Goal: Communication & Community: Answer question/provide support

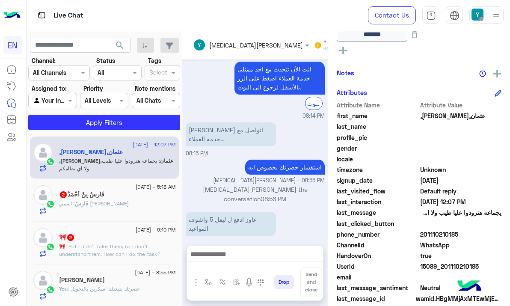
scroll to position [172, 0]
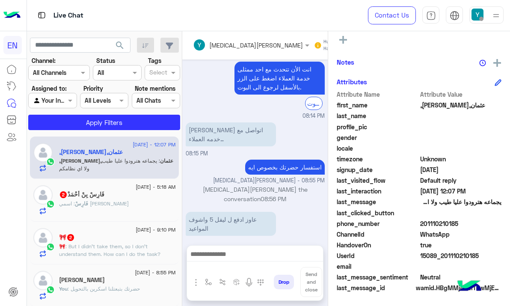
click at [437, 222] on span "201110210185" at bounding box center [461, 223] width 82 height 9
copy span "201110210185"
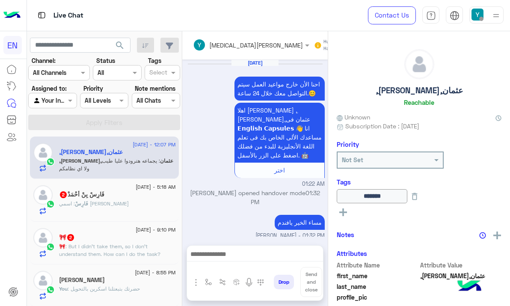
scroll to position [171, 0]
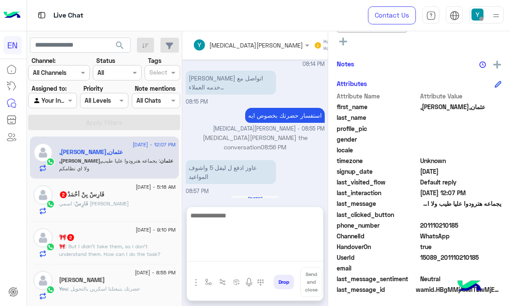
click at [242, 254] on textarea at bounding box center [255, 235] width 136 height 51
type textarea "**********"
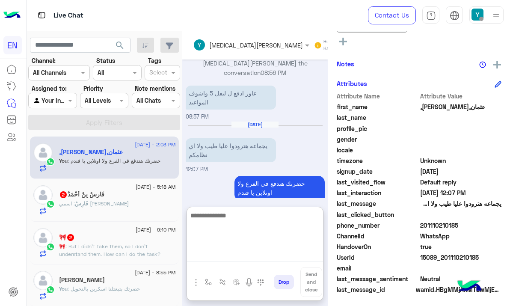
scroll to position [44, 0]
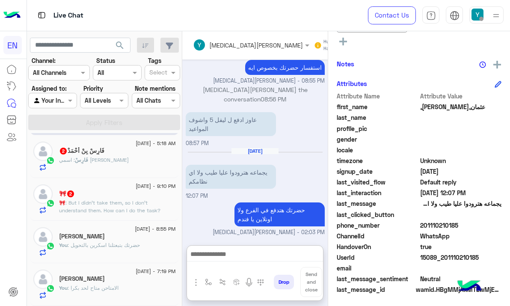
click at [145, 158] on div "فَارِسْ : اسمي [PERSON_NAME]" at bounding box center [117, 163] width 117 height 15
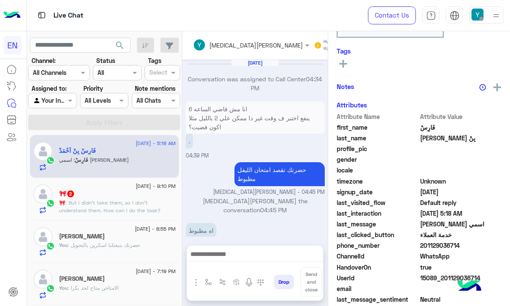
scroll to position [524, 0]
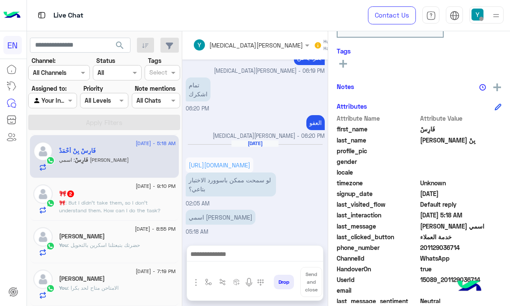
click at [438, 246] on span "201129036714" at bounding box center [461, 247] width 82 height 9
click at [444, 246] on div "phone_number [PHONE_NUMBER]" at bounding box center [419, 248] width 165 height 11
click at [446, 246] on span "201129036714" at bounding box center [461, 247] width 82 height 9
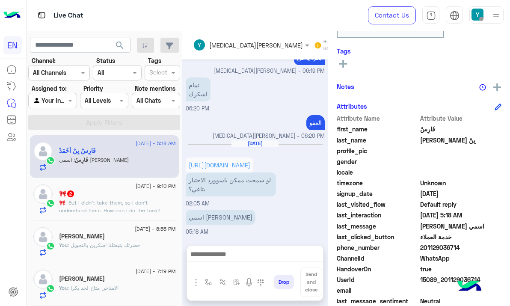
copy span "201129036714"
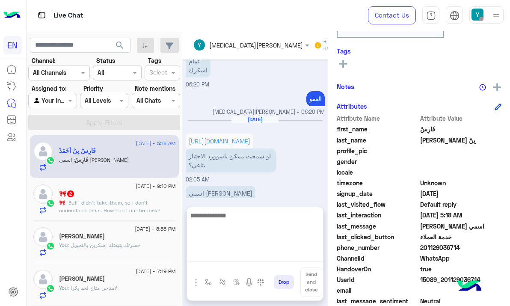
click at [216, 253] on textarea at bounding box center [255, 235] width 136 height 51
paste textarea "**********"
type textarea "**********"
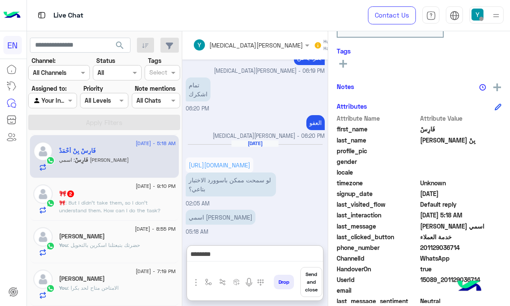
click at [306, 281] on button "Send and close" at bounding box center [311, 282] width 22 height 30
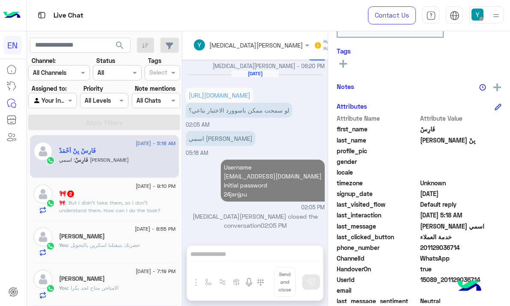
scroll to position [557, 0]
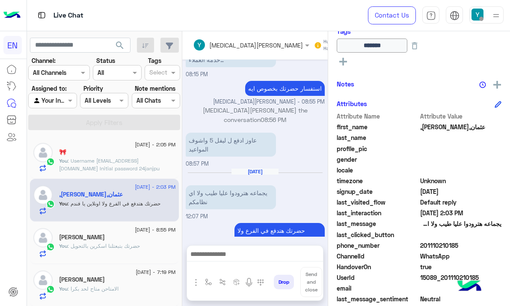
click at [65, 103] on div at bounding box center [52, 100] width 47 height 10
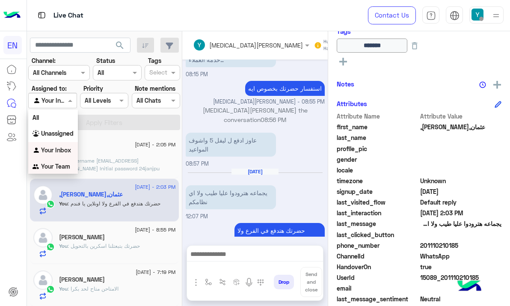
click at [56, 169] on b "Your Team" at bounding box center [55, 166] width 29 height 7
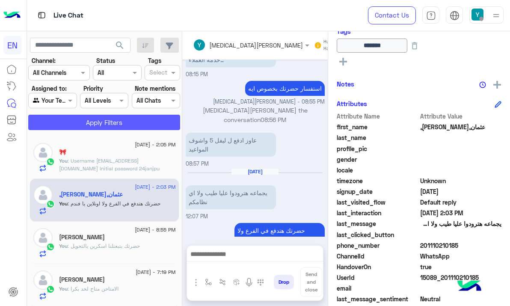
click at [77, 125] on button "Apply Filters" at bounding box center [104, 122] width 152 height 15
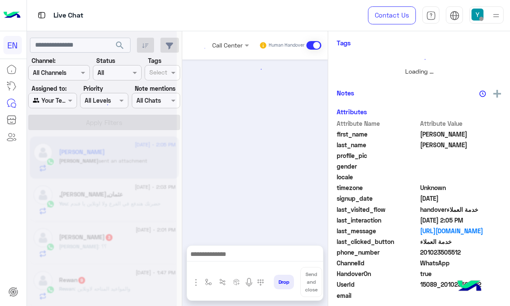
scroll to position [799, 0]
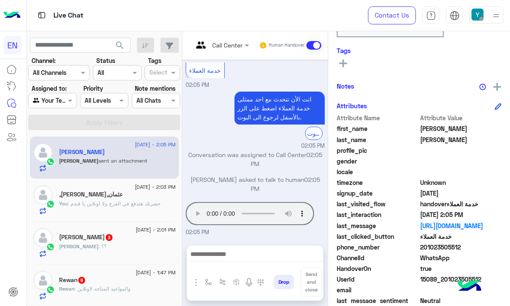
click at [444, 247] on span "201023505512" at bounding box center [461, 247] width 82 height 9
copy span "201023505512"
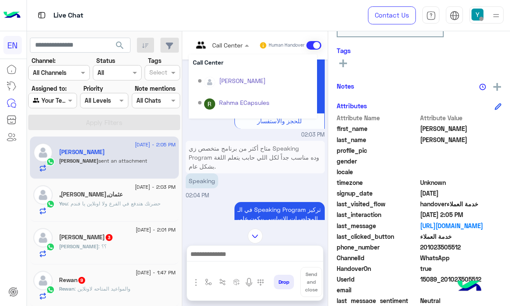
scroll to position [120, 0]
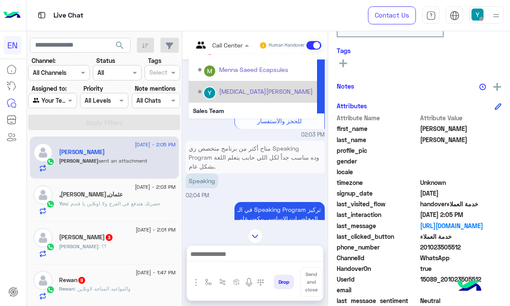
click at [232, 92] on div "[MEDICAL_DATA][PERSON_NAME]" at bounding box center [266, 91] width 94 height 9
click at [232, 92] on div "متاح أكتر من برنامج متخصص زي Speaking Program وده مناسب جداً لكل اللي حابب يتعل…" at bounding box center [255, 1] width 139 height 255
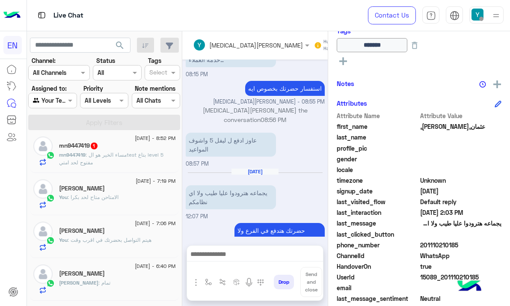
scroll to position [524, 0]
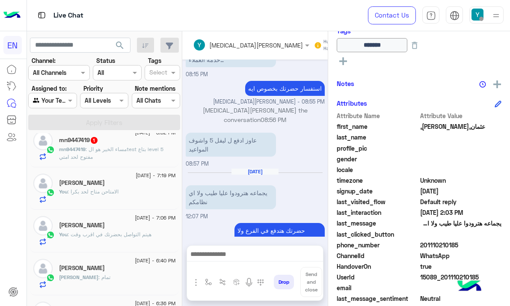
click at [119, 163] on div "25 August - 8:52 PM mn9447419 1 mn9447419 : مساء الخير هو الtest بتاع level 5 م…" at bounding box center [104, 145] width 149 height 43
click at [118, 157] on p "mn9447419 : مساء الخير هو الtest بتاع level 5 مفتوح لحد امتي" at bounding box center [117, 152] width 117 height 15
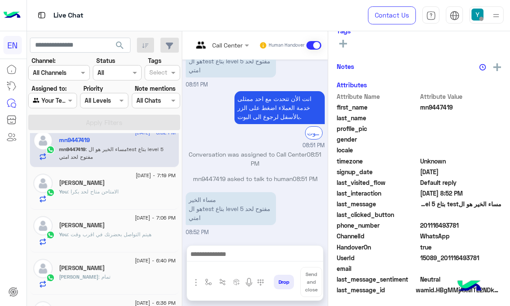
scroll to position [30, 0]
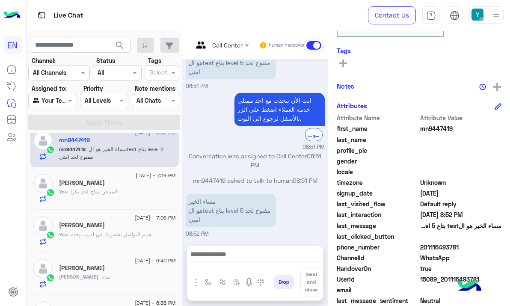
click at [451, 245] on span "201116493781" at bounding box center [461, 247] width 82 height 9
copy span "201116493781"
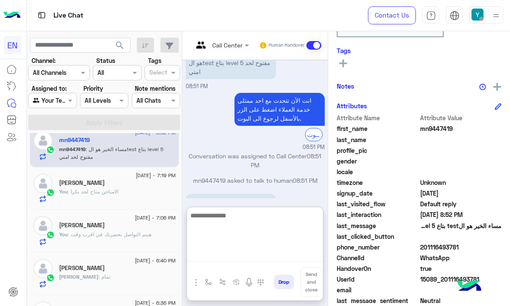
click at [226, 256] on textarea at bounding box center [255, 235] width 136 height 51
type textarea "*"
click at [235, 222] on textarea "*********" at bounding box center [255, 235] width 136 height 51
type textarea "**********"
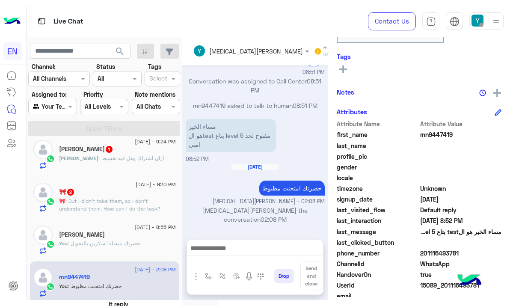
scroll to position [98, 0]
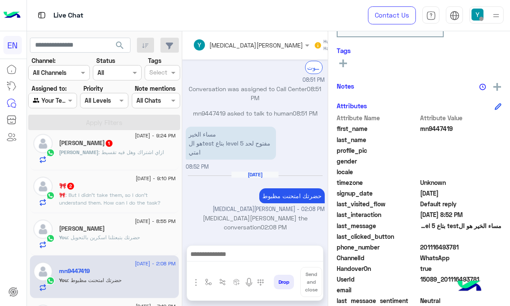
click at [136, 193] on p "🎀 : But I didn’t take them, so I don’t understand them. How can I do the task?" at bounding box center [117, 198] width 117 height 15
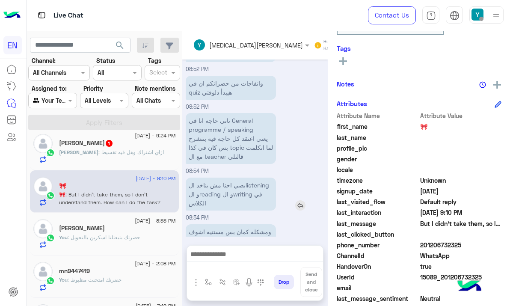
scroll to position [758, 0]
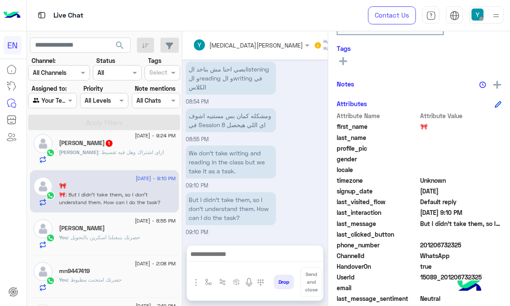
click at [103, 155] on span ": ازاي اشتراك وهل فيه تقسيط" at bounding box center [130, 152] width 65 height 6
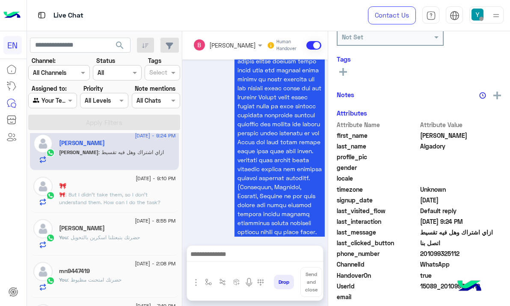
scroll to position [1525, 0]
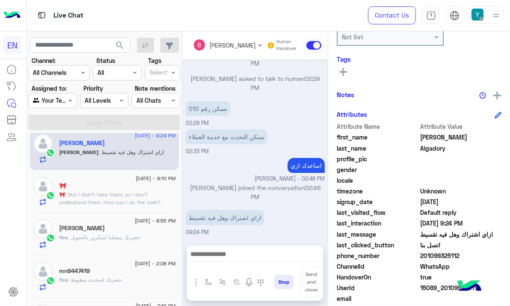
click at [233, 43] on input "text" at bounding box center [216, 45] width 47 height 9
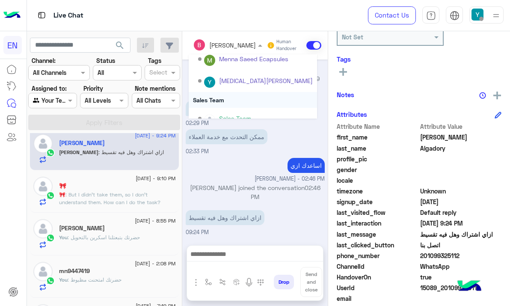
scroll to position [142, 0]
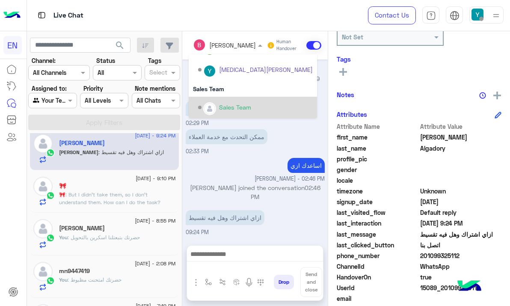
click at [241, 104] on div "Sales Team" at bounding box center [235, 107] width 32 height 9
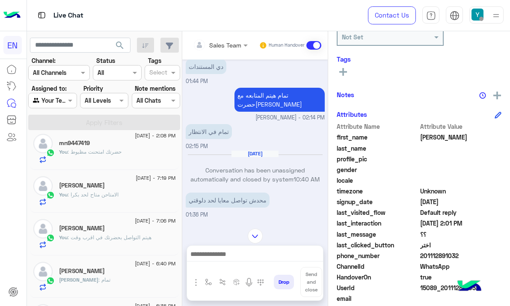
scroll to position [1566, 0]
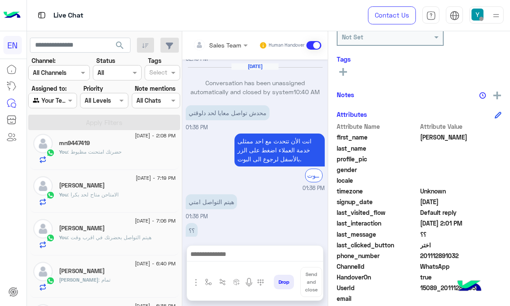
click at [430, 257] on span "201112891032" at bounding box center [461, 255] width 82 height 9
copy span "201112891032"
click at [244, 249] on div at bounding box center [255, 256] width 136 height 21
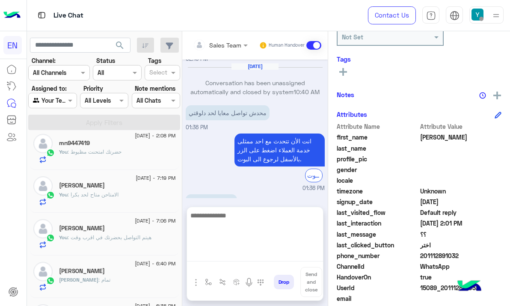
click at [248, 260] on textarea at bounding box center [255, 235] width 136 height 51
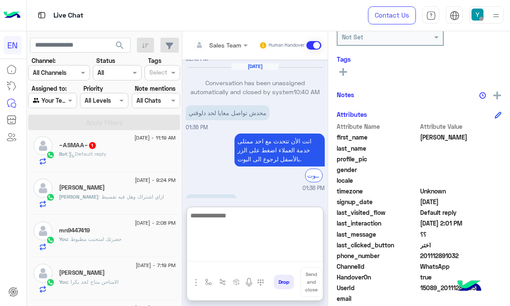
scroll to position [262, 0]
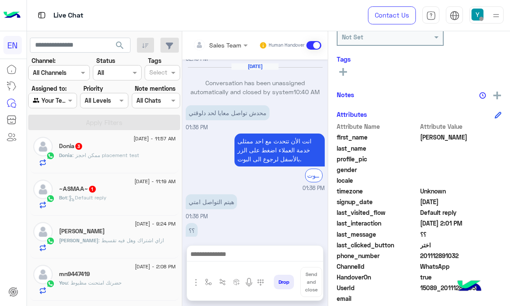
click at [125, 194] on div "~ΑSMΑΑ~ 1" at bounding box center [117, 189] width 117 height 9
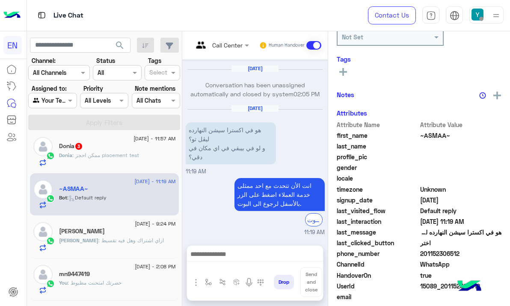
scroll to position [518, 0]
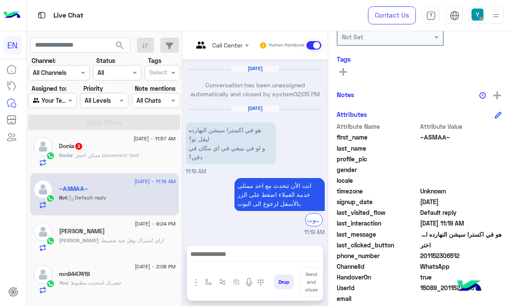
click at [437, 257] on span "201152306512" at bounding box center [461, 255] width 82 height 9
copy span "201152306512"
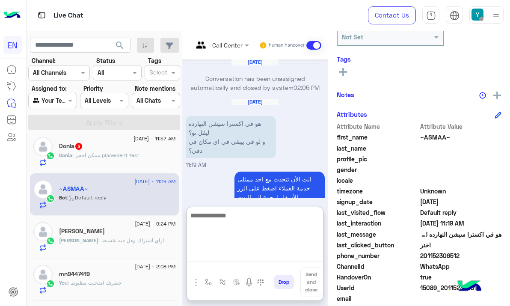
click at [242, 260] on textarea at bounding box center [255, 235] width 136 height 51
type textarea "**********"
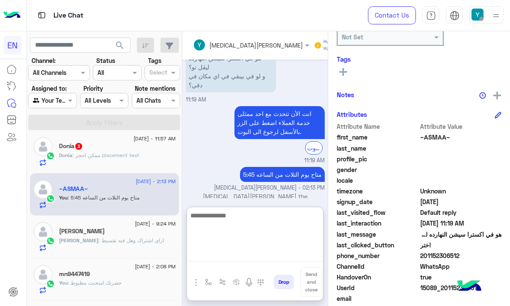
scroll to position [608, 0]
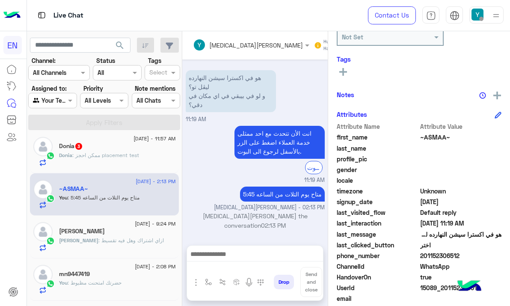
click at [164, 145] on div "Donia 3" at bounding box center [117, 146] width 117 height 9
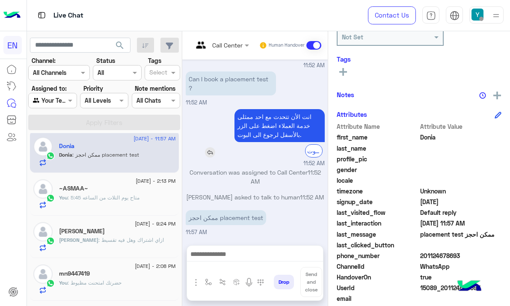
scroll to position [136, 0]
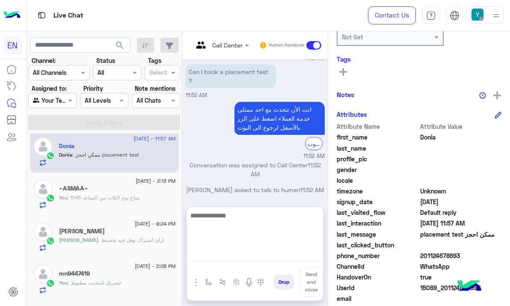
click at [278, 259] on textarea at bounding box center [255, 235] width 136 height 51
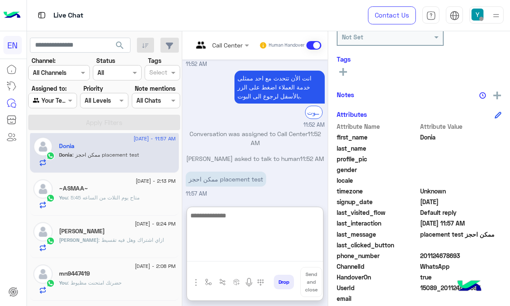
click at [248, 223] on textarea at bounding box center [255, 235] width 136 height 51
type textarea "**********"
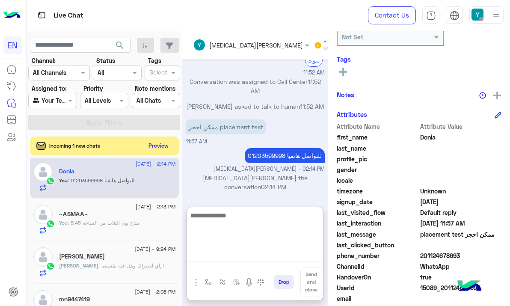
scroll to position [218, 0]
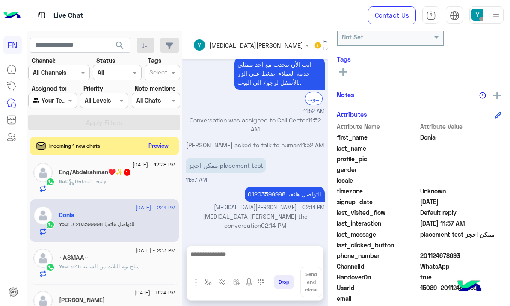
click at [161, 182] on div "Bot : Default reply" at bounding box center [117, 185] width 117 height 15
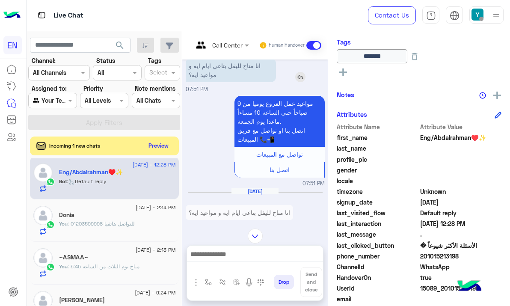
scroll to position [2088, 0]
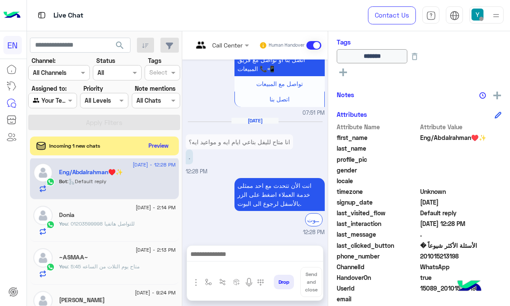
click at [431, 257] on span "201015213198" at bounding box center [461, 256] width 82 height 9
click at [432, 257] on span "201015213198" at bounding box center [461, 256] width 82 height 9
copy span "201015213198"
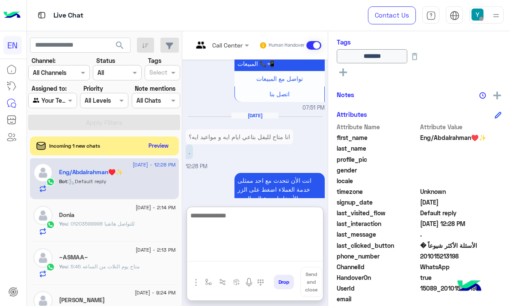
click at [245, 254] on textarea at bounding box center [255, 235] width 136 height 51
type textarea "*"
click at [213, 225] on textarea at bounding box center [255, 235] width 136 height 51
type textarea "*"
type textarea "**********"
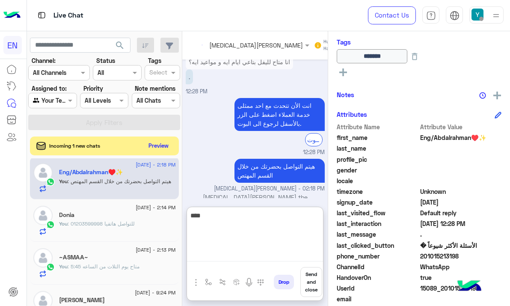
scroll to position [2187, 0]
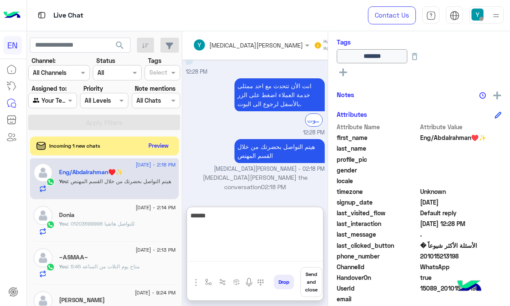
type textarea "******"
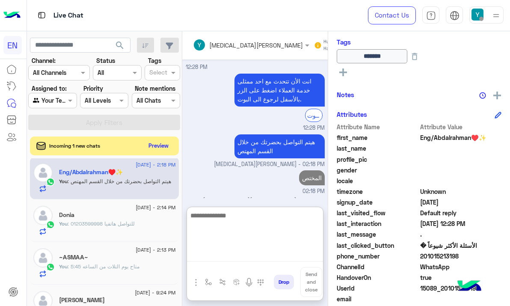
scroll to position [2214, 0]
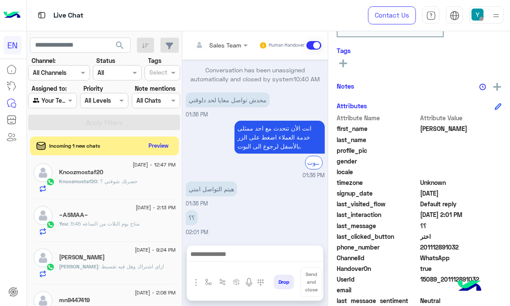
scroll to position [1566, 0]
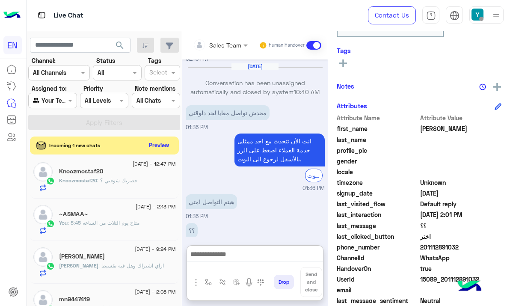
click at [157, 147] on button "Preview" at bounding box center [159, 145] width 27 height 12
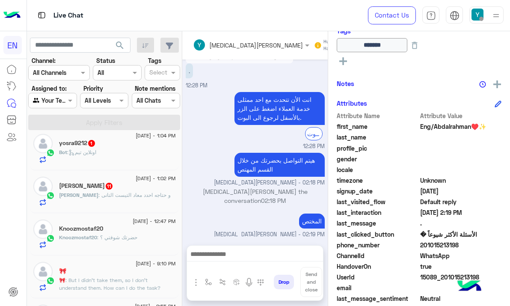
scroll to position [436, 0]
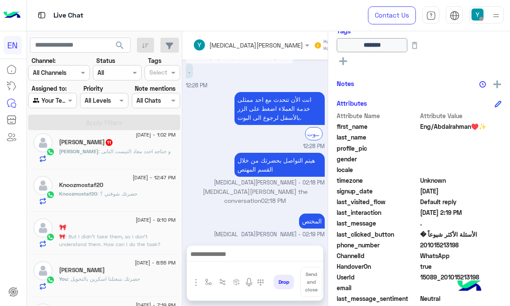
click at [112, 189] on div "Knoozmostaf20" at bounding box center [117, 185] width 117 height 9
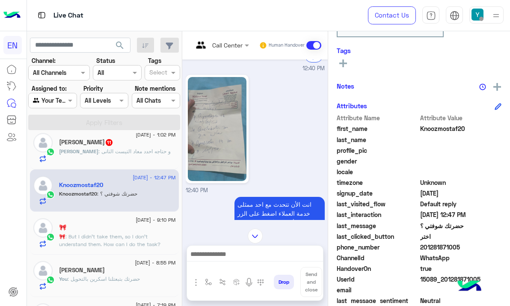
scroll to position [314, 0]
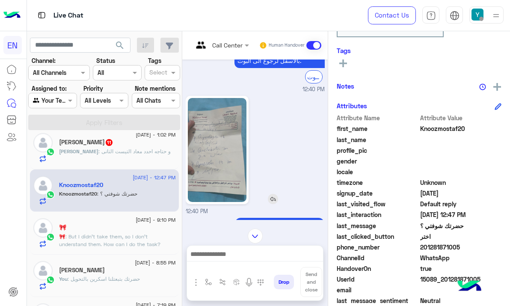
click at [224, 151] on img at bounding box center [217, 150] width 59 height 104
click at [427, 247] on span "201281871005" at bounding box center [461, 247] width 82 height 9
copy span "201281871005"
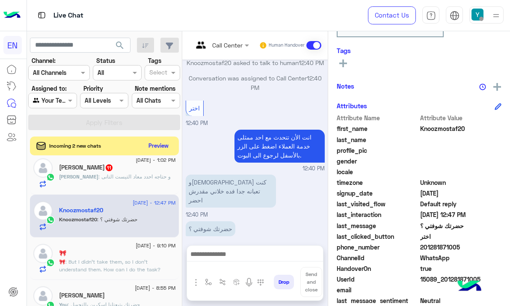
scroll to position [436, 0]
click at [308, 44] on span at bounding box center [313, 45] width 15 height 9
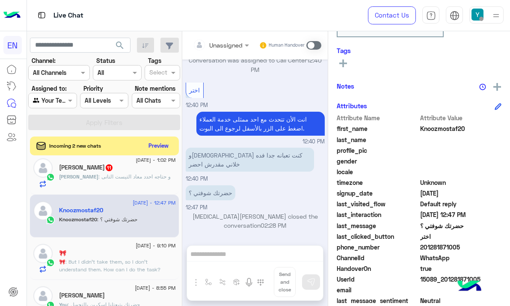
scroll to position [503, 0]
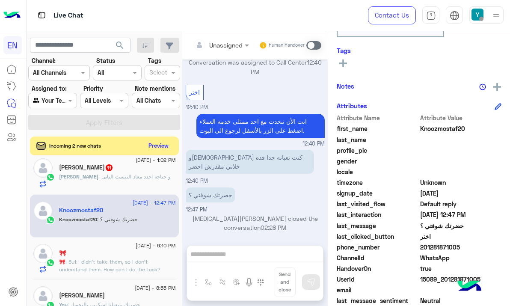
click at [147, 188] on div "Sara : و حتاجه احدد معاد التيست التانى" at bounding box center [117, 180] width 117 height 15
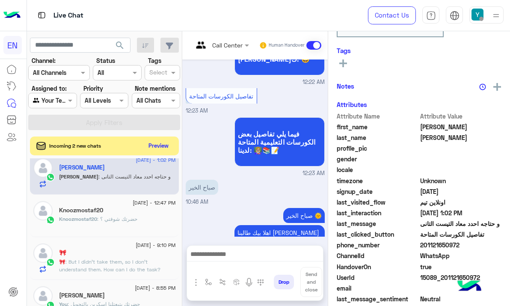
scroll to position [843, 0]
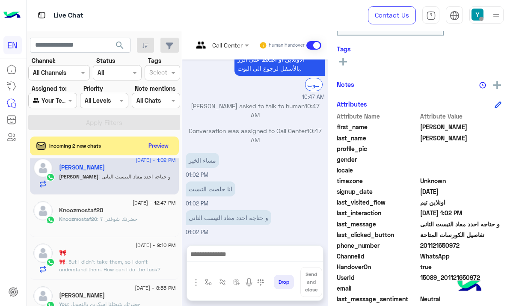
click at [438, 246] on span "201121650972" at bounding box center [461, 245] width 82 height 9
copy span "201121650972"
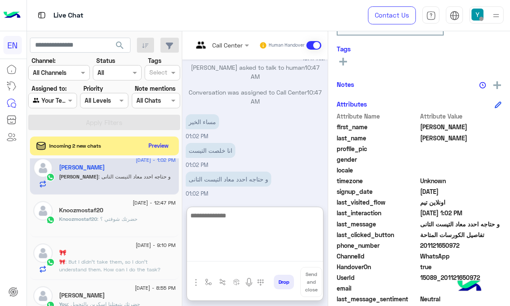
click at [241, 261] on textarea at bounding box center [255, 235] width 136 height 51
type textarea "**********"
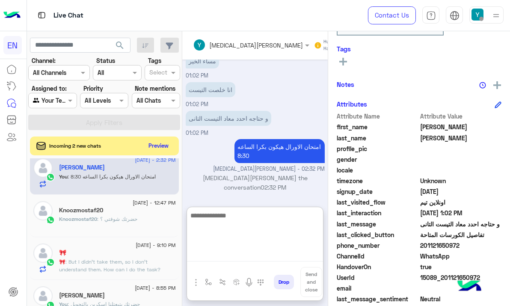
scroll to position [392, 0]
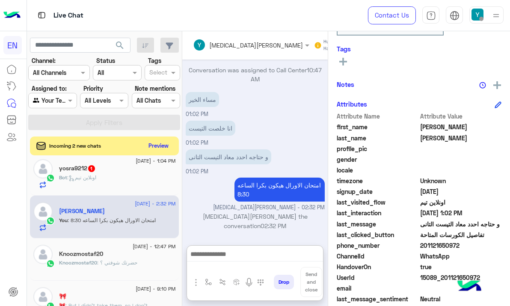
click at [90, 184] on div "Bot : اونلاين تيم" at bounding box center [117, 181] width 117 height 15
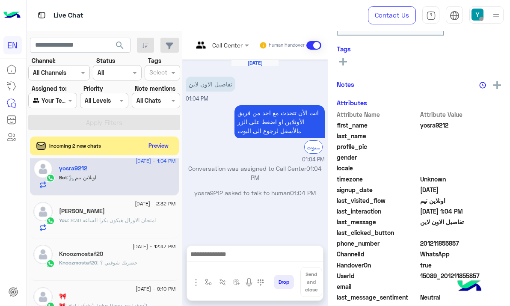
scroll to position [122, 0]
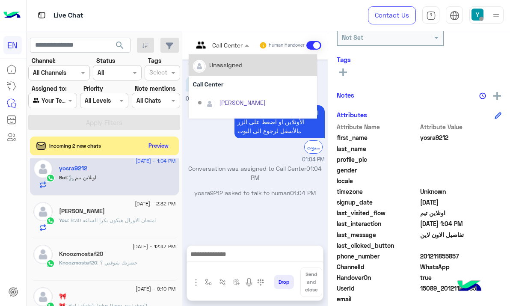
click at [227, 44] on input "text" at bounding box center [210, 45] width 35 height 9
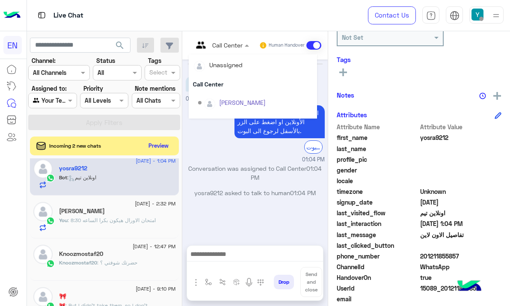
scroll to position [142, 0]
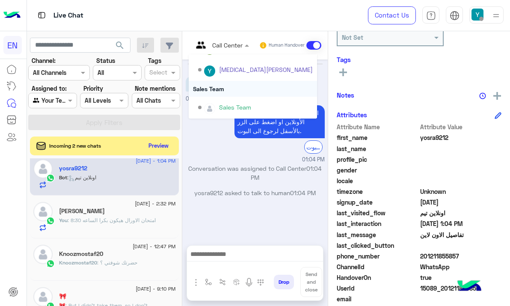
click at [231, 82] on div "Sales Team" at bounding box center [253, 89] width 128 height 16
click at [231, 82] on p "تفاصيل الاون لاين" at bounding box center [211, 84] width 50 height 15
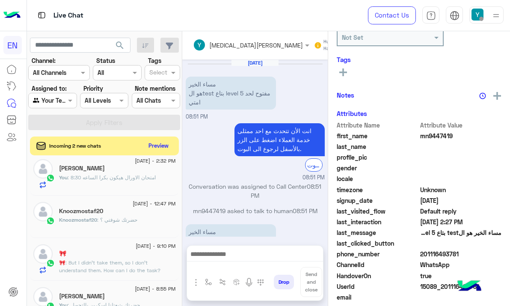
scroll to position [135, 0]
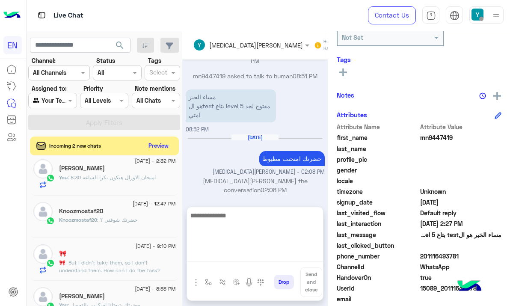
click at [221, 258] on textarea at bounding box center [255, 235] width 136 height 51
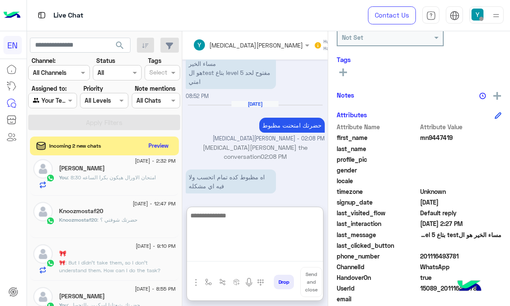
scroll to position [173, 0]
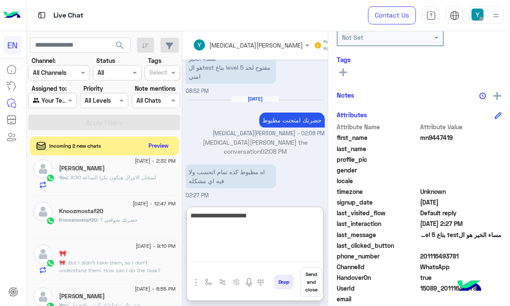
type textarea "**********"
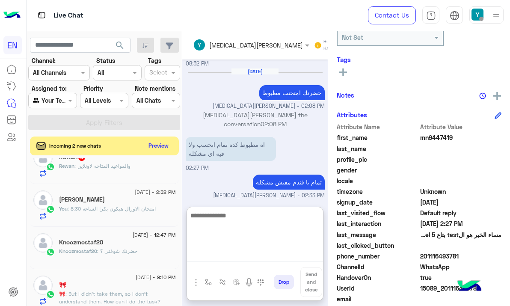
scroll to position [349, 0]
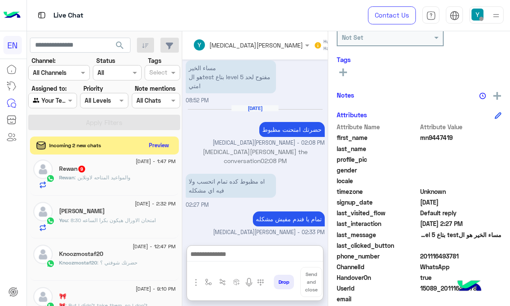
click at [151, 141] on button "Preview" at bounding box center [159, 145] width 27 height 12
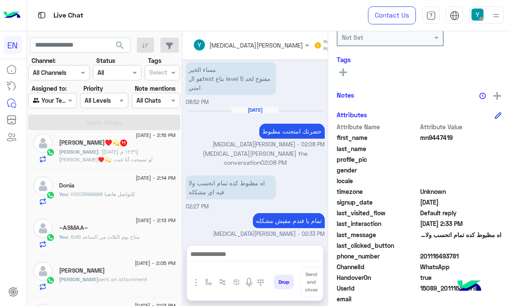
scroll to position [135, 0]
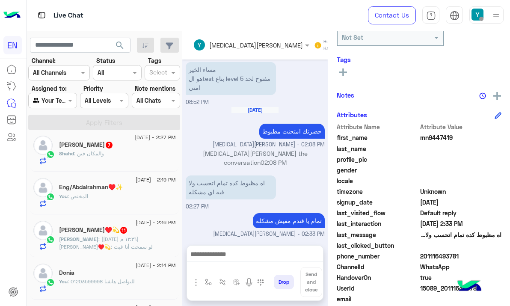
click at [117, 154] on div "Shahd : والمكان فين" at bounding box center [117, 157] width 117 height 15
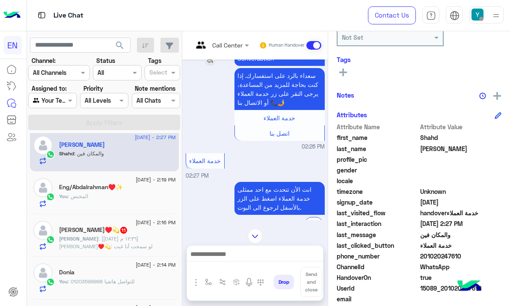
scroll to position [542, 0]
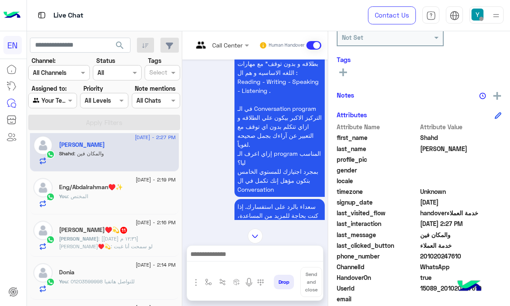
click at [218, 41] on input "text" at bounding box center [210, 45] width 35 height 9
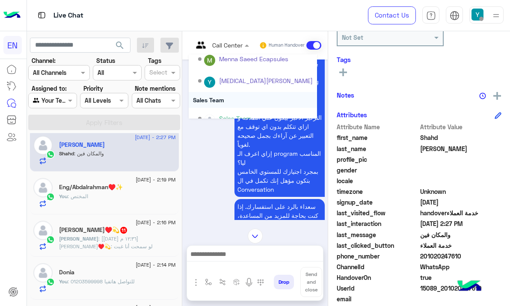
scroll to position [142, 0]
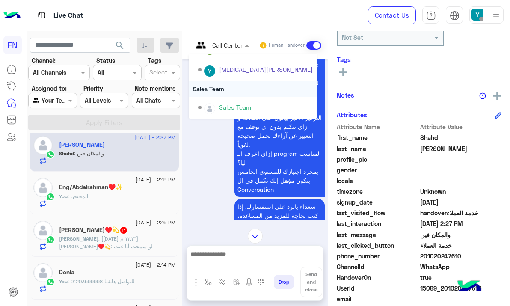
click at [240, 89] on div "Sales Team" at bounding box center [253, 89] width 128 height 16
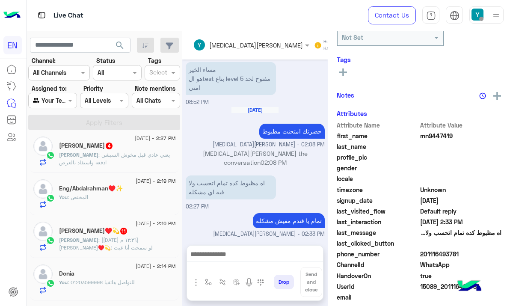
scroll to position [48, 0]
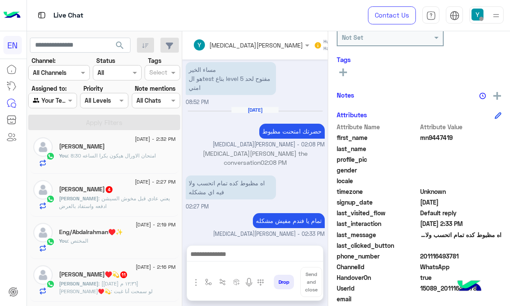
click at [132, 204] on p "Ahmed : يعني عادي قبل مخوش السيشن ادفعه واستفاد بالعرض" at bounding box center [117, 202] width 117 height 15
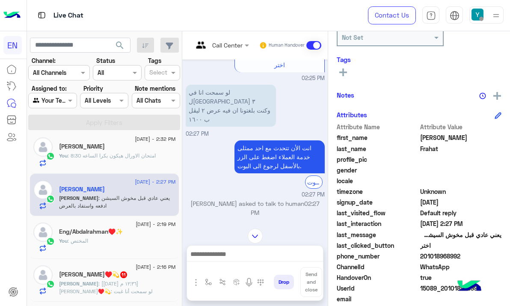
scroll to position [486, 0]
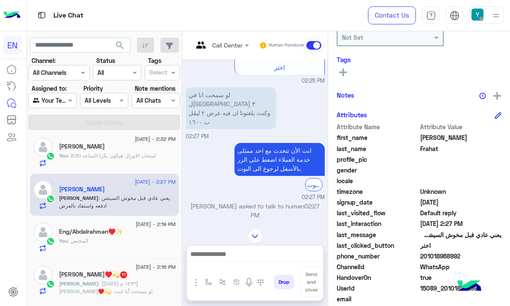
click at [456, 257] on span "201018968992" at bounding box center [461, 256] width 82 height 9
copy span "201018968992"
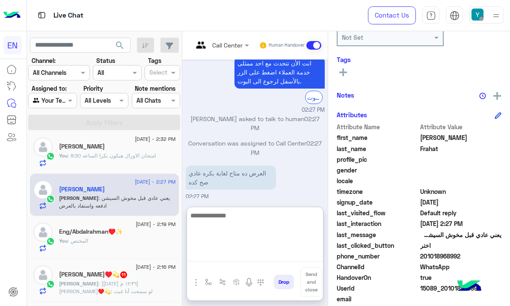
click at [260, 253] on textarea at bounding box center [255, 235] width 136 height 51
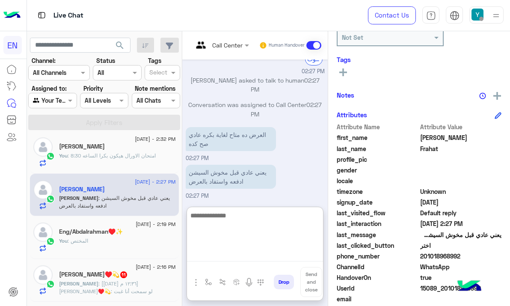
click at [243, 231] on textarea at bounding box center [255, 235] width 136 height 51
type textarea "*"
type textarea "**********"
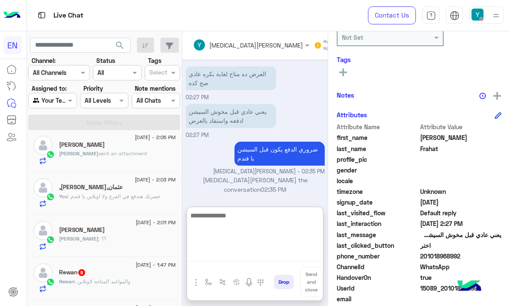
scroll to position [349, 0]
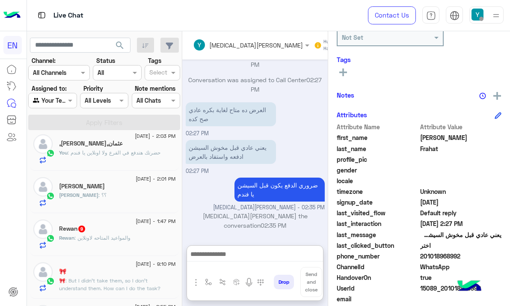
click at [88, 241] on span ": والمواعيد المتاحه لاونلاين" at bounding box center [102, 237] width 56 height 6
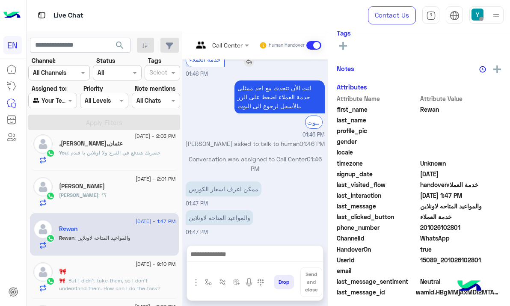
scroll to position [122, 0]
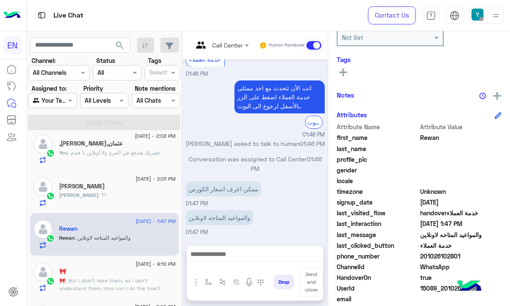
click at [232, 46] on div at bounding box center [221, 45] width 65 height 10
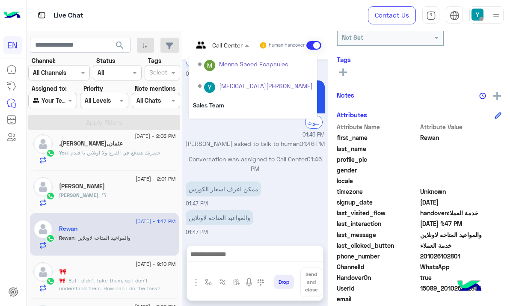
scroll to position [142, 0]
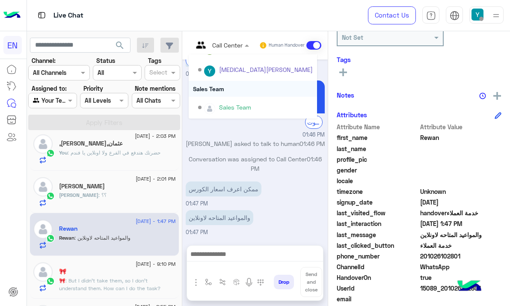
click at [246, 88] on div "Sales Team" at bounding box center [253, 89] width 128 height 16
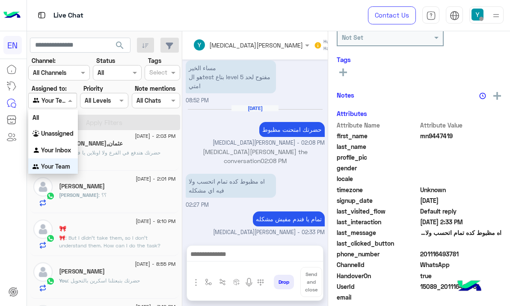
click at [50, 101] on input "text" at bounding box center [43, 100] width 20 height 9
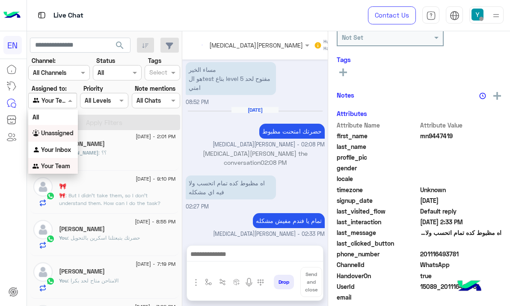
scroll to position [349, 0]
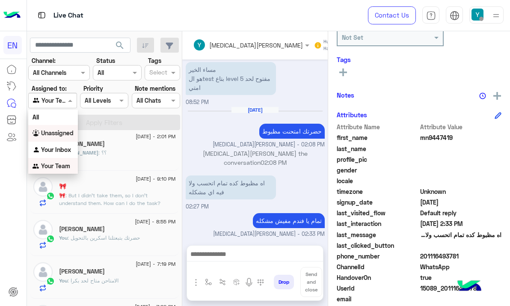
click at [48, 130] on b "Unassigned" at bounding box center [57, 132] width 33 height 7
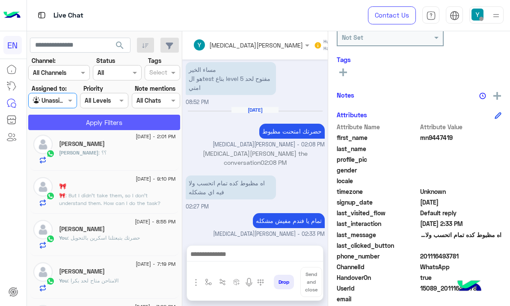
click at [66, 121] on button "Apply Filters" at bounding box center [104, 122] width 152 height 15
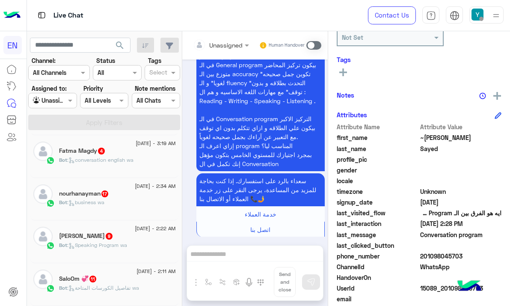
scroll to position [4, 0]
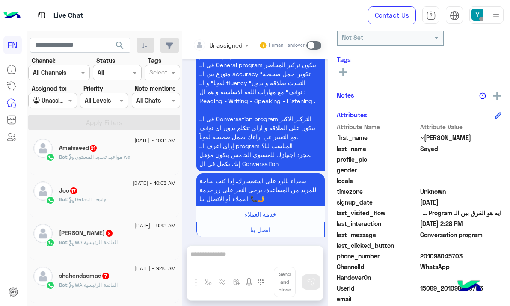
click at [207, 44] on input "text" at bounding box center [210, 45] width 35 height 9
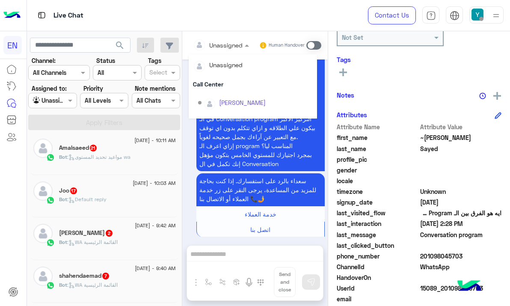
scroll to position [142, 0]
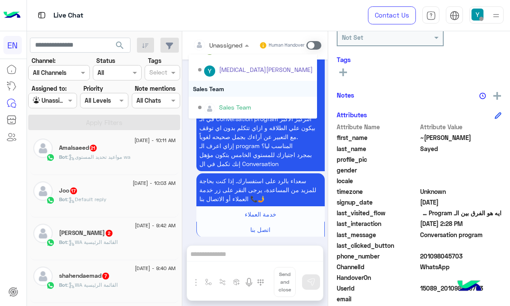
click at [225, 89] on div "Sales Team" at bounding box center [253, 89] width 128 height 16
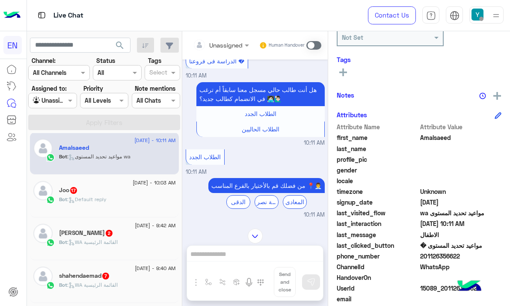
scroll to position [385, 0]
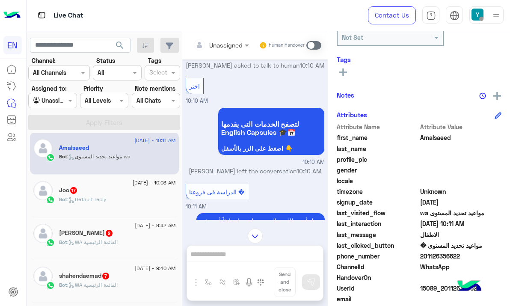
click at [229, 47] on div at bounding box center [221, 45] width 65 height 10
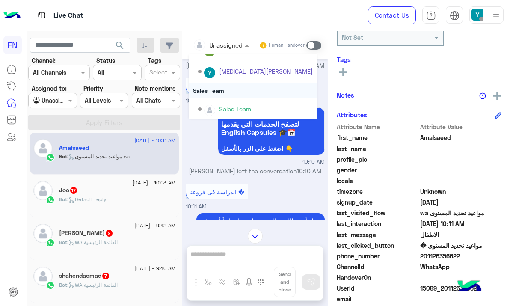
scroll to position [142, 0]
click at [225, 91] on div "Sales Team" at bounding box center [253, 89] width 128 height 16
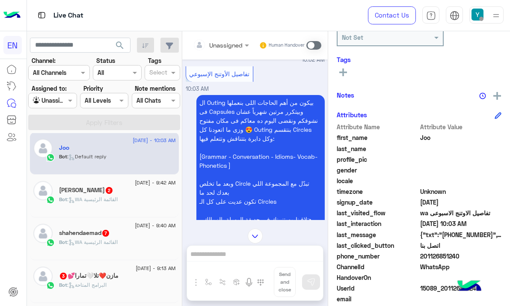
scroll to position [637, 0]
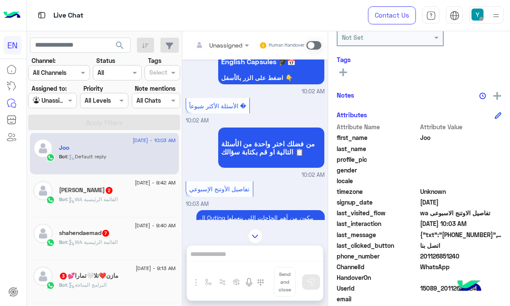
click at [220, 49] on div "Unassigned" at bounding box center [225, 45] width 33 height 9
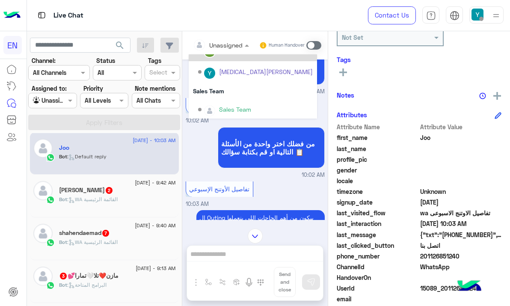
scroll to position [142, 0]
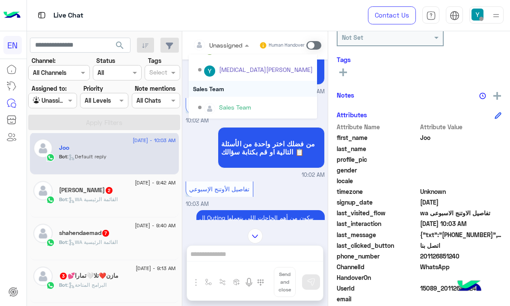
click at [217, 95] on div "Sales Team" at bounding box center [253, 89] width 128 height 16
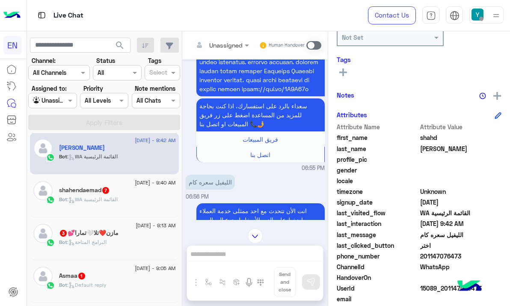
scroll to position [1285, 0]
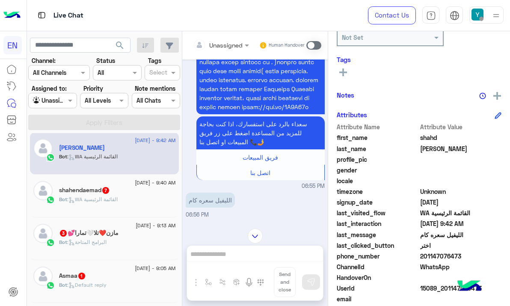
click at [232, 38] on div "Unassigned Human Handover" at bounding box center [254, 45] width 145 height 28
click at [232, 38] on div "Unassigned" at bounding box center [218, 44] width 50 height 17
click at [232, 44] on div at bounding box center [221, 45] width 65 height 10
click at [228, 41] on div at bounding box center [221, 45] width 65 height 10
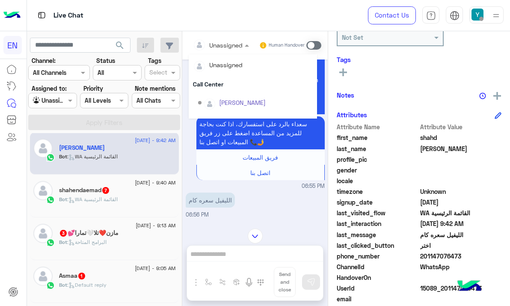
scroll to position [142, 0]
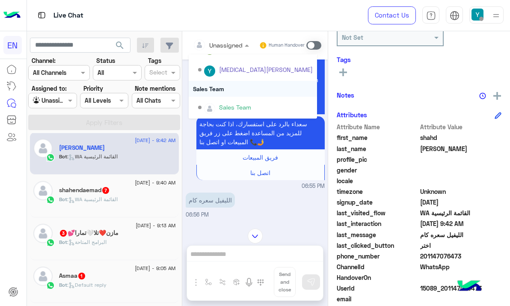
click at [217, 96] on div "Sales Team" at bounding box center [253, 89] width 128 height 16
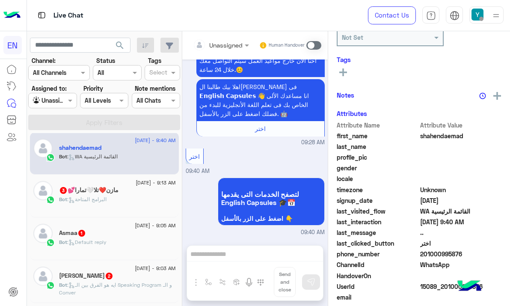
scroll to position [997, 0]
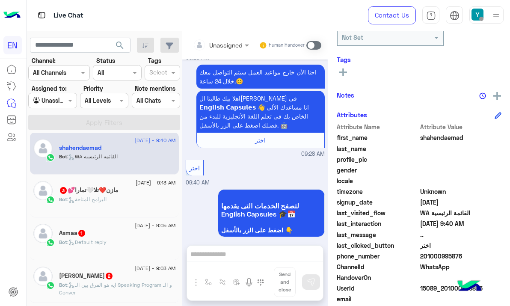
drag, startPoint x: 236, startPoint y: 40, endPoint x: 232, endPoint y: 39, distance: 4.4
click at [237, 47] on div at bounding box center [221, 45] width 65 height 10
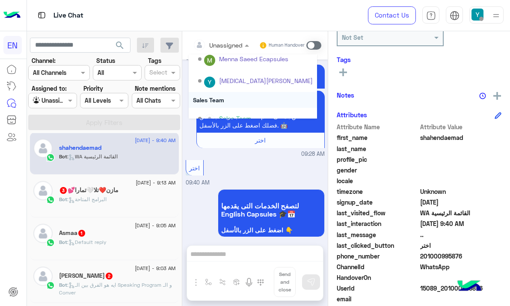
scroll to position [142, 0]
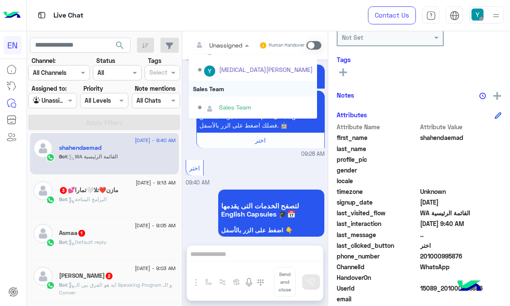
click at [238, 83] on div "Sales Team" at bounding box center [253, 89] width 128 height 16
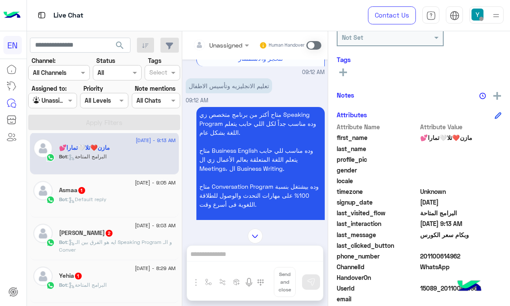
scroll to position [213, 0]
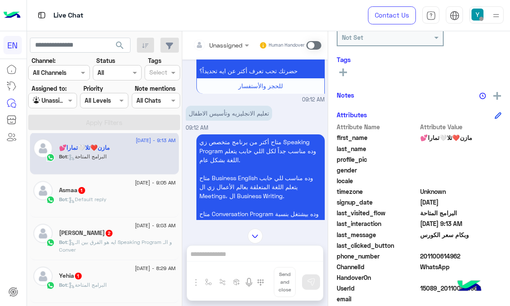
click at [231, 42] on div at bounding box center [221, 45] width 65 height 10
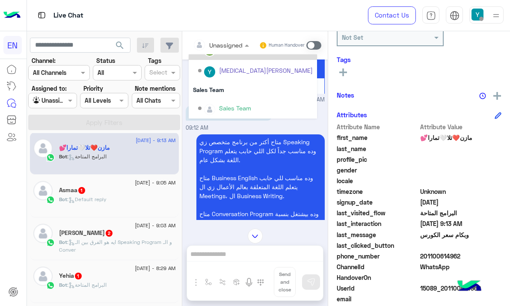
scroll to position [142, 0]
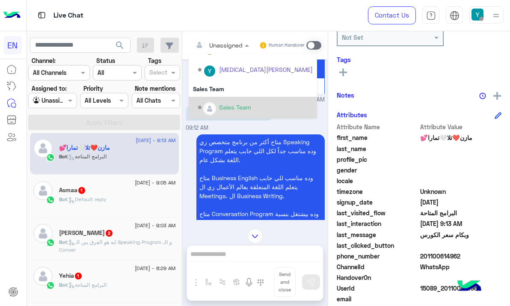
click at [234, 100] on div "Sales Team" at bounding box center [253, 108] width 128 height 22
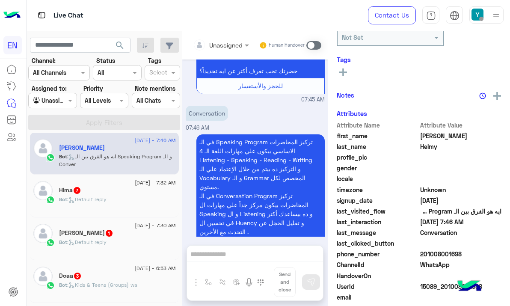
scroll to position [1136, 0]
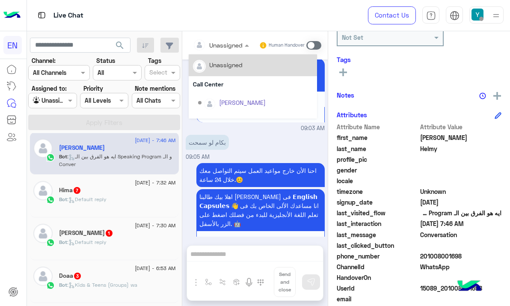
click at [213, 41] on input "text" at bounding box center [210, 45] width 35 height 9
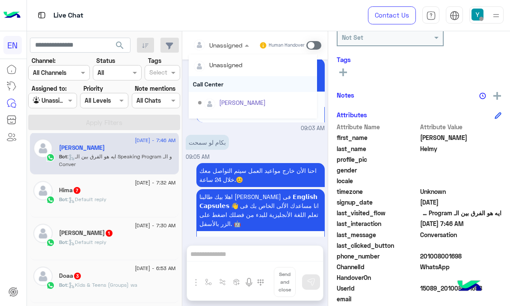
scroll to position [142, 0]
click at [232, 84] on div "Sales Team" at bounding box center [253, 89] width 128 height 16
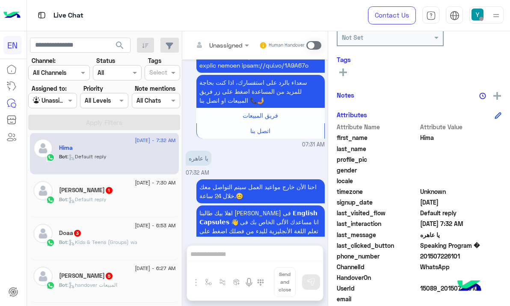
scroll to position [845, 0]
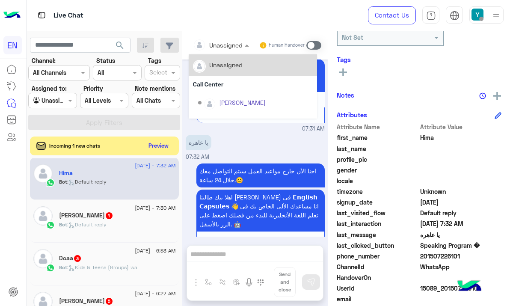
click at [225, 47] on input "text" at bounding box center [210, 45] width 35 height 9
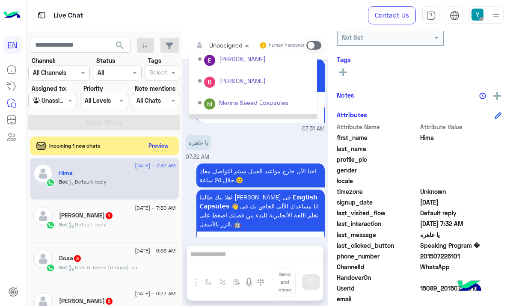
scroll to position [142, 0]
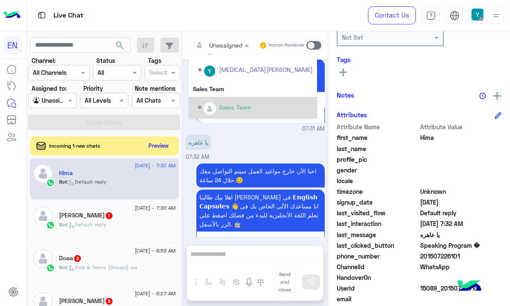
click at [248, 105] on div "Sales Team" at bounding box center [235, 107] width 32 height 9
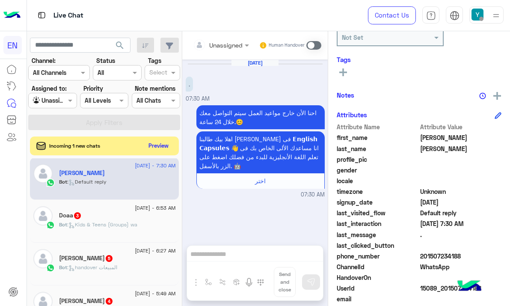
click at [228, 50] on div "Unassigned" at bounding box center [225, 45] width 33 height 9
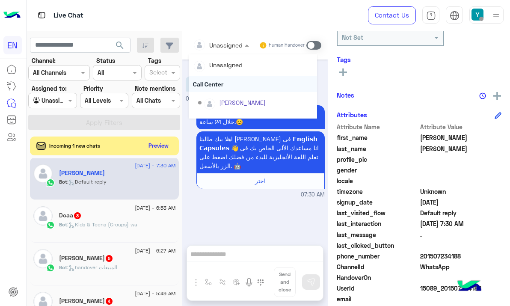
scroll to position [142, 0]
click at [230, 95] on div "Sales Team" at bounding box center [253, 89] width 128 height 16
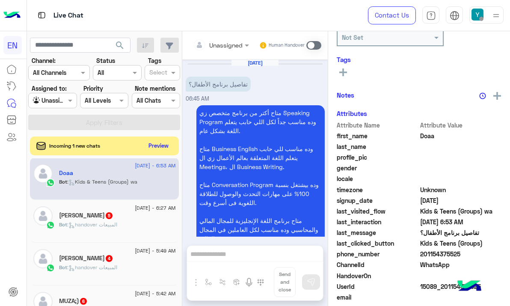
scroll to position [4, 0]
click at [154, 145] on button "Preview" at bounding box center [159, 145] width 27 height 12
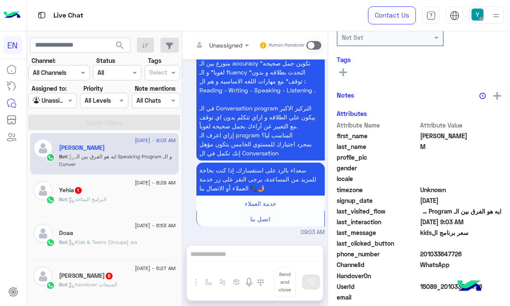
scroll to position [424, 0]
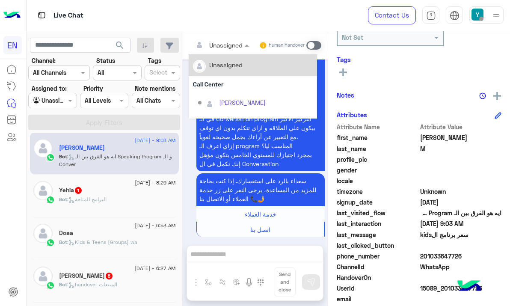
click at [223, 50] on div "Unassigned" at bounding box center [218, 44] width 50 height 17
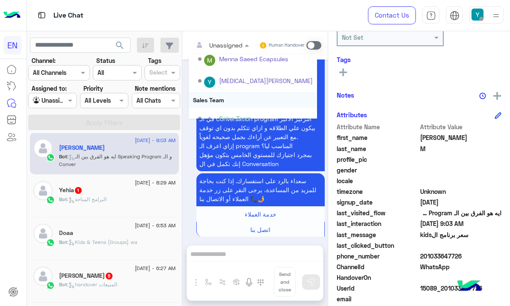
scroll to position [142, 0]
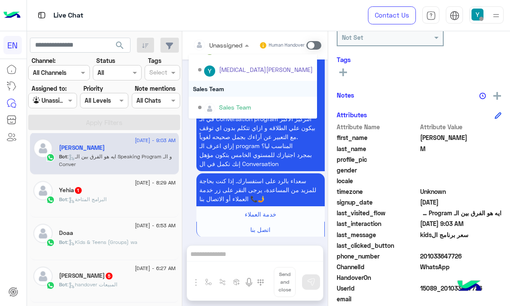
click at [229, 90] on div "Sales Team" at bounding box center [253, 89] width 128 height 16
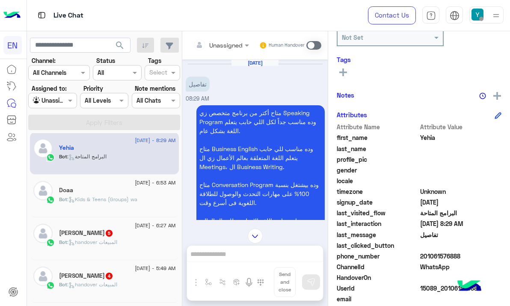
click at [225, 42] on input "text" at bounding box center [210, 45] width 35 height 9
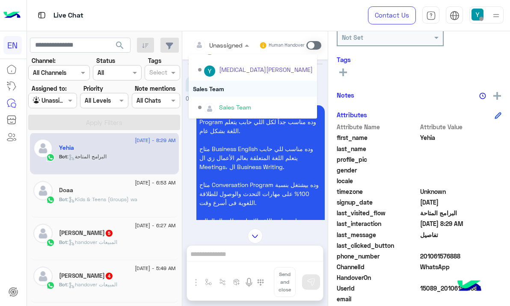
click at [228, 87] on div "Sales Team" at bounding box center [253, 89] width 128 height 16
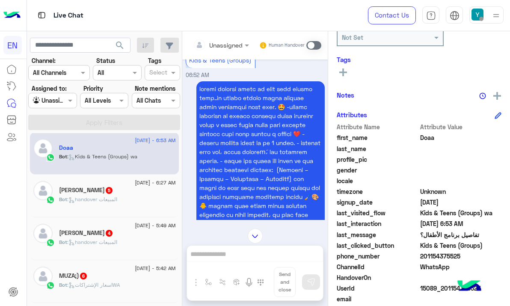
click at [230, 36] on div "Unassigned Human Handover" at bounding box center [254, 45] width 145 height 28
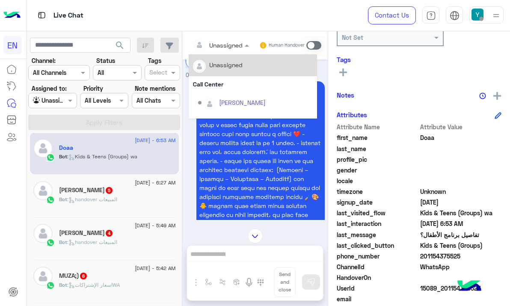
click at [230, 42] on div at bounding box center [221, 45] width 65 height 10
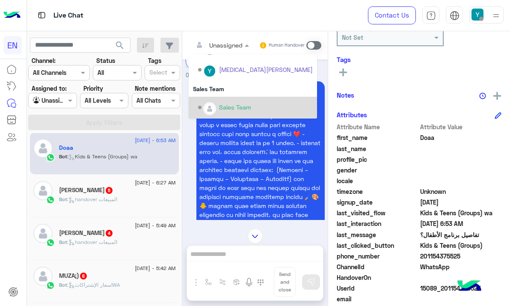
click at [233, 100] on div "Sales Team" at bounding box center [253, 108] width 128 height 22
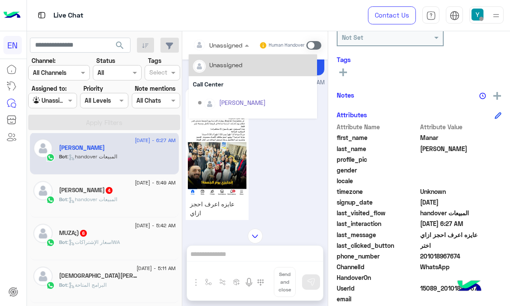
click at [230, 42] on div at bounding box center [221, 45] width 65 height 10
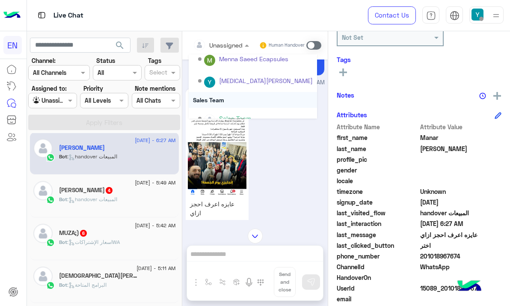
click at [231, 98] on div "Sales Team" at bounding box center [253, 100] width 128 height 16
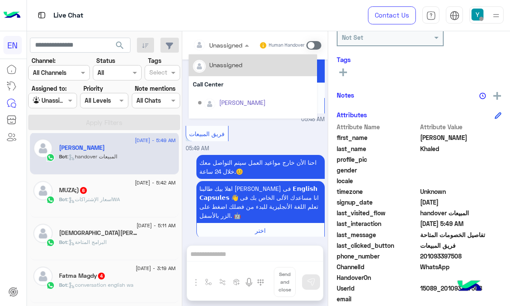
click at [211, 46] on input "text" at bounding box center [210, 45] width 35 height 9
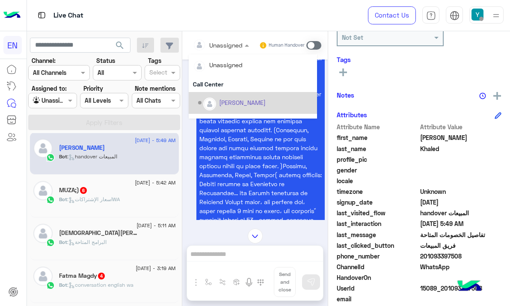
click at [237, 106] on div "[PERSON_NAME]" at bounding box center [242, 102] width 47 height 9
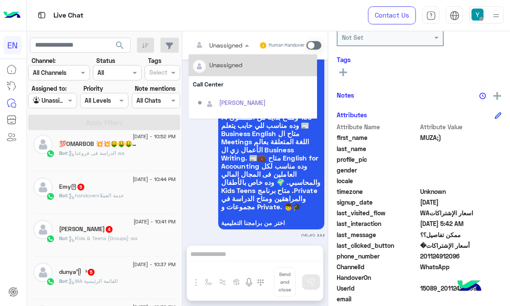
click at [216, 42] on input "text" at bounding box center [210, 45] width 35 height 9
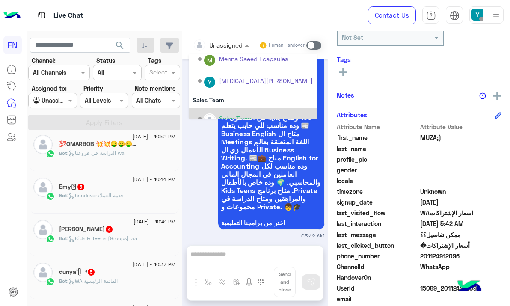
click at [226, 108] on div "Sales Team" at bounding box center [253, 119] width 128 height 22
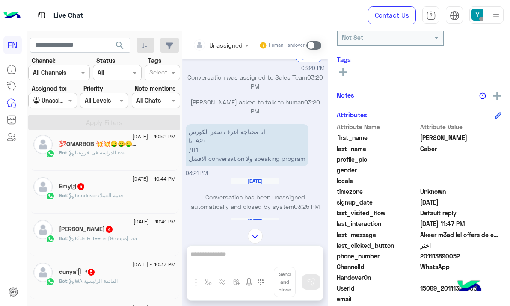
click at [231, 50] on div "Unassigned" at bounding box center [225, 45] width 33 height 9
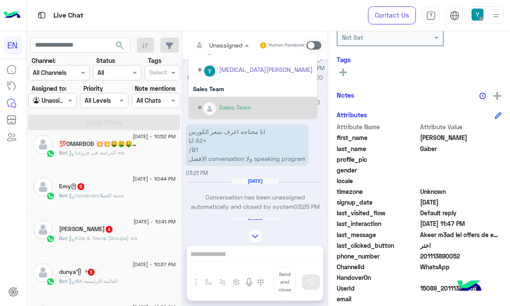
click at [231, 107] on div "Sales Team" at bounding box center [235, 107] width 32 height 9
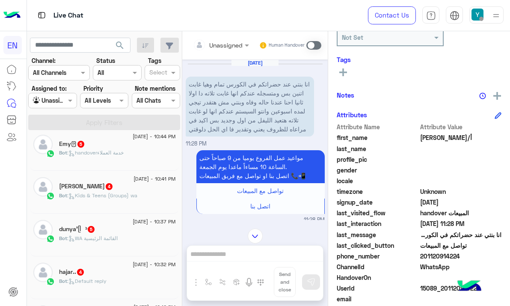
scroll to position [155, 0]
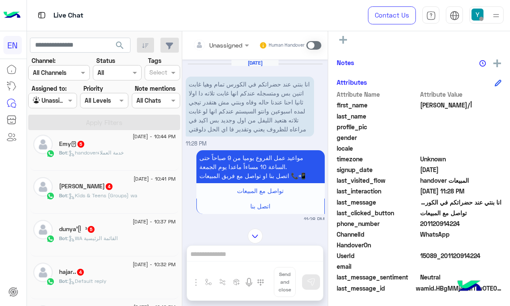
click at [442, 221] on span "201120914224" at bounding box center [461, 223] width 82 height 9
copy span "201120914224"
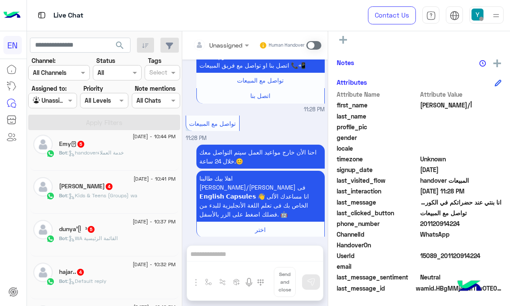
click at [313, 43] on span at bounding box center [313, 45] width 15 height 9
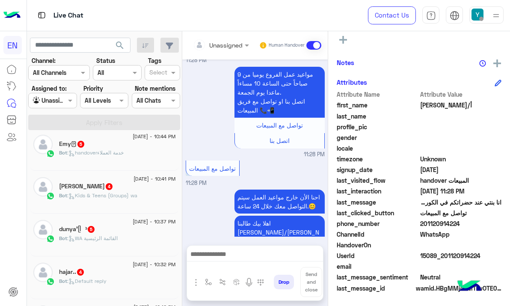
scroll to position [231, 0]
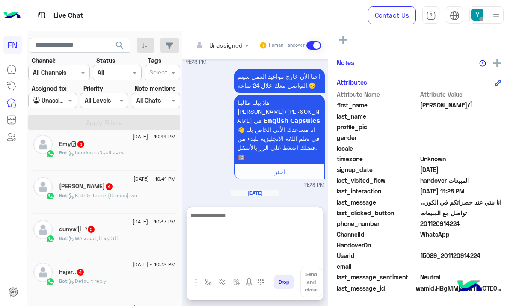
click at [263, 260] on textarea at bounding box center [255, 235] width 136 height 51
type textarea "**********"
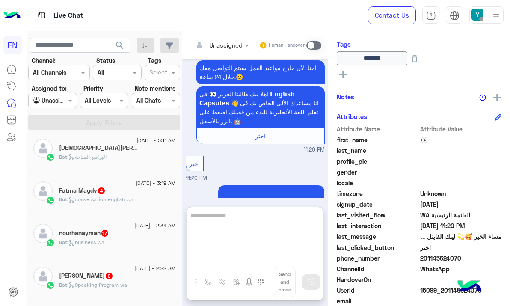
scroll to position [926, 0]
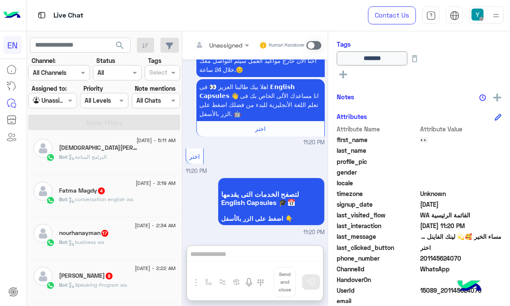
click at [313, 44] on span at bounding box center [313, 45] width 15 height 9
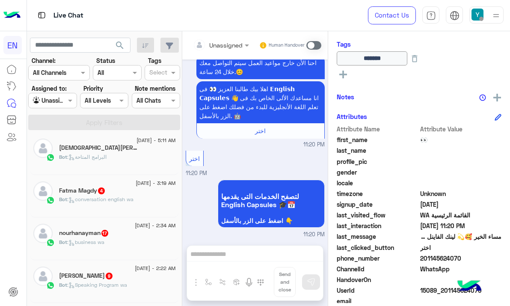
scroll to position [927, 0]
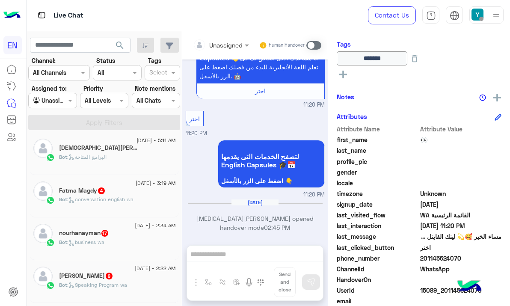
click at [260, 258] on div "Unassigned Human Handover May 26, 2025 انت الأن تتحدث مع احد ممثلى خدمة العملاء…" at bounding box center [254, 170] width 145 height 278
click at [312, 43] on span at bounding box center [313, 45] width 15 height 9
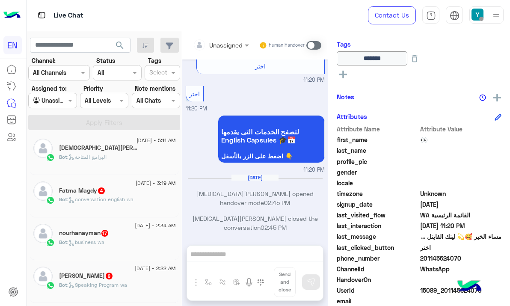
click at [312, 43] on span at bounding box center [313, 45] width 15 height 9
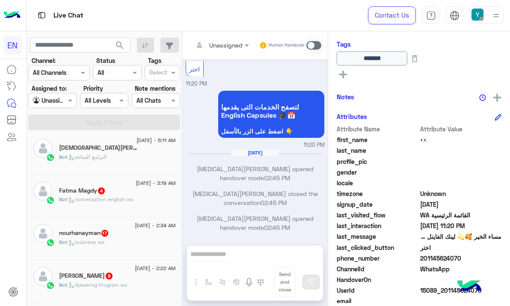
drag, startPoint x: 254, startPoint y: 247, endPoint x: 250, endPoint y: 251, distance: 6.4
click at [254, 246] on div "Unassigned Human Handover May 26, 2025 انت الأن تتحدث مع احد ممثلى خدمة العملاء…" at bounding box center [254, 170] width 145 height 278
click at [250, 252] on div "Unassigned Human Handover May 26, 2025 انت الأن تتحدث مع احد ممثلى خدمة العملاء…" at bounding box center [254, 170] width 145 height 278
click at [244, 255] on div "Unassigned Human Handover May 26, 2025 انت الأن تتحدث مع احد ممثلى خدمة العملاء…" at bounding box center [254, 170] width 145 height 278
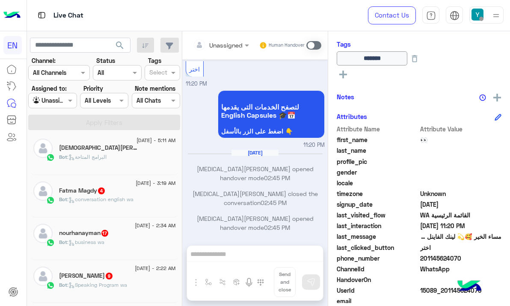
click at [207, 257] on div "Unassigned Human Handover May 26, 2025 انت الأن تتحدث مع احد ممثلى خدمة العملاء…" at bounding box center [254, 170] width 145 height 278
click at [226, 257] on div "Unassigned Human Handover May 26, 2025 انت الأن تتحدث مع احد ممثلى خدمة العملاء…" at bounding box center [254, 170] width 145 height 278
click at [313, 45] on span at bounding box center [313, 45] width 15 height 9
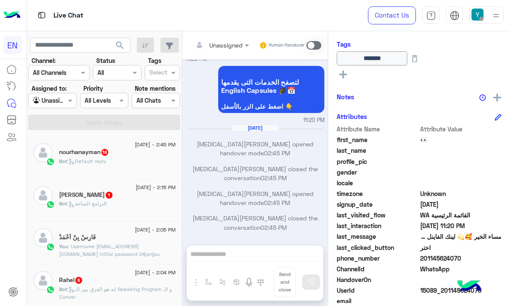
scroll to position [4, 0]
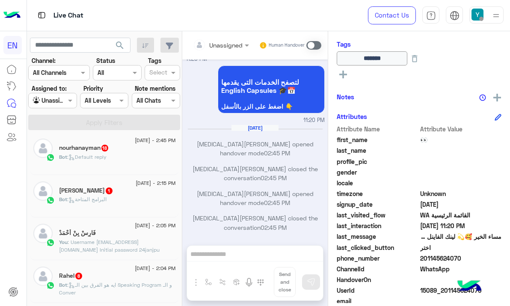
click at [132, 160] on div "Bot : Default reply" at bounding box center [117, 160] width 117 height 15
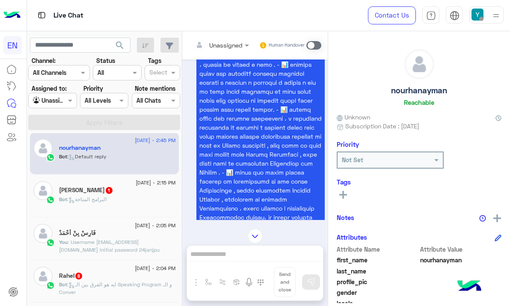
scroll to position [1300, 0]
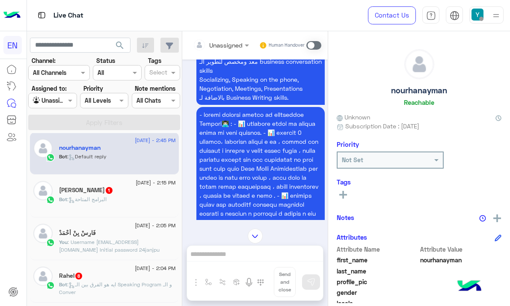
click at [228, 43] on div at bounding box center [221, 45] width 65 height 10
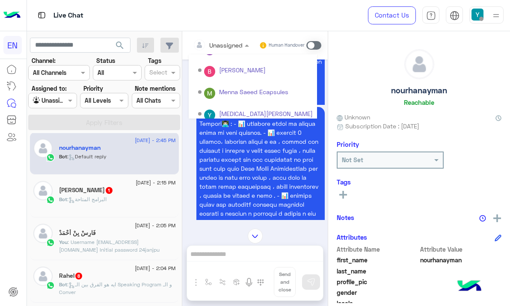
scroll to position [142, 0]
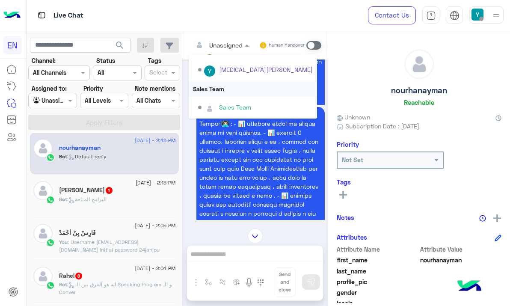
click at [266, 92] on div "Sales Team" at bounding box center [253, 89] width 128 height 16
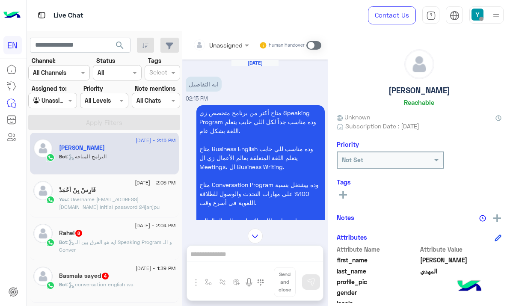
click at [224, 38] on div "Unassigned" at bounding box center [218, 44] width 50 height 17
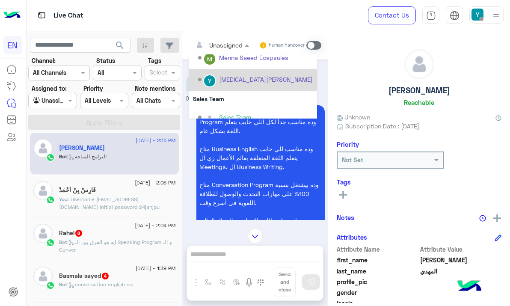
scroll to position [142, 0]
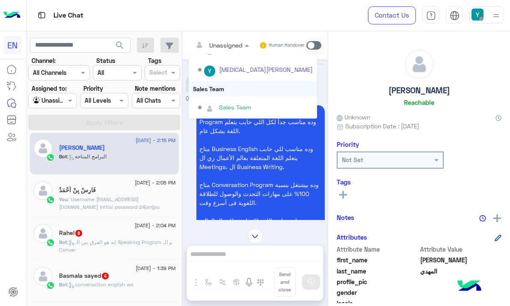
click at [228, 87] on div "Sales Team" at bounding box center [253, 89] width 128 height 16
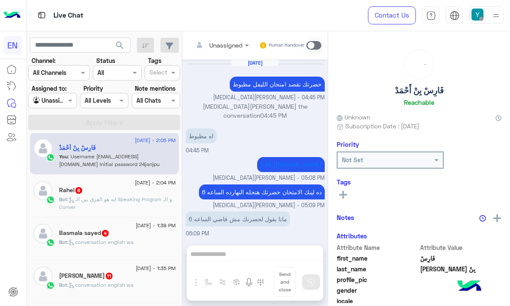
scroll to position [472, 0]
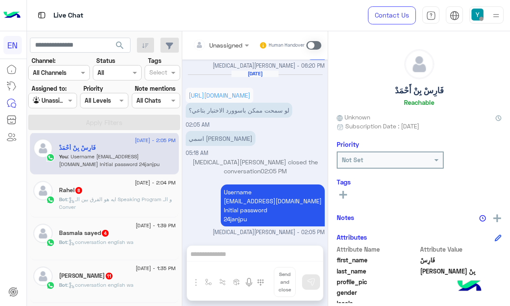
click at [127, 187] on div "Rahel 8" at bounding box center [117, 190] width 117 height 9
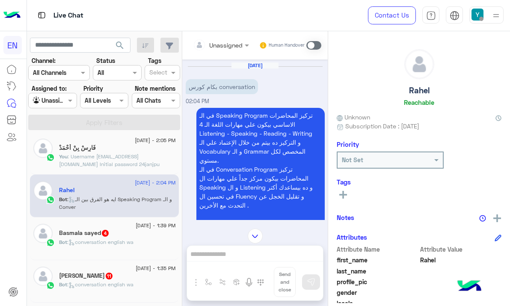
scroll to position [1314, 0]
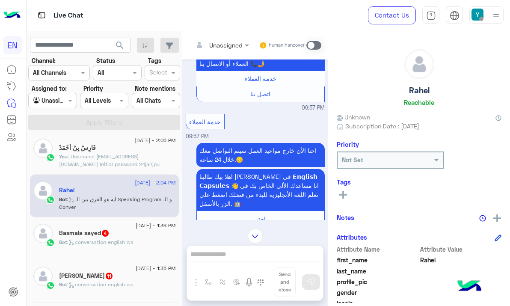
click at [228, 41] on div at bounding box center [221, 45] width 65 height 10
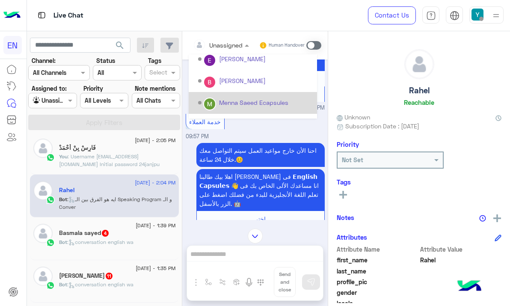
scroll to position [142, 0]
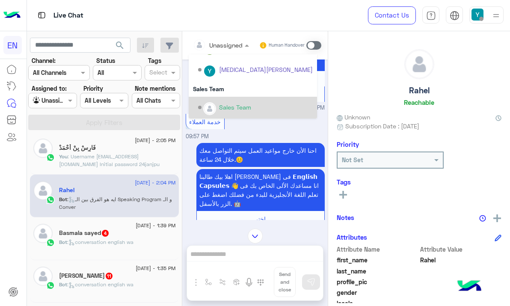
click at [239, 105] on div "Sales Team" at bounding box center [235, 107] width 32 height 9
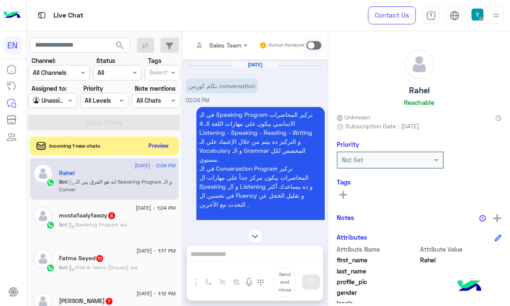
scroll to position [1339, 0]
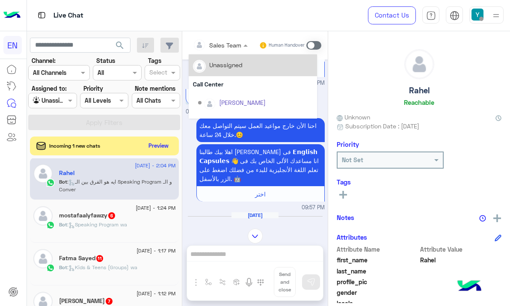
click at [233, 39] on div "Sales Team" at bounding box center [217, 44] width 48 height 17
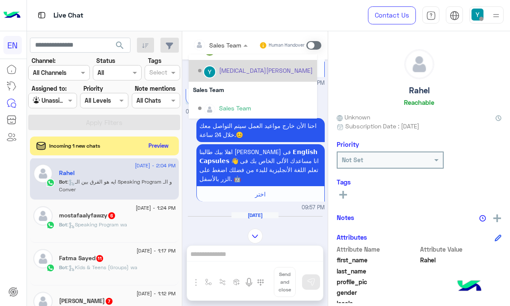
scroll to position [142, 0]
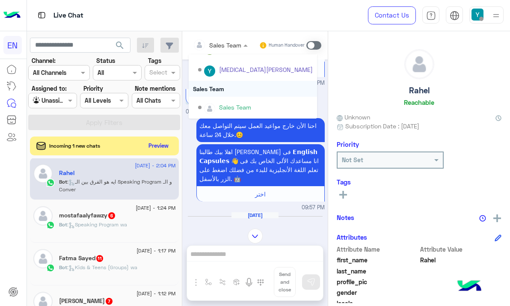
click at [236, 87] on div "Sales Team" at bounding box center [253, 89] width 128 height 16
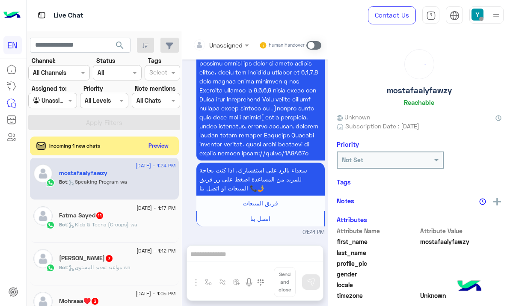
scroll to position [1066, 0]
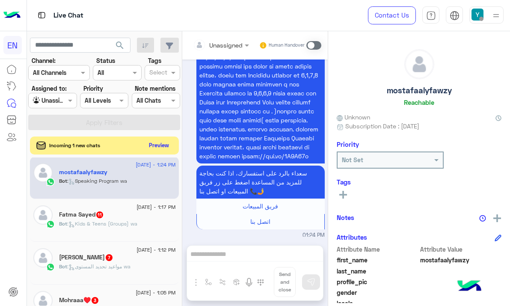
click at [162, 144] on button "Preview" at bounding box center [159, 145] width 27 height 12
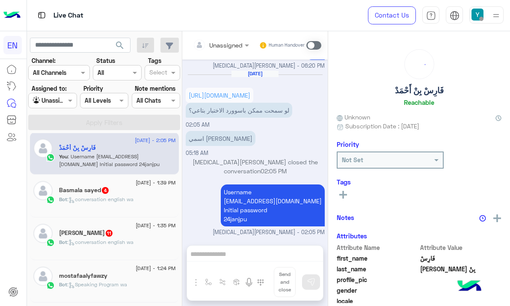
scroll to position [472, 0]
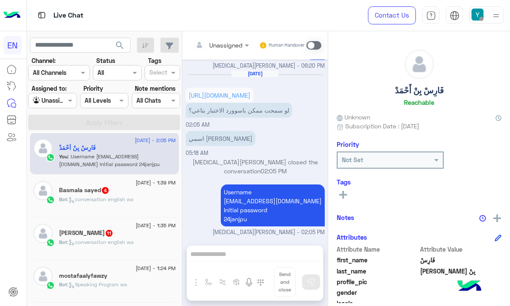
click at [97, 196] on p "Bot : conversation english wa" at bounding box center [96, 199] width 74 height 8
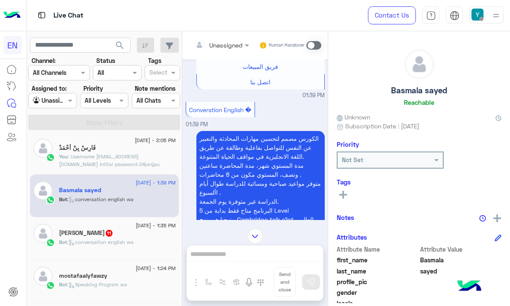
scroll to position [553, 0]
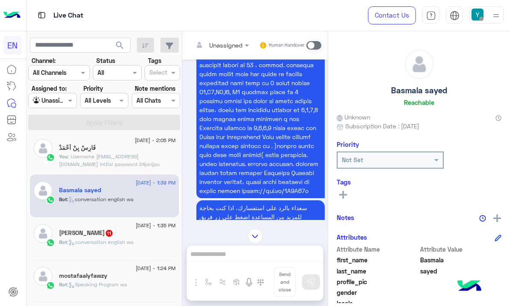
click at [240, 46] on div at bounding box center [221, 45] width 65 height 10
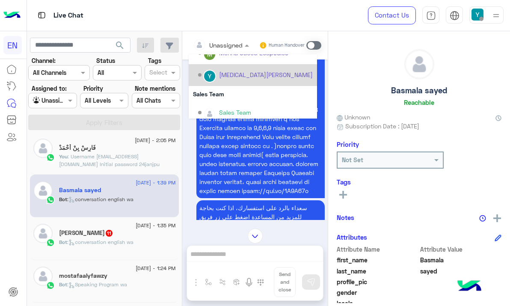
scroll to position [142, 0]
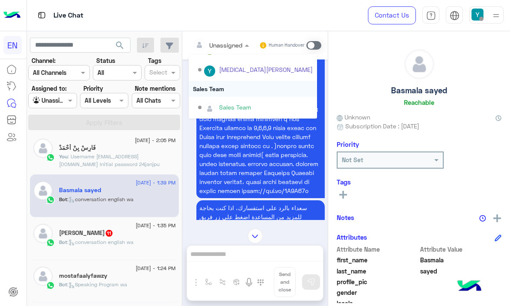
click at [240, 90] on div "Sales Team" at bounding box center [253, 89] width 128 height 16
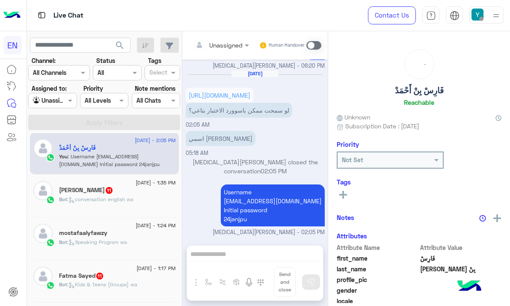
scroll to position [472, 0]
click at [136, 184] on span "26 August - 1:35 PM" at bounding box center [156, 183] width 40 height 8
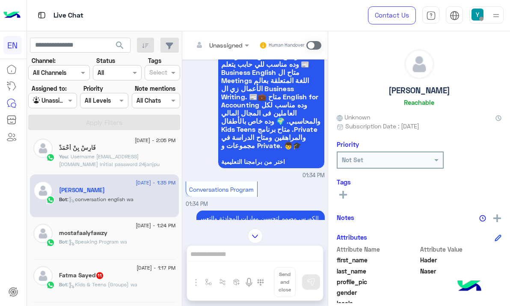
scroll to position [694, 0]
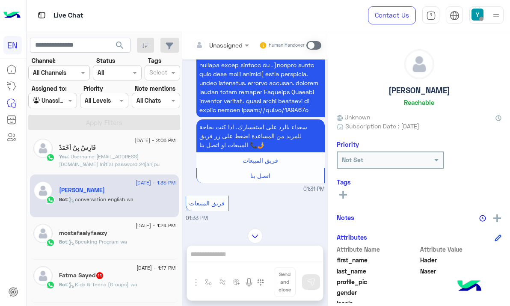
click at [229, 40] on div at bounding box center [221, 45] width 65 height 10
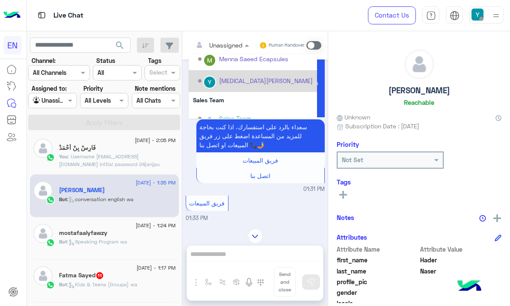
scroll to position [142, 0]
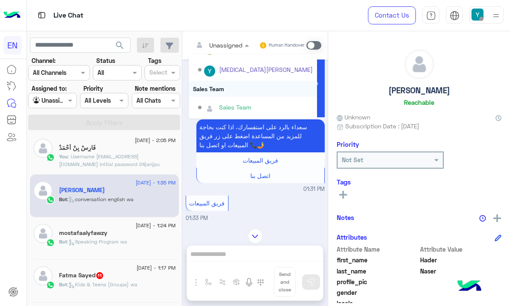
click at [234, 96] on div "Sales Team" at bounding box center [253, 89] width 128 height 16
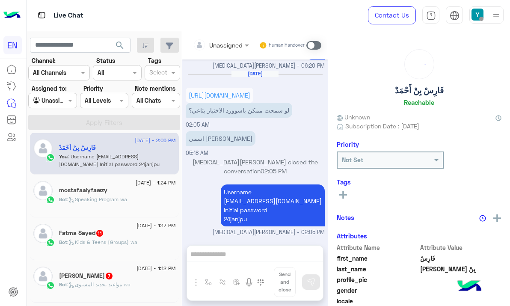
scroll to position [472, 0]
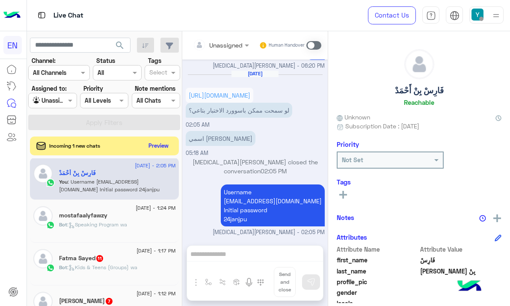
click at [97, 228] on p "Bot : Speaking Program wa" at bounding box center [93, 225] width 68 height 8
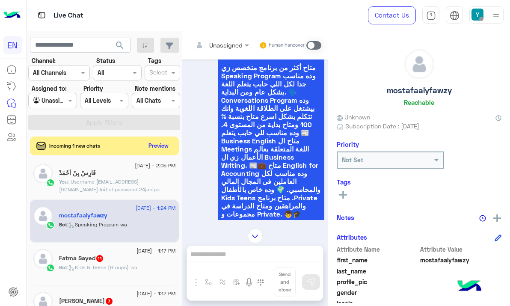
scroll to position [456, 0]
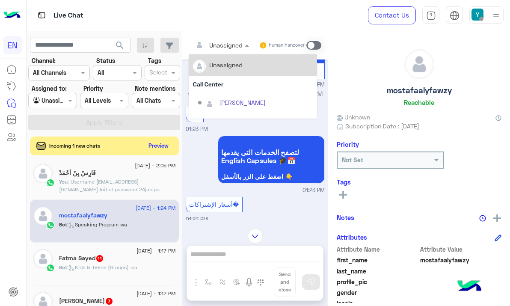
click at [232, 45] on div at bounding box center [221, 45] width 65 height 10
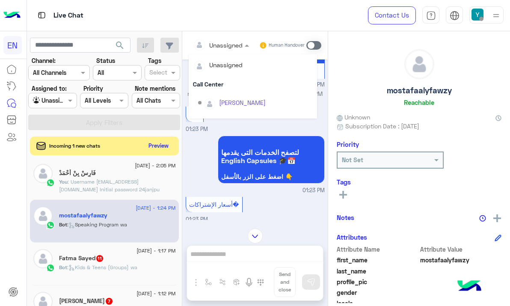
scroll to position [142, 0]
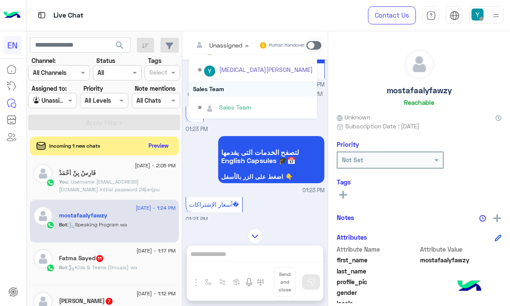
click at [230, 86] on div "Sales Team" at bounding box center [253, 89] width 128 height 16
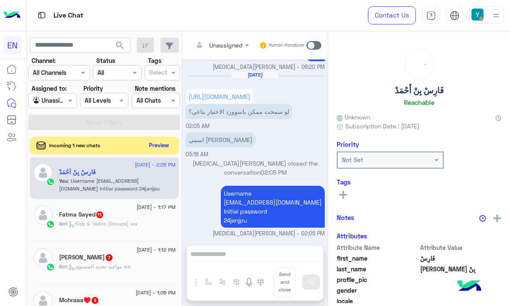
click at [153, 144] on button "Preview" at bounding box center [159, 145] width 27 height 12
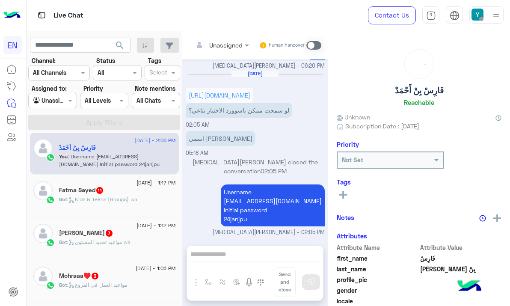
scroll to position [472, 0]
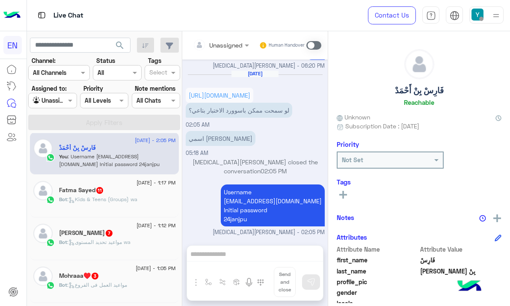
click at [116, 185] on div "26 August - 1:17 PM" at bounding box center [117, 184] width 117 height 6
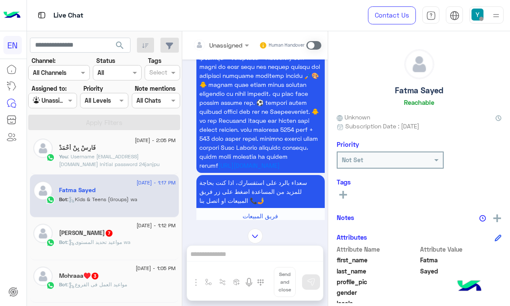
scroll to position [212, 0]
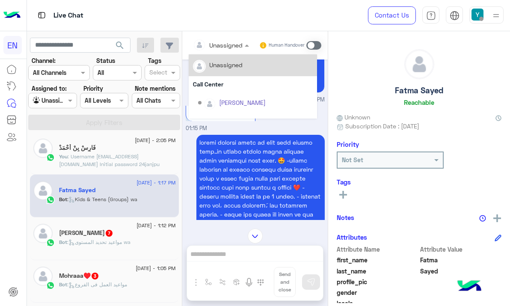
click at [216, 43] on input "text" at bounding box center [210, 45] width 35 height 9
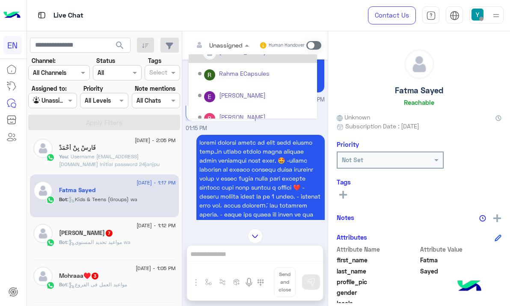
scroll to position [142, 0]
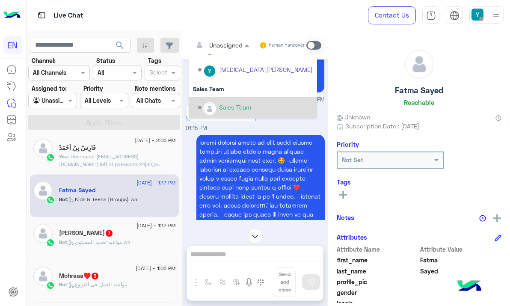
click at [219, 97] on div "Sales Team" at bounding box center [253, 108] width 128 height 22
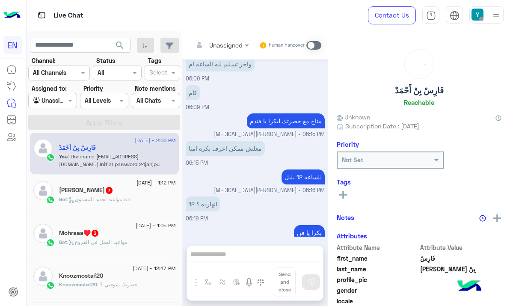
scroll to position [472, 0]
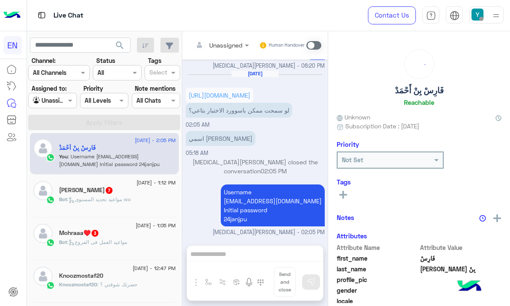
click at [148, 181] on span "26 August - 1:12 PM" at bounding box center [155, 183] width 39 height 8
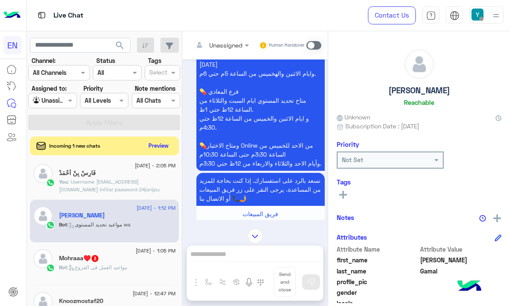
scroll to position [269, 0]
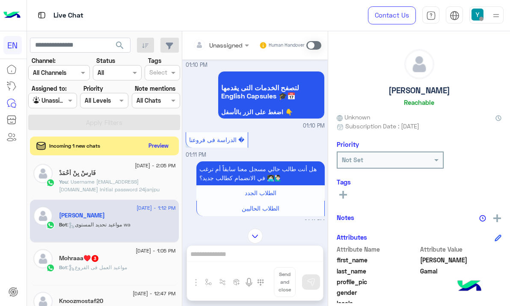
click at [231, 50] on div "Unassigned" at bounding box center [225, 45] width 33 height 9
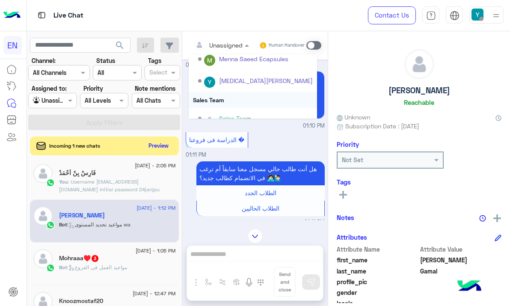
scroll to position [142, 0]
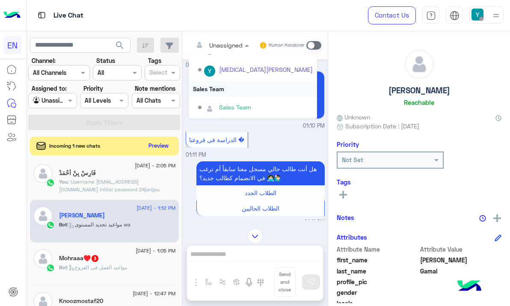
click at [221, 95] on div "Sales Team" at bounding box center [253, 89] width 128 height 16
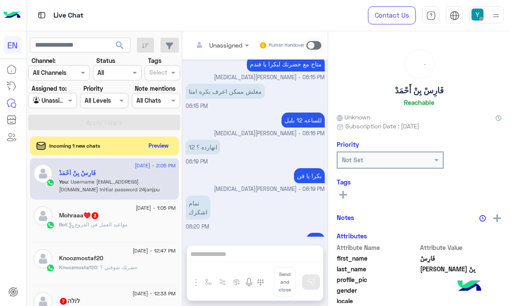
scroll to position [472, 0]
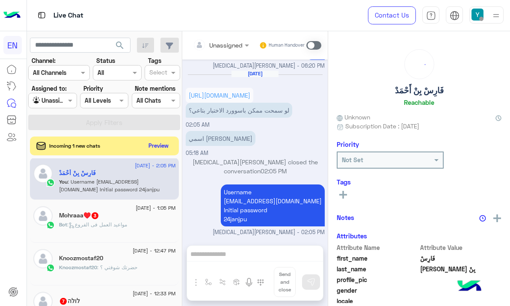
click at [99, 219] on h5 "Mohraaa♥️ 3" at bounding box center [79, 215] width 40 height 7
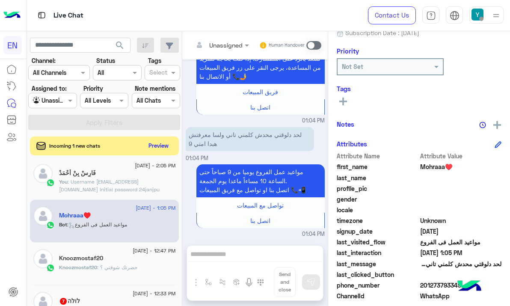
scroll to position [131, 0]
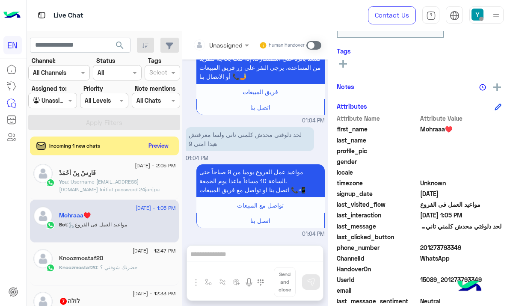
click at [444, 245] on span "201273793349" at bounding box center [461, 247] width 82 height 9
click at [252, 253] on div "Unassigned Human Handover Aug 26, 2025 مساء الخير 01:03 PM مساء الخير 🌚 اهلا بي…" at bounding box center [254, 170] width 145 height 278
click at [317, 46] on span at bounding box center [313, 45] width 15 height 9
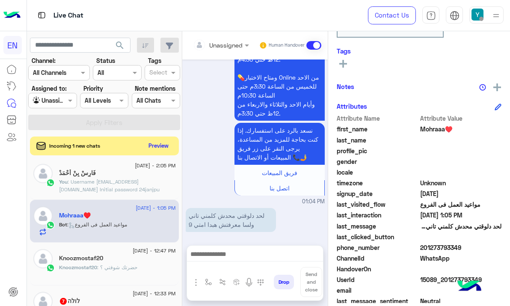
scroll to position [553, 0]
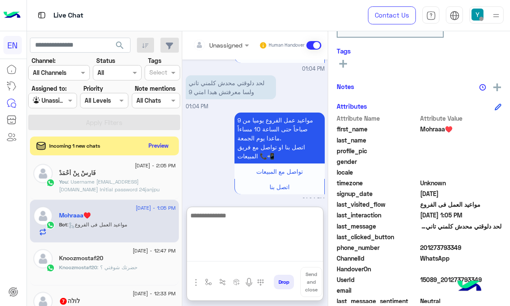
click at [252, 253] on textarea at bounding box center [255, 235] width 136 height 51
type textarea "**********"
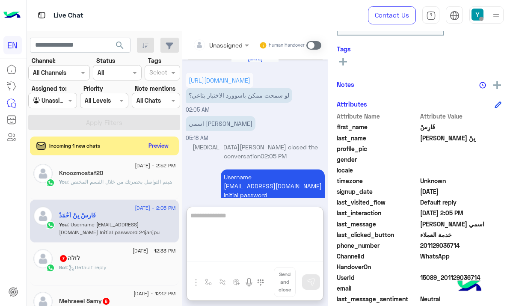
scroll to position [510, 0]
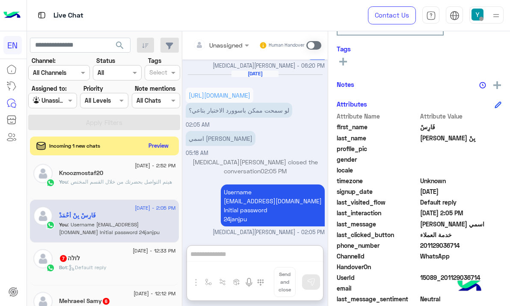
click at [133, 254] on span "26 August - 12:33 PM" at bounding box center [154, 251] width 43 height 8
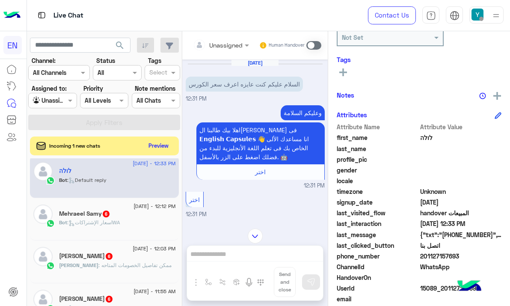
click at [225, 47] on input "text" at bounding box center [210, 45] width 35 height 9
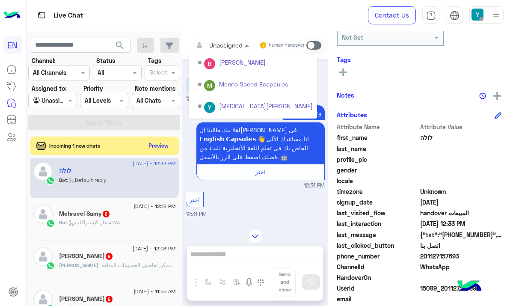
scroll to position [131, 0]
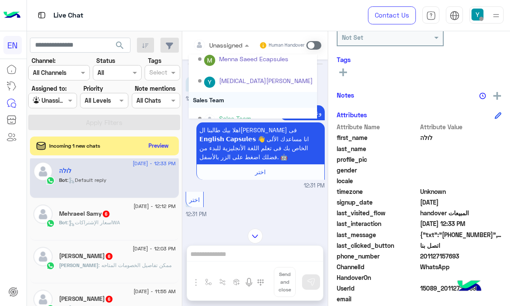
click at [223, 105] on div "Sales Team" at bounding box center [253, 100] width 128 height 16
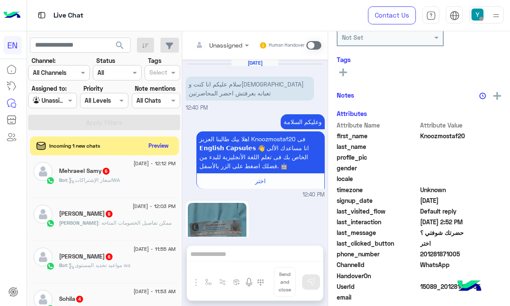
scroll to position [503, 0]
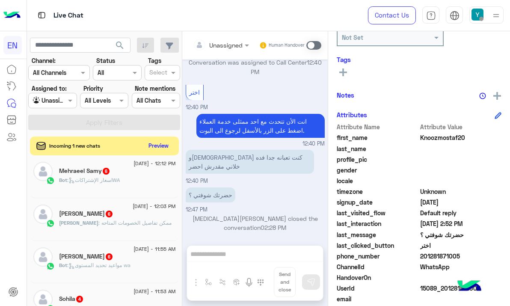
click at [105, 185] on div "Bot : اسعار الإشتراكاتWA" at bounding box center [117, 183] width 117 height 15
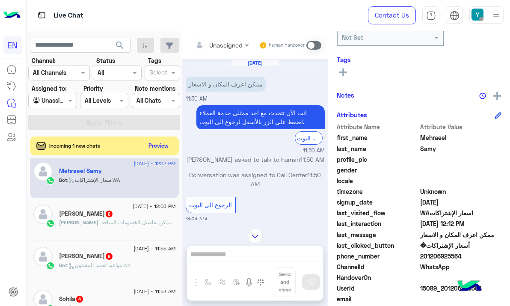
click at [226, 44] on input "text" at bounding box center [210, 45] width 35 height 9
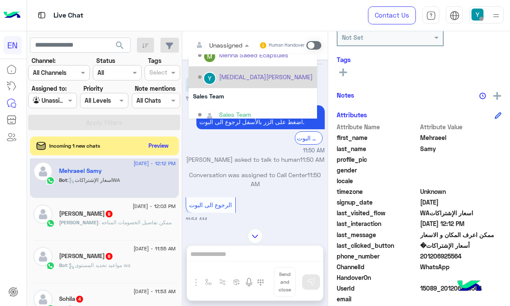
scroll to position [142, 0]
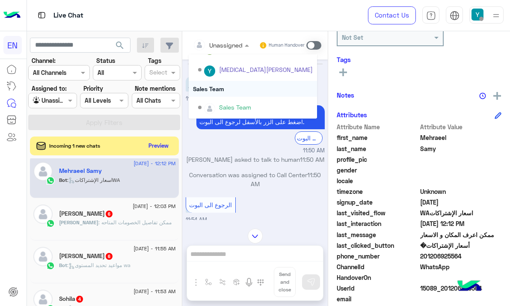
click at [220, 90] on div "Sales Team" at bounding box center [253, 89] width 128 height 16
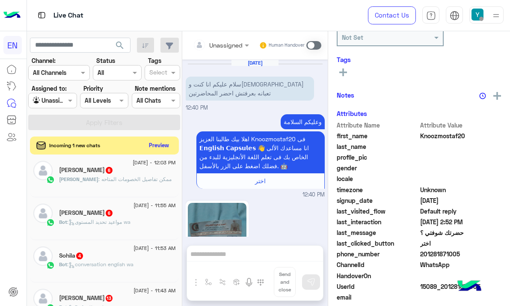
click at [154, 142] on button "Preview" at bounding box center [159, 145] width 27 height 12
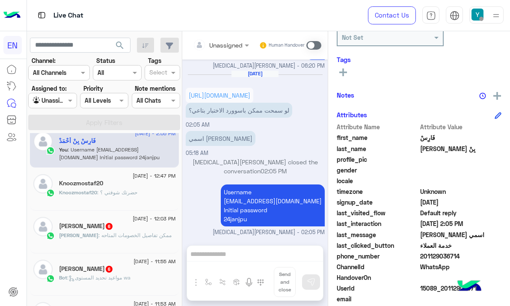
scroll to position [4, 0]
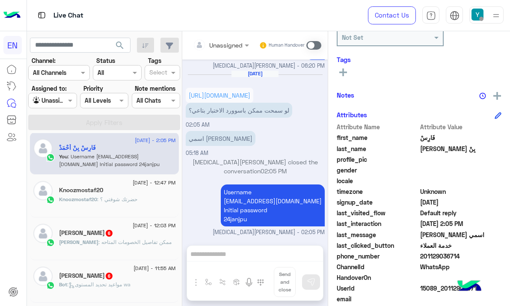
click at [106, 233] on span "6" at bounding box center [109, 233] width 7 height 7
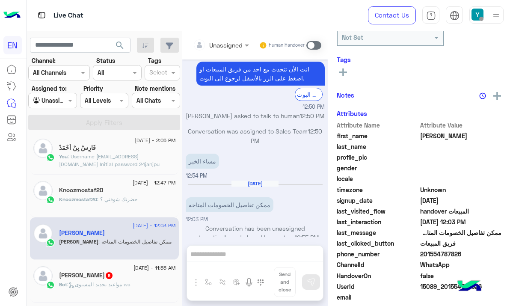
scroll to position [122, 0]
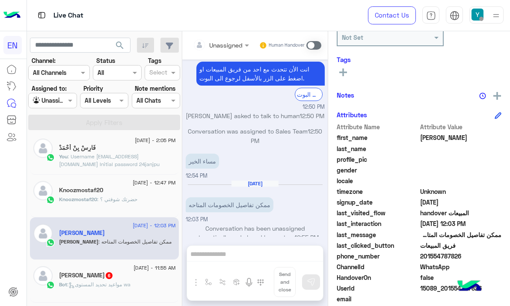
click at [234, 43] on div at bounding box center [221, 45] width 65 height 10
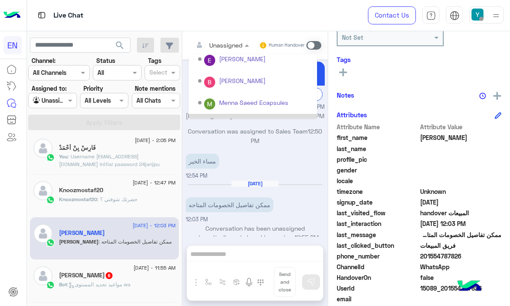
scroll to position [142, 0]
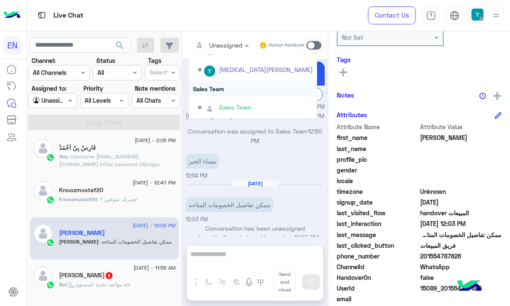
click at [228, 88] on div "Sales Team" at bounding box center [253, 89] width 128 height 16
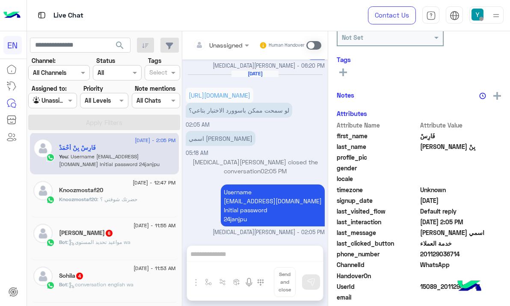
scroll to position [472, 0]
click at [106, 234] on span "6" at bounding box center [109, 233] width 7 height 7
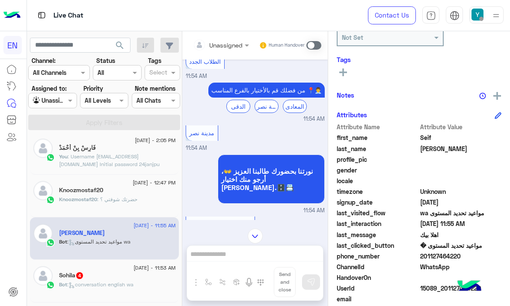
scroll to position [246, 0]
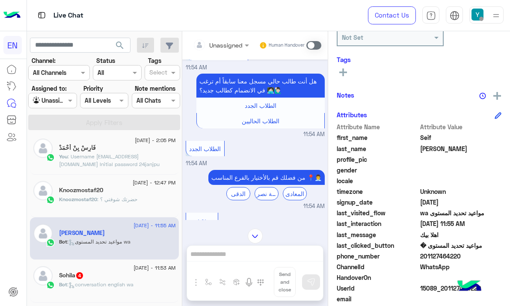
click at [235, 45] on div at bounding box center [221, 45] width 65 height 10
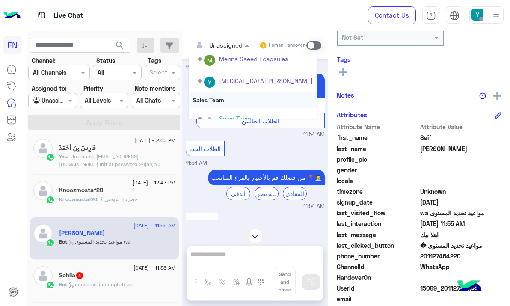
click at [233, 97] on div "Sales Team" at bounding box center [253, 100] width 128 height 16
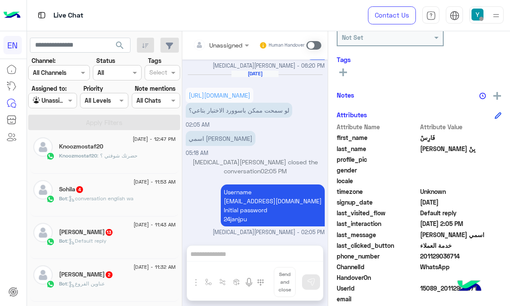
click at [123, 189] on div "Sohila 4" at bounding box center [117, 190] width 117 height 9
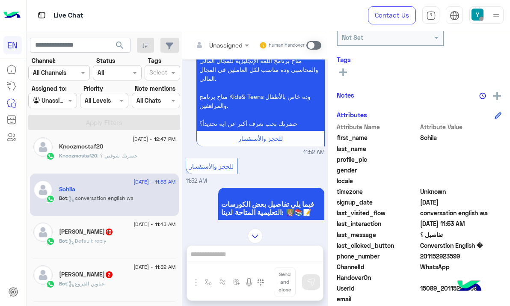
click at [234, 44] on div at bounding box center [221, 45] width 65 height 10
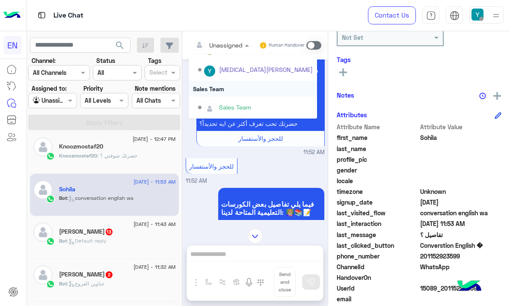
click at [231, 87] on div "Sales Team" at bounding box center [253, 89] width 128 height 16
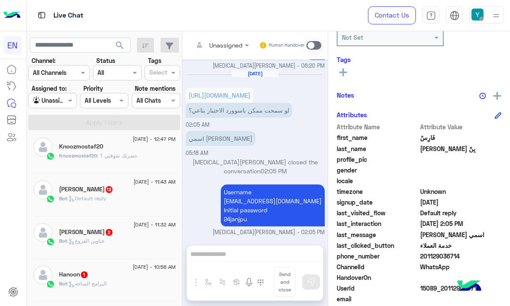
click at [130, 188] on div "Eid Elasser 13" at bounding box center [117, 190] width 117 height 9
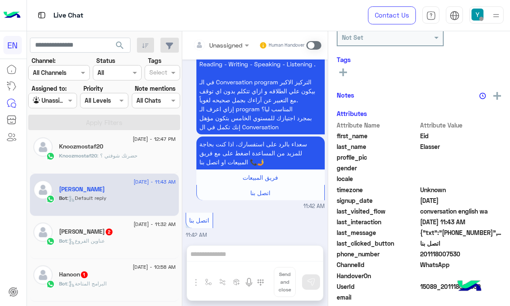
click at [219, 46] on input "text" at bounding box center [210, 45] width 35 height 9
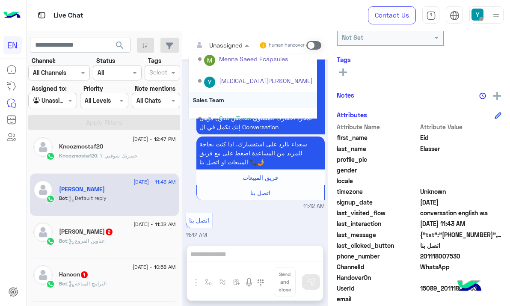
click at [221, 95] on div "Sales Team" at bounding box center [253, 100] width 128 height 16
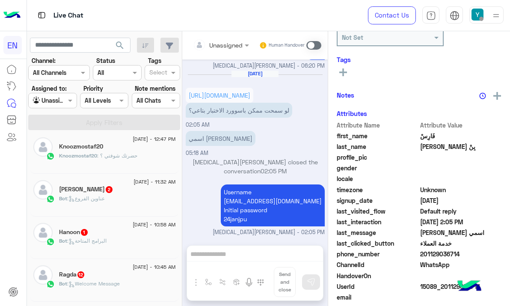
click at [132, 191] on div "Magda Kamel 2" at bounding box center [117, 190] width 117 height 9
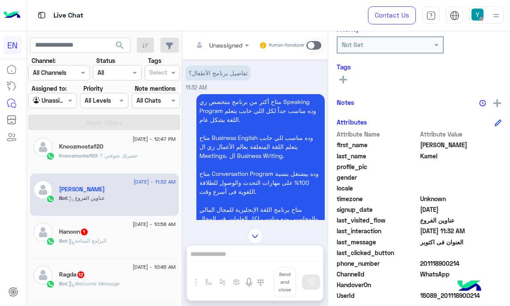
click at [226, 38] on div "Unassigned" at bounding box center [218, 44] width 50 height 17
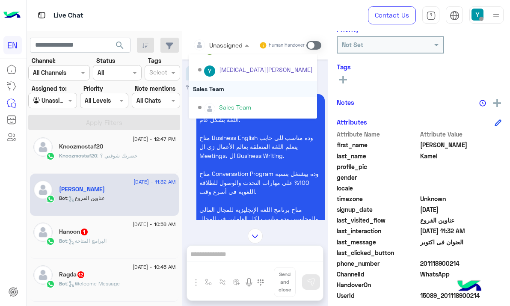
click at [231, 95] on div "Sales Team" at bounding box center [253, 89] width 128 height 16
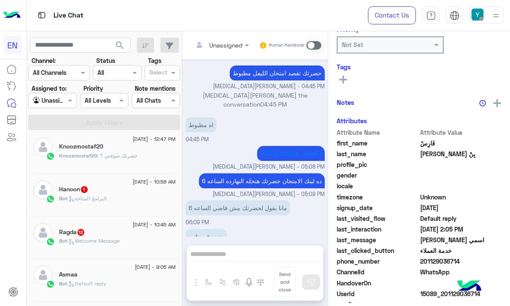
click at [138, 201] on div "Bot : البرامج المتاحة" at bounding box center [117, 202] width 117 height 15
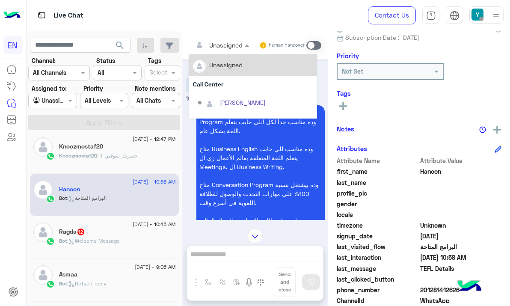
click at [229, 46] on div at bounding box center [221, 45] width 65 height 10
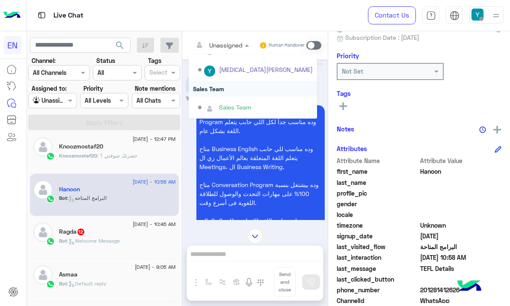
click at [228, 96] on div "Sales Team" at bounding box center [253, 89] width 128 height 16
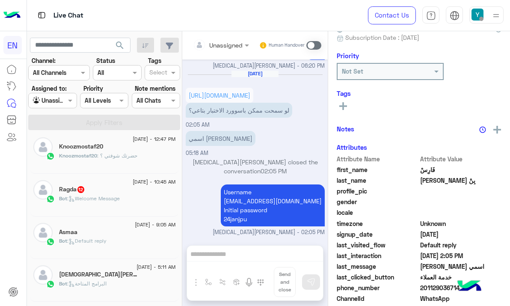
click at [127, 200] on div "Bot : Welcome Message" at bounding box center [117, 202] width 117 height 15
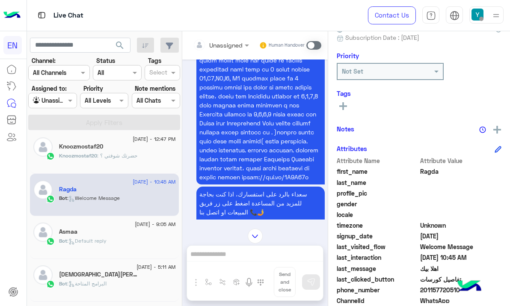
click at [230, 49] on div "Unassigned" at bounding box center [225, 45] width 33 height 9
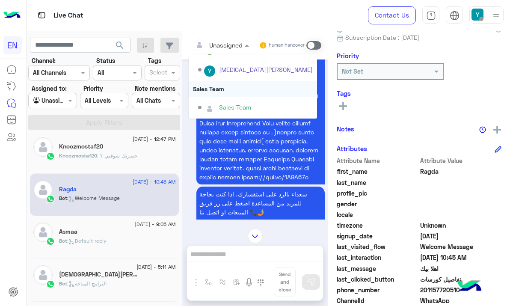
click at [230, 89] on div "Sales Team" at bounding box center [253, 89] width 128 height 16
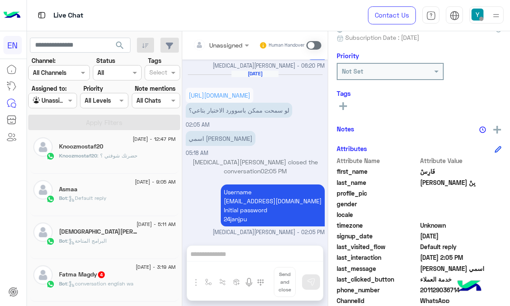
click at [121, 232] on div "Islam Abd Elhamed 1" at bounding box center [117, 232] width 117 height 9
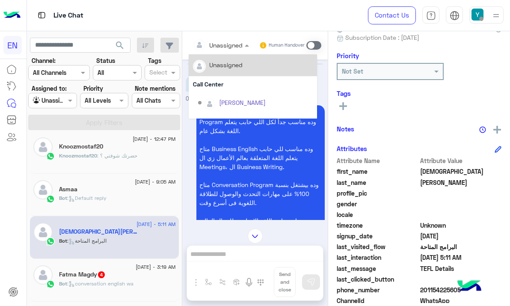
click at [227, 47] on input "text" at bounding box center [210, 45] width 35 height 9
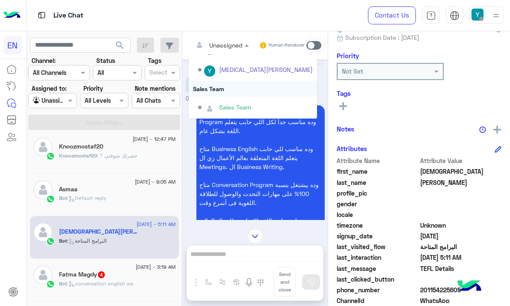
click at [227, 96] on div "Sales Team" at bounding box center [253, 89] width 128 height 16
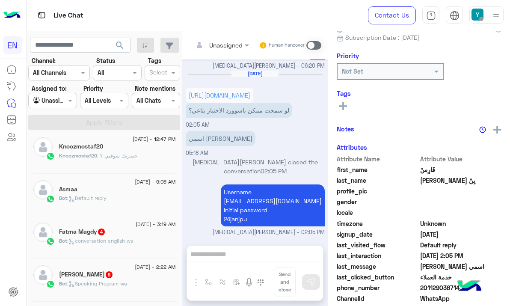
click at [95, 234] on h5 "Fatma Magdy 4" at bounding box center [82, 231] width 47 height 7
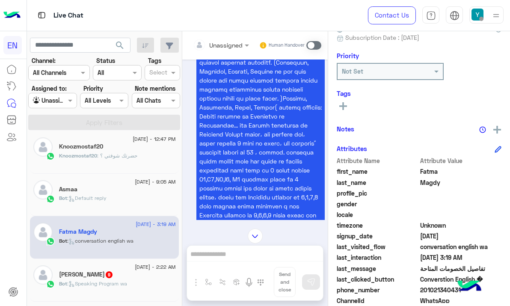
click at [225, 47] on input "text" at bounding box center [210, 45] width 35 height 9
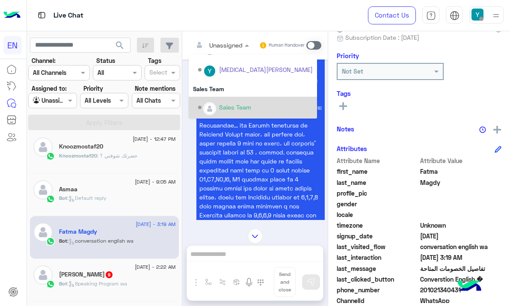
click at [224, 99] on div "Sales Team" at bounding box center [253, 108] width 128 height 22
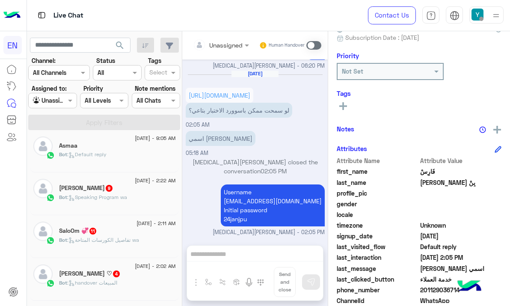
click at [111, 198] on span ": Speaking Program wa" at bounding box center [97, 197] width 60 height 6
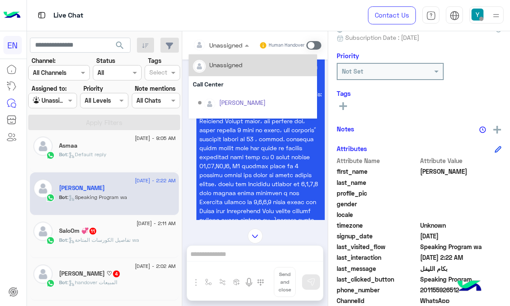
click at [233, 47] on div at bounding box center [221, 45] width 65 height 10
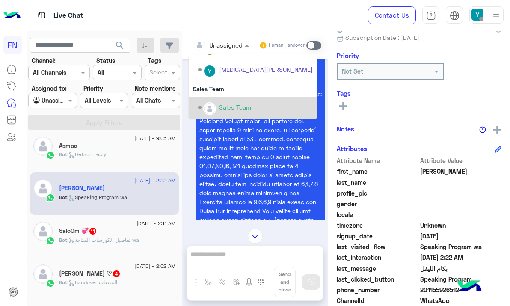
click at [227, 97] on div "Sales Team" at bounding box center [253, 108] width 128 height 22
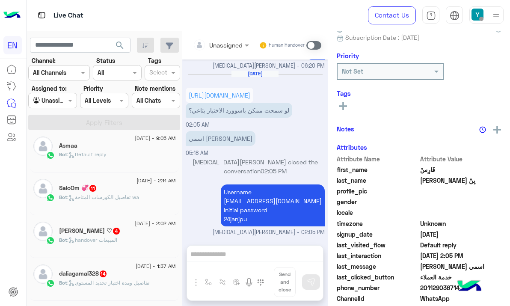
click at [115, 185] on div "SaloOm 💞 11" at bounding box center [117, 188] width 117 height 9
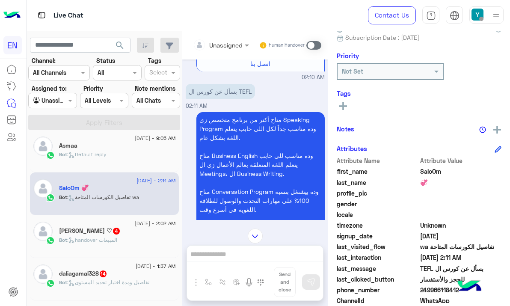
click at [228, 41] on div at bounding box center [221, 45] width 65 height 10
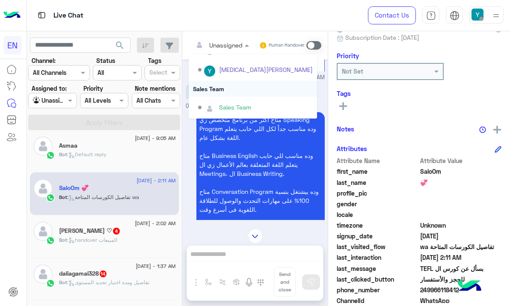
click at [228, 91] on div "Sales Team" at bounding box center [253, 89] width 128 height 16
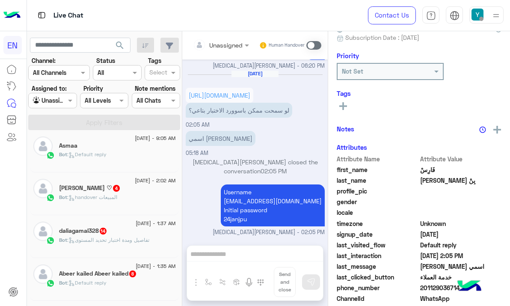
click at [133, 202] on div "Bot : handover المبيعات" at bounding box center [117, 200] width 117 height 15
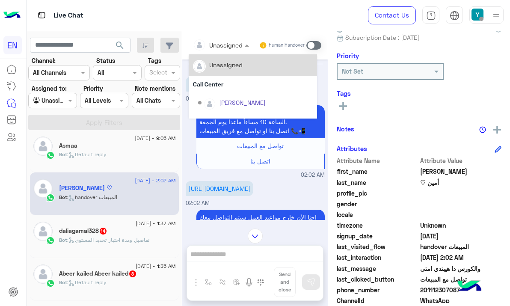
click at [229, 40] on div at bounding box center [221, 45] width 65 height 10
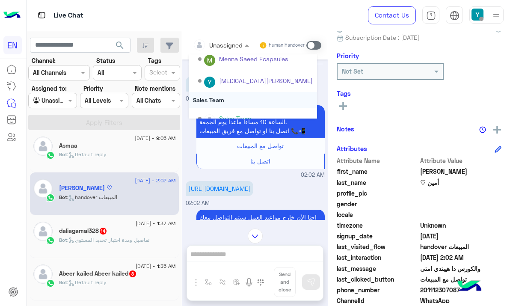
click at [230, 107] on div "Sales Team" at bounding box center [253, 100] width 128 height 16
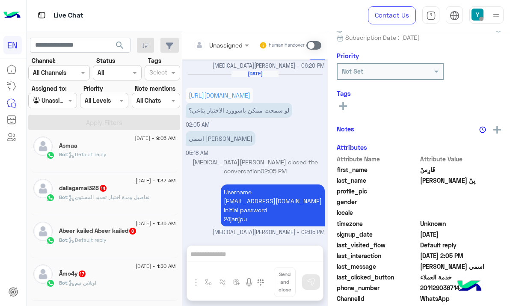
click at [147, 181] on span "26 August - 1:37 AM" at bounding box center [156, 181] width 40 height 8
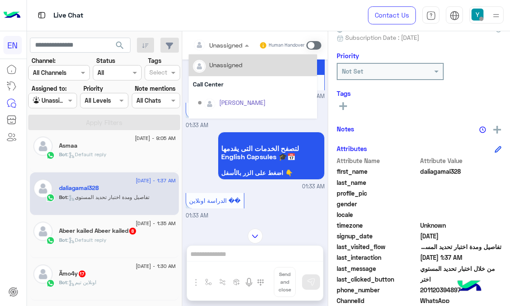
click at [248, 47] on span at bounding box center [248, 45] width 11 height 9
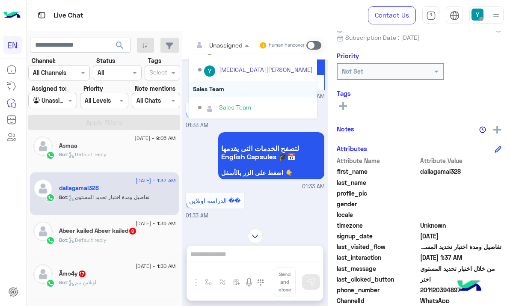
click at [232, 87] on div "Sales Team" at bounding box center [253, 89] width 128 height 16
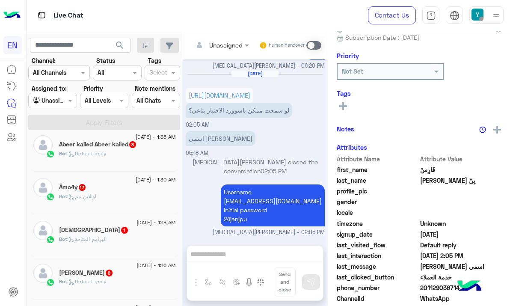
click at [126, 185] on div "Ämo4y 17" at bounding box center [117, 187] width 117 height 9
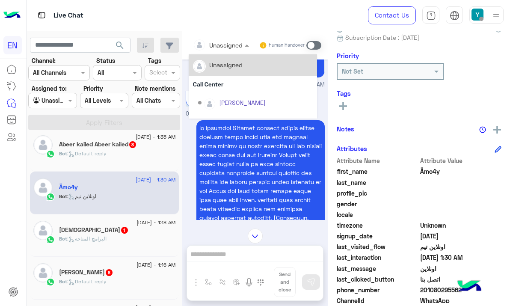
click at [234, 41] on div at bounding box center [221, 45] width 65 height 10
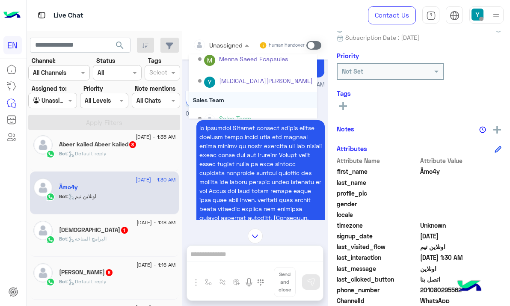
click at [232, 101] on div "Sales Team" at bounding box center [253, 100] width 128 height 16
click at [232, 101] on div "Speaking Program" at bounding box center [215, 98] width 58 height 15
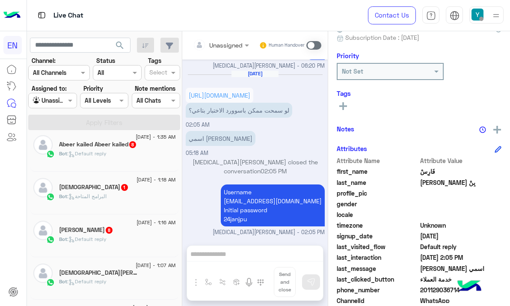
click at [144, 192] on div "ام مؤمن 1" at bounding box center [117, 187] width 117 height 9
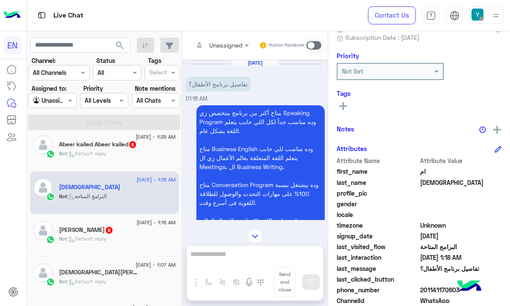
click at [222, 46] on input "text" at bounding box center [210, 45] width 35 height 9
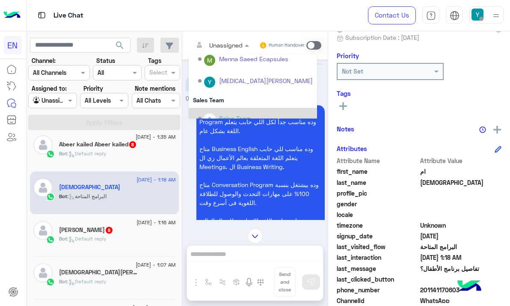
click at [219, 114] on div "Sales Team" at bounding box center [255, 118] width 115 height 15
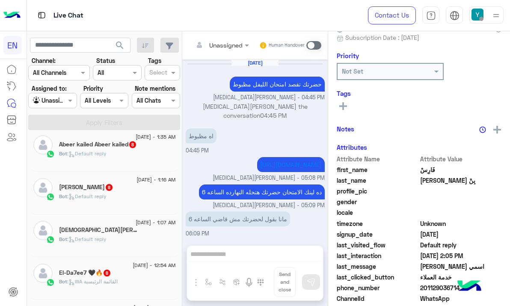
click at [139, 183] on span "26 August - 1:16 AM" at bounding box center [155, 180] width 39 height 8
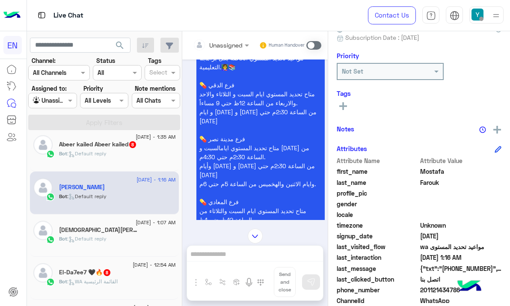
click at [235, 43] on div at bounding box center [221, 45] width 65 height 10
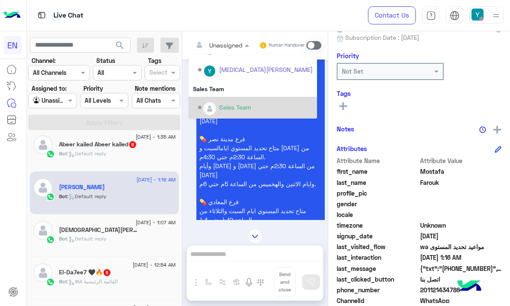
click at [234, 104] on div "Sales Team" at bounding box center [235, 107] width 32 height 9
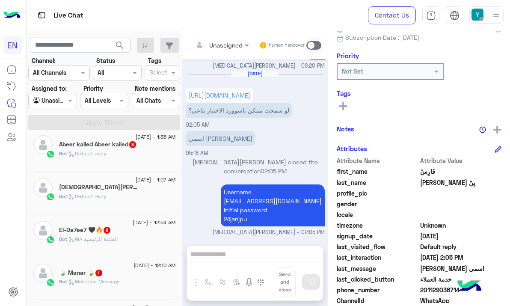
click at [86, 192] on div "Mohamed esaam 1" at bounding box center [117, 187] width 117 height 9
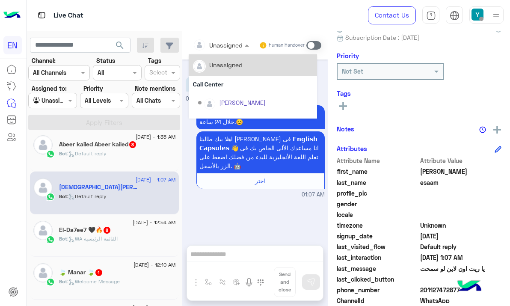
click at [225, 44] on input "text" at bounding box center [210, 45] width 35 height 9
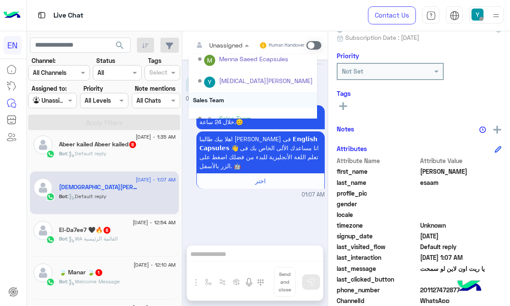
click at [234, 101] on div "Sales Team" at bounding box center [253, 100] width 128 height 16
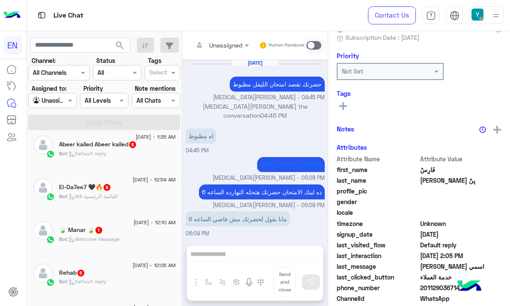
click at [150, 186] on div "El-Da7ee7 🖤🔥 8" at bounding box center [117, 187] width 117 height 9
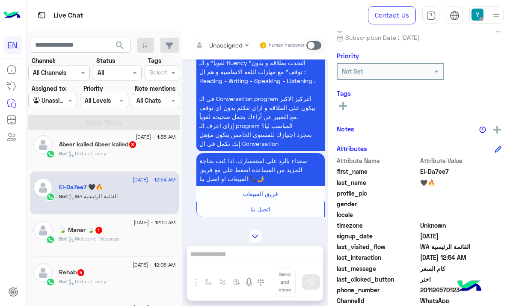
click at [218, 44] on input "text" at bounding box center [210, 45] width 35 height 9
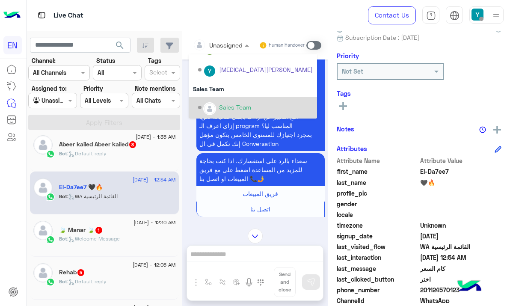
click at [218, 111] on div "Sales Team" at bounding box center [255, 107] width 115 height 15
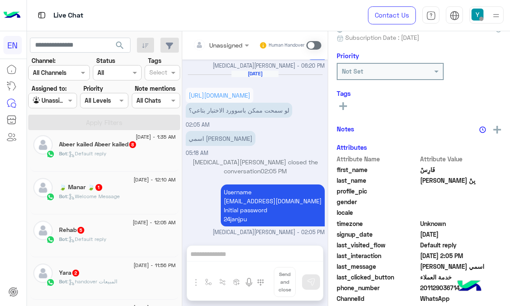
click at [139, 201] on div "Bot : Welcome Message" at bounding box center [117, 199] width 117 height 15
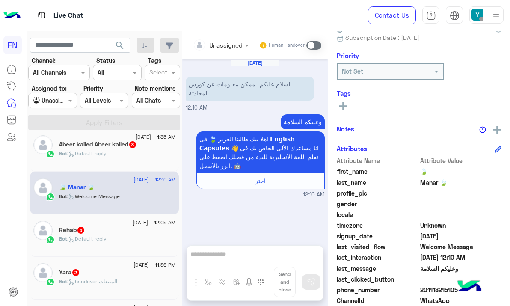
click at [233, 50] on div "Unassigned" at bounding box center [225, 45] width 33 height 9
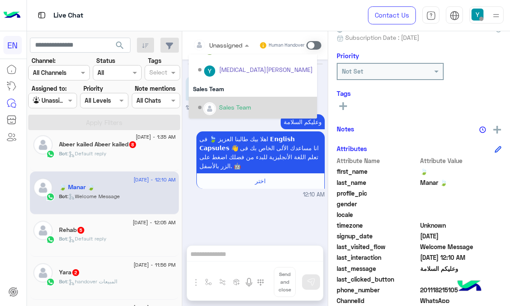
click at [232, 97] on div "Sales Team" at bounding box center [253, 108] width 128 height 22
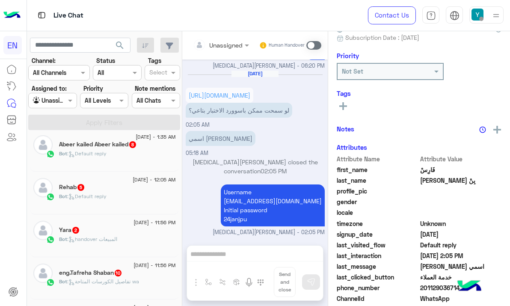
click at [91, 184] on div "Rehab 5" at bounding box center [117, 187] width 117 height 9
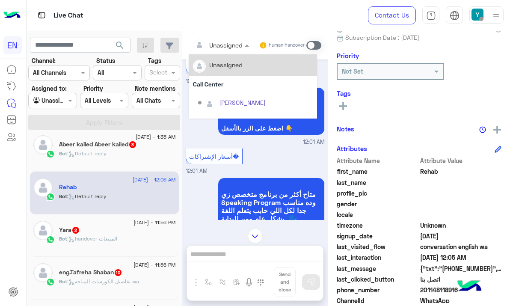
click at [230, 47] on div at bounding box center [221, 45] width 65 height 10
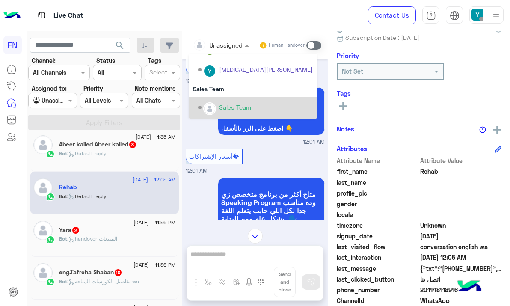
click at [231, 102] on div "Sales Team" at bounding box center [255, 107] width 115 height 15
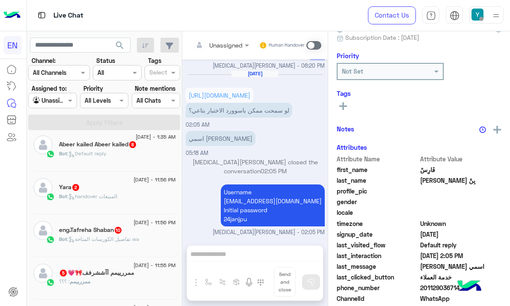
click at [92, 196] on span ": handover المبيعات" at bounding box center [92, 196] width 50 height 6
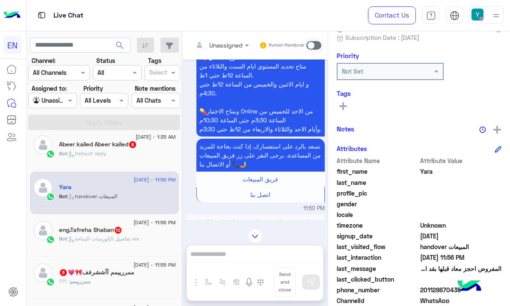
click at [215, 48] on input "text" at bounding box center [210, 45] width 35 height 9
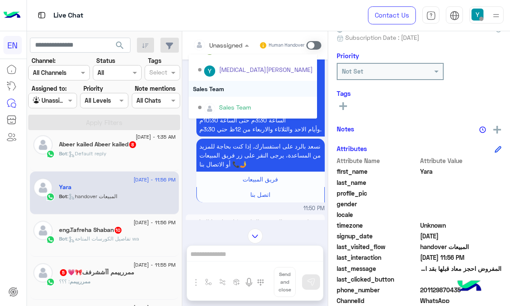
click at [231, 94] on div "Sales Team" at bounding box center [253, 89] width 128 height 16
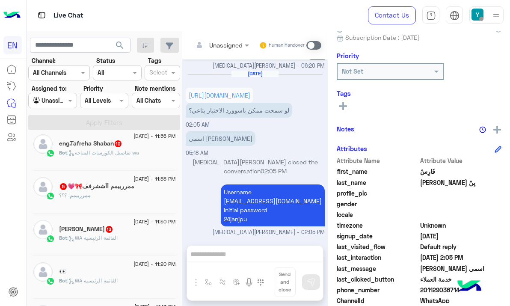
click at [146, 158] on div "Bot : تفاصيل الكورسات المتاحة wa" at bounding box center [117, 156] width 117 height 15
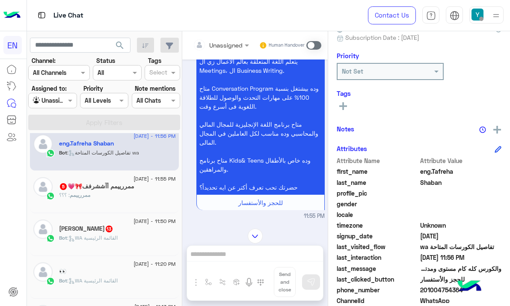
click at [230, 47] on div at bounding box center [221, 45] width 65 height 10
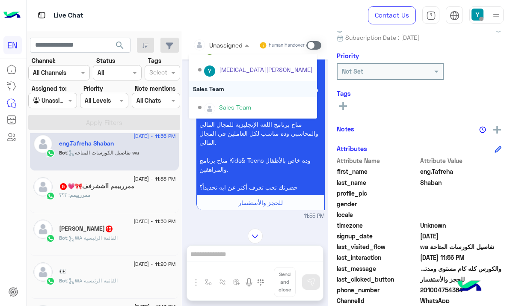
click at [237, 90] on div "Sales Team" at bounding box center [253, 89] width 128 height 16
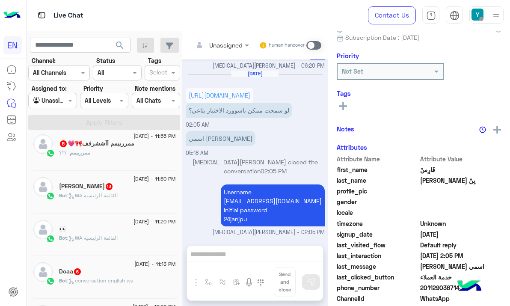
click at [120, 152] on div "ممررييمم : ؟؟؟" at bounding box center [117, 156] width 117 height 15
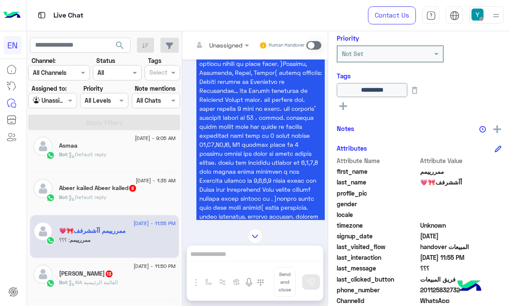
click at [235, 38] on div "Unassigned" at bounding box center [218, 44] width 50 height 17
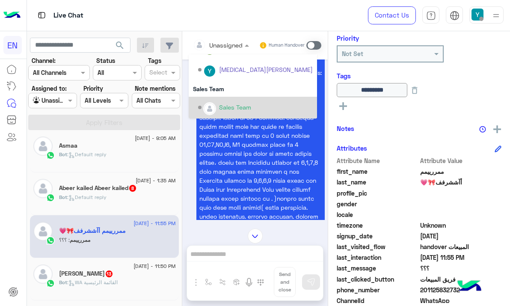
click at [241, 97] on div "Sales Team" at bounding box center [253, 108] width 128 height 22
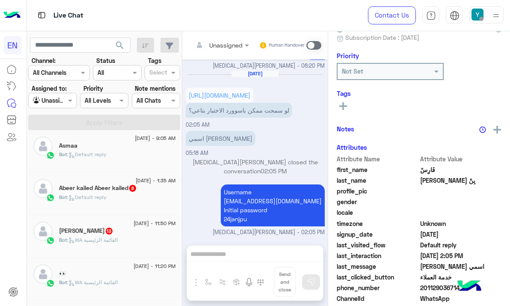
click at [127, 234] on div "Seif Ahmed 13" at bounding box center [117, 231] width 117 height 9
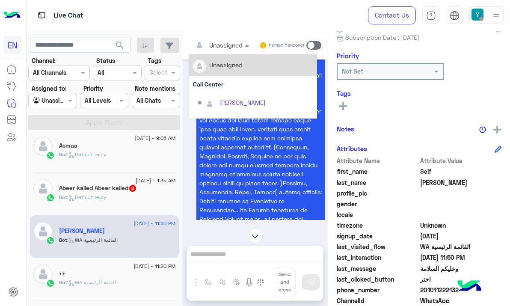
click at [234, 49] on div "Unassigned" at bounding box center [225, 45] width 33 height 9
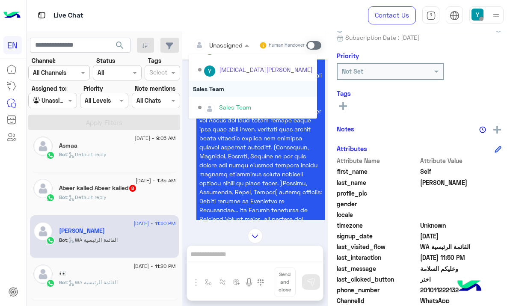
click at [234, 92] on div "Sales Team" at bounding box center [253, 89] width 128 height 16
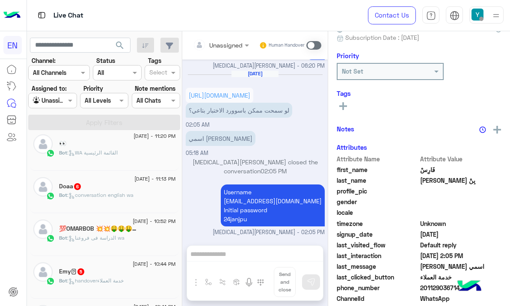
click at [134, 201] on div "Bot : conversation english wa" at bounding box center [117, 198] width 117 height 15
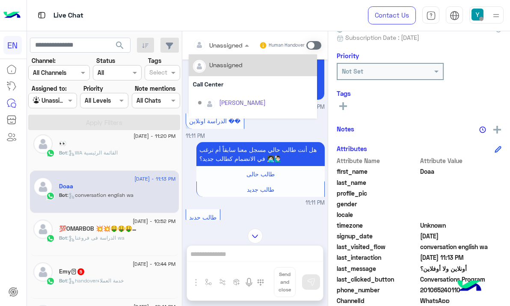
click at [219, 51] on div "Unassigned" at bounding box center [218, 44] width 50 height 17
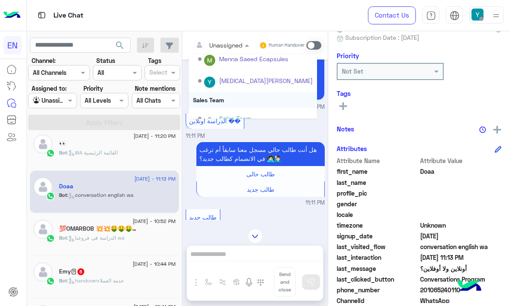
click at [222, 107] on div "Sales Team" at bounding box center [253, 100] width 128 height 16
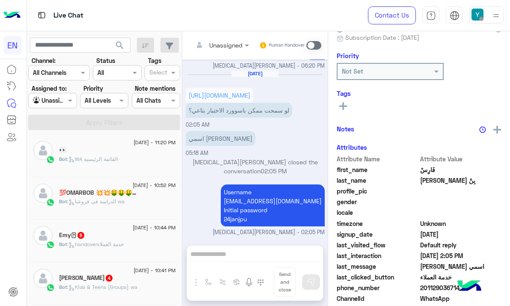
click at [119, 204] on span ": الدراسة فى فروعنا wa" at bounding box center [95, 201] width 57 height 6
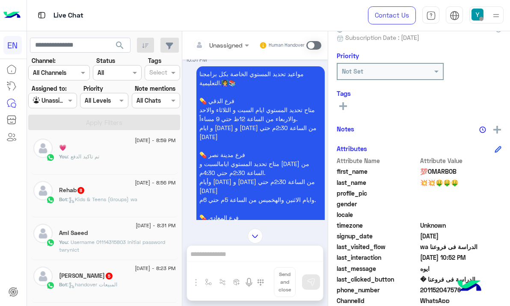
click at [229, 54] on div "Unassigned Human Handover" at bounding box center [254, 45] width 145 height 28
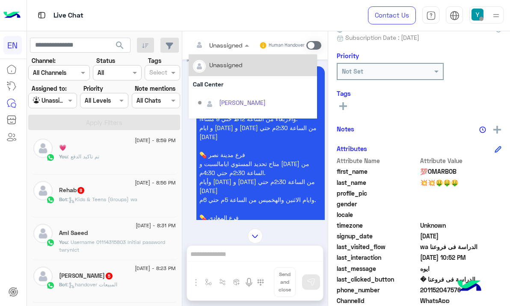
click at [234, 47] on div at bounding box center [221, 45] width 65 height 10
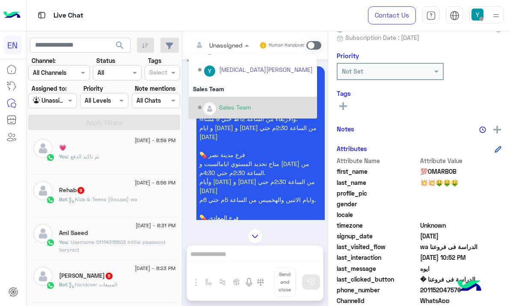
click at [235, 101] on div "Sales Team" at bounding box center [255, 107] width 115 height 15
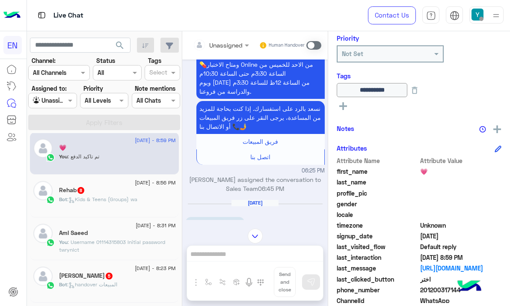
scroll to position [1033, 0]
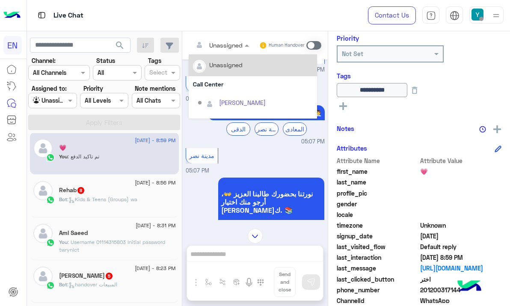
click at [222, 51] on div "Unassigned" at bounding box center [218, 44] width 50 height 17
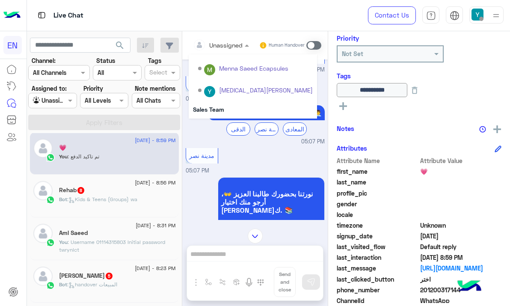
scroll to position [142, 0]
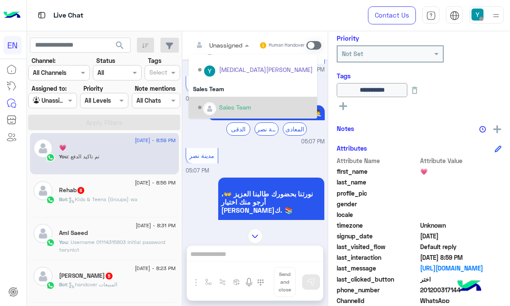
click at [274, 104] on div "Sales Team" at bounding box center [255, 107] width 115 height 15
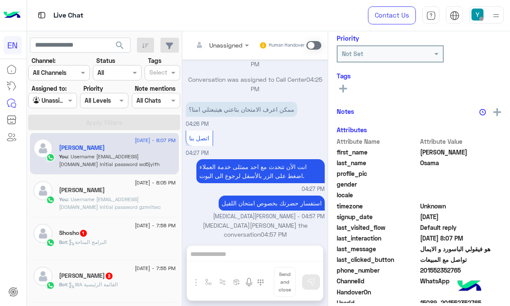
scroll to position [2516, 0]
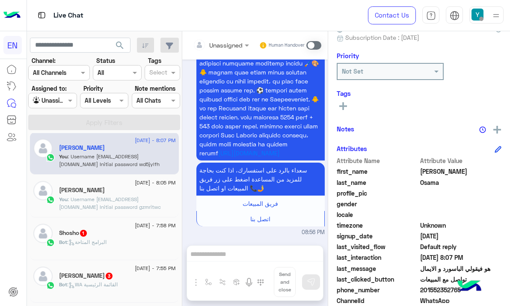
click at [136, 244] on div "Bot : البرامج المتاحة" at bounding box center [117, 245] width 117 height 15
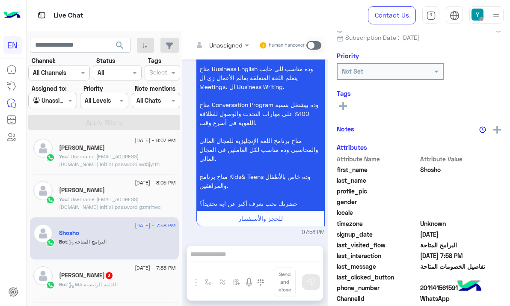
scroll to position [78, 0]
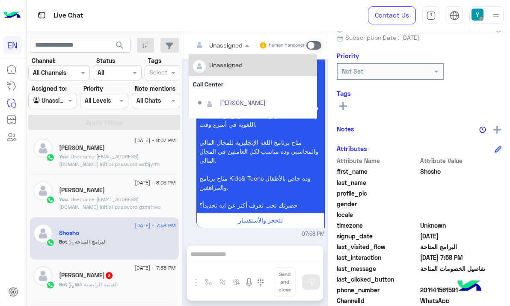
click at [234, 47] on div at bounding box center [221, 45] width 65 height 10
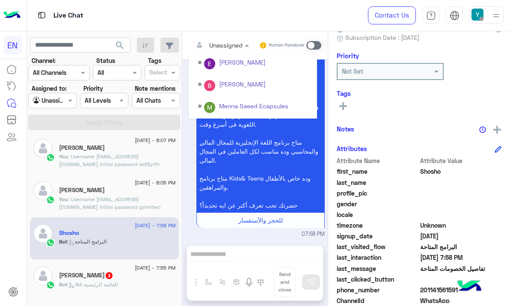
scroll to position [142, 0]
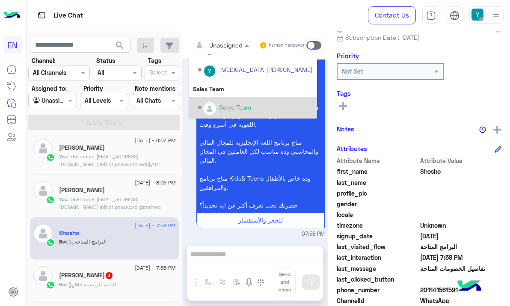
click at [268, 110] on div "Sales Team" at bounding box center [255, 107] width 115 height 15
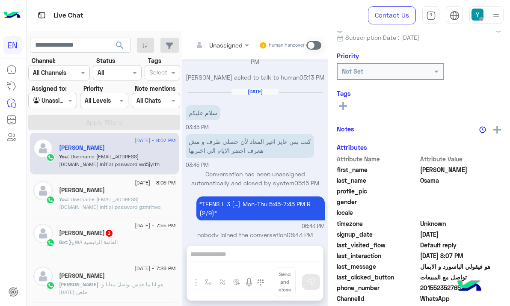
scroll to position [527, 0]
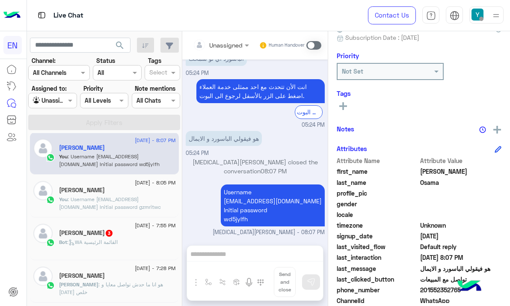
click at [148, 242] on div "Bot : WA القائمة الرئيسية" at bounding box center [117, 245] width 117 height 15
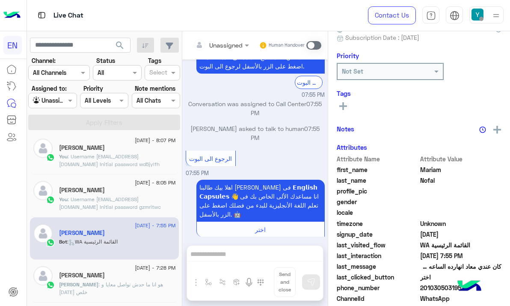
scroll to position [613, 0]
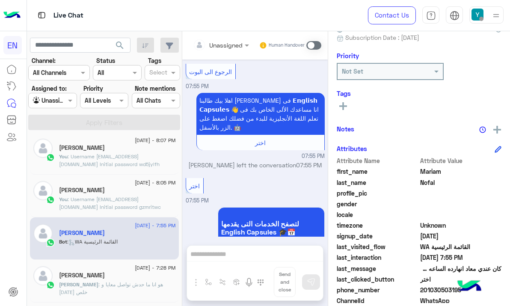
click at [231, 44] on div at bounding box center [221, 45] width 65 height 10
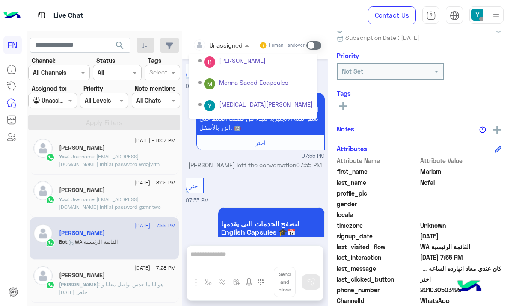
scroll to position [142, 0]
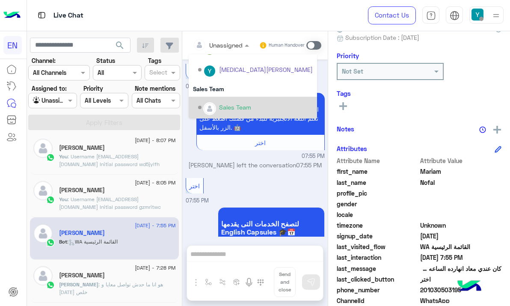
click at [275, 108] on div "Sales Team" at bounding box center [255, 107] width 115 height 15
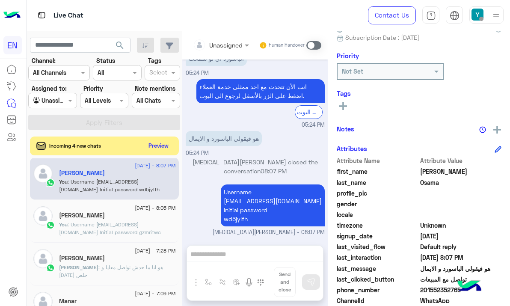
scroll to position [503, 0]
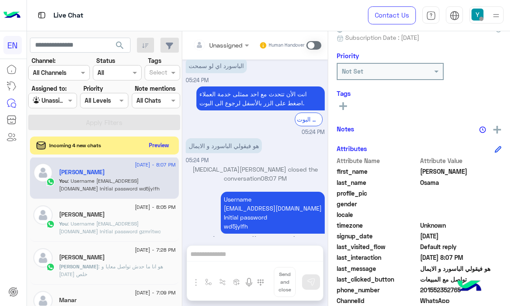
click at [152, 148] on button "Preview" at bounding box center [159, 145] width 27 height 12
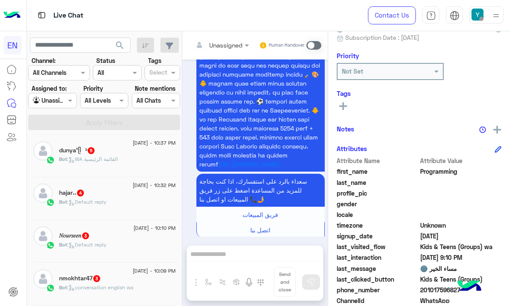
scroll to position [441, 0]
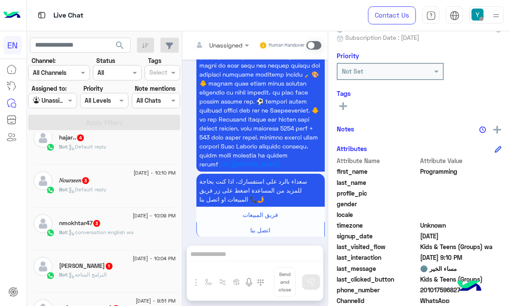
click at [106, 228] on div "nmokhtar47 3" at bounding box center [117, 223] width 117 height 9
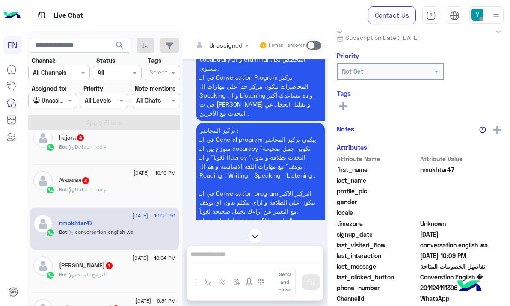
scroll to position [580, 0]
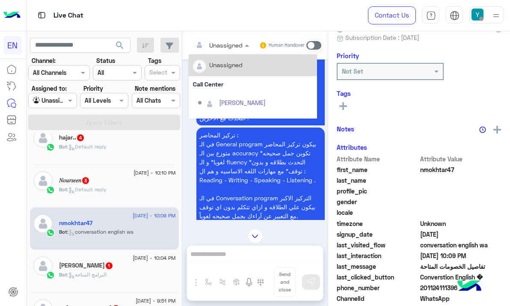
click at [222, 43] on input "text" at bounding box center [210, 45] width 35 height 9
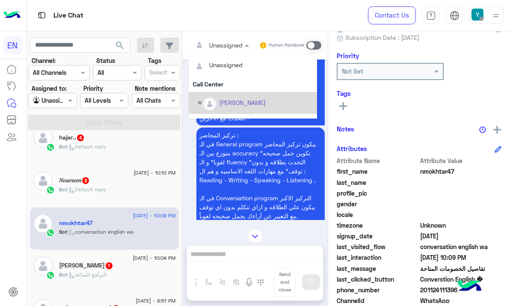
scroll to position [131, 0]
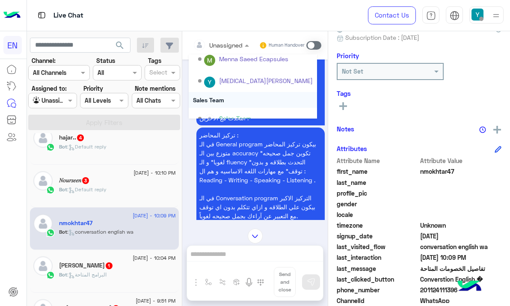
click at [228, 105] on div "Sales Team" at bounding box center [253, 100] width 128 height 16
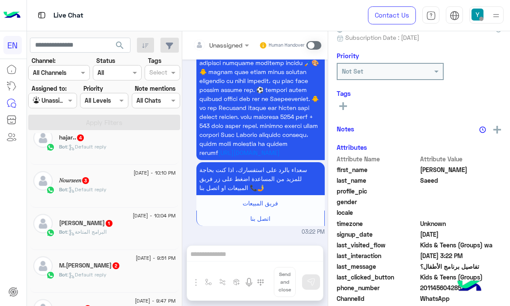
scroll to position [480, 0]
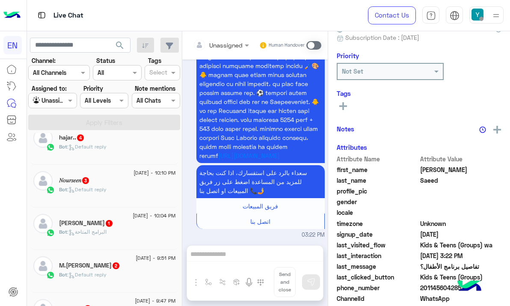
click at [133, 176] on span "25 August - 10:10 PM" at bounding box center [154, 173] width 42 height 8
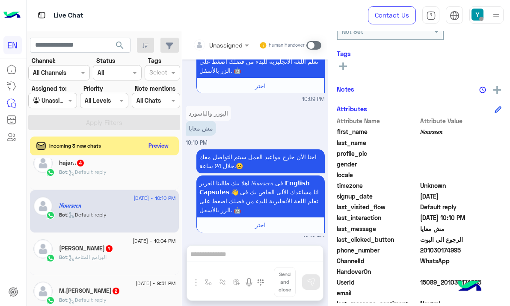
scroll to position [132, 0]
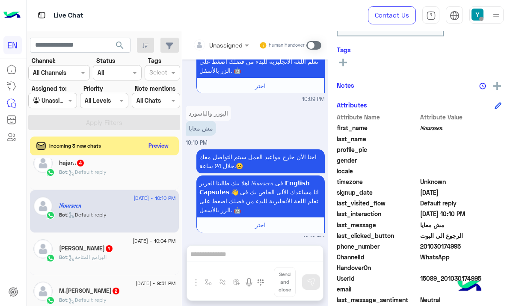
click at [443, 246] on span "201030174995" at bounding box center [461, 246] width 82 height 9
drag, startPoint x: 228, startPoint y: 255, endPoint x: 282, endPoint y: 217, distance: 66.3
click at [228, 255] on div "Unassigned Human Handover Nov 27, 2024 تمام ماشي شكرا لحضرتك 08:34 PM Nov 28, 2…" at bounding box center [254, 170] width 145 height 278
click at [315, 49] on span at bounding box center [313, 45] width 15 height 9
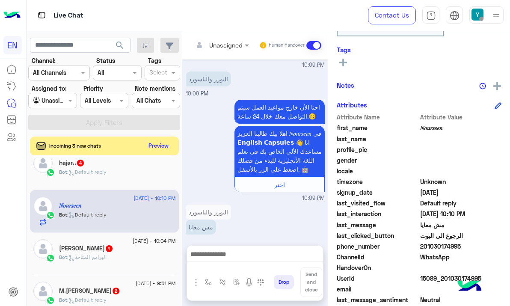
scroll to position [1042, 0]
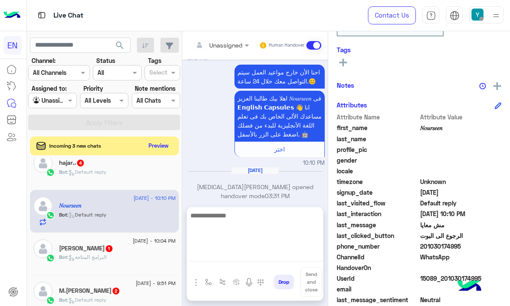
click at [256, 255] on textarea at bounding box center [255, 235] width 136 height 51
paste textarea "**********"
type textarea "**********"
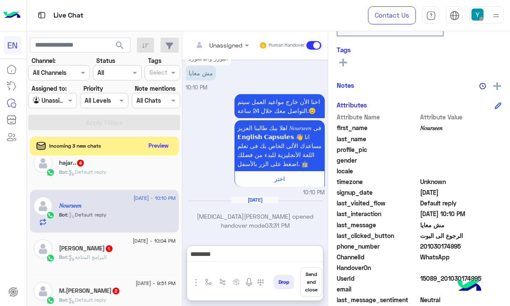
click at [312, 274] on button "Send and close" at bounding box center [311, 282] width 22 height 30
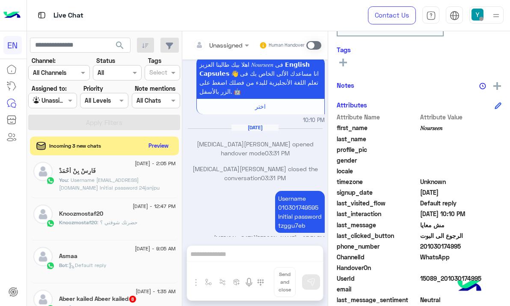
scroll to position [0, 0]
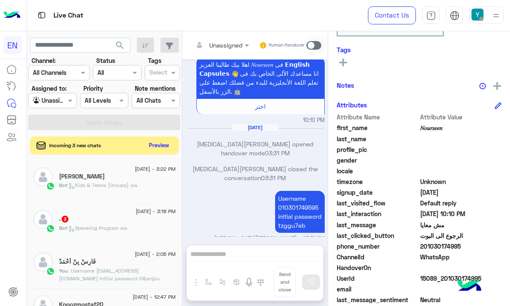
click at [147, 145] on button "Preview" at bounding box center [159, 145] width 27 height 12
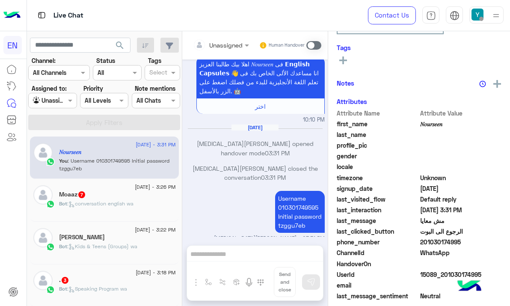
scroll to position [881, 0]
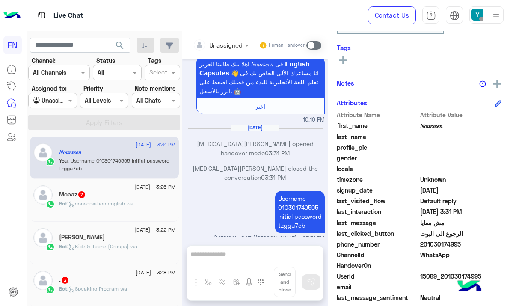
click at [141, 204] on div "Bot : conversation english wa" at bounding box center [117, 207] width 117 height 15
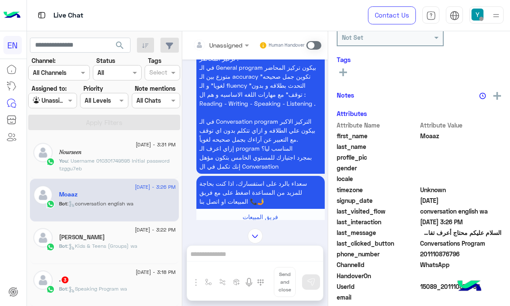
scroll to position [1079, 0]
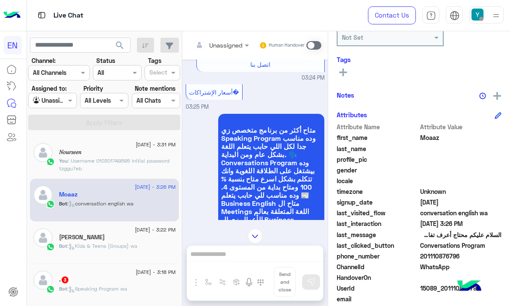
click at [224, 48] on input "text" at bounding box center [210, 45] width 35 height 9
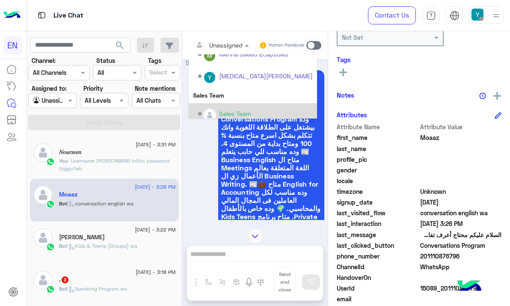
scroll to position [142, 0]
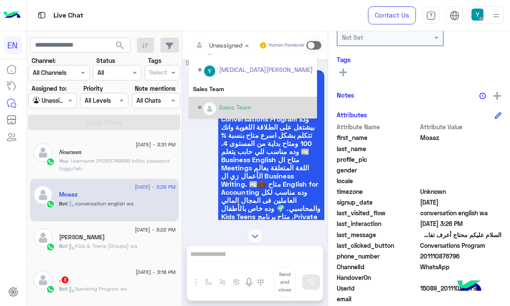
click at [232, 101] on div "Sales Team" at bounding box center [255, 107] width 115 height 15
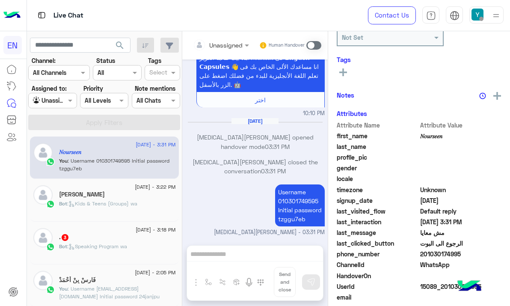
scroll to position [881, 0]
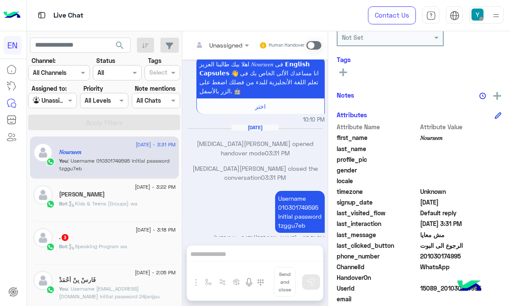
click at [81, 236] on div ". 3" at bounding box center [117, 238] width 117 height 9
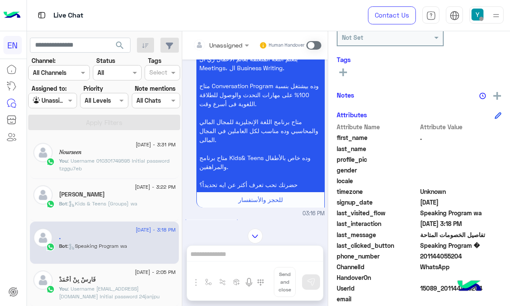
scroll to position [12, 0]
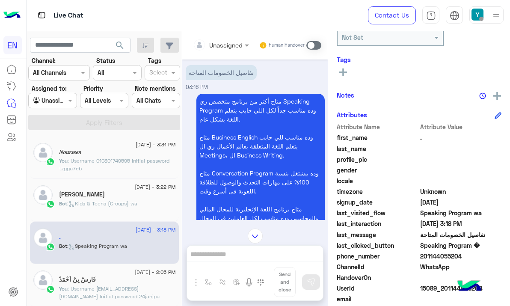
click at [233, 46] on div at bounding box center [221, 45] width 65 height 10
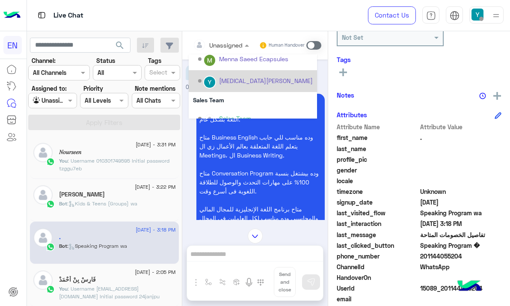
scroll to position [142, 0]
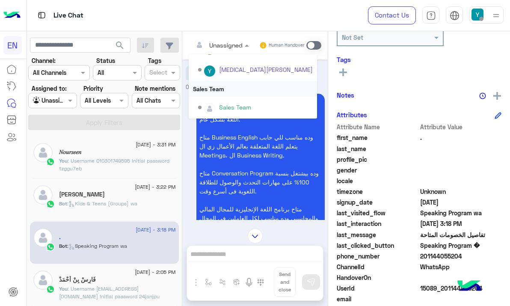
click at [226, 96] on div "Sales Team" at bounding box center [253, 89] width 128 height 16
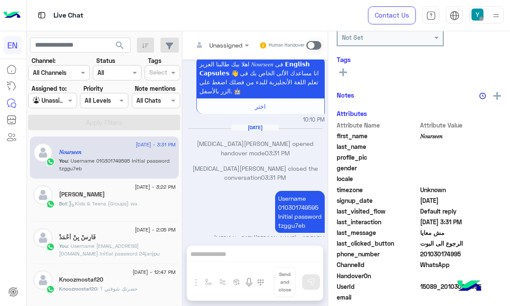
scroll to position [175, 0]
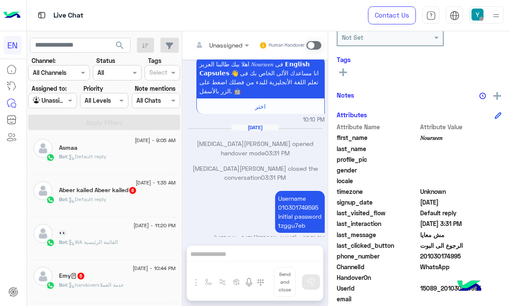
click at [104, 269] on div "25 August - 10:44 PM" at bounding box center [117, 269] width 117 height 6
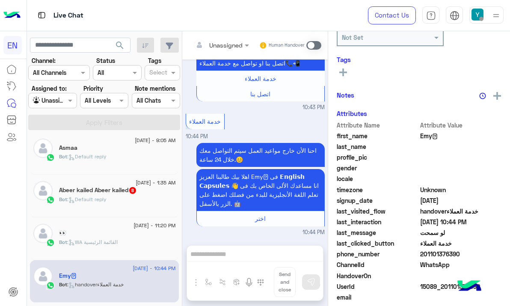
scroll to position [678, 0]
click at [235, 49] on div "Unassigned" at bounding box center [225, 45] width 33 height 9
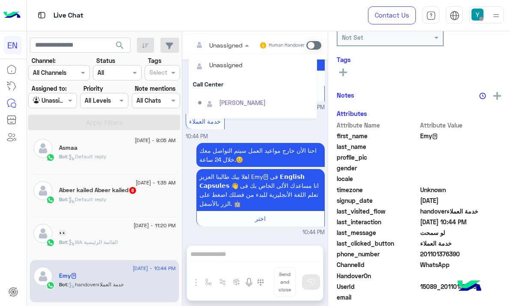
scroll to position [142, 0]
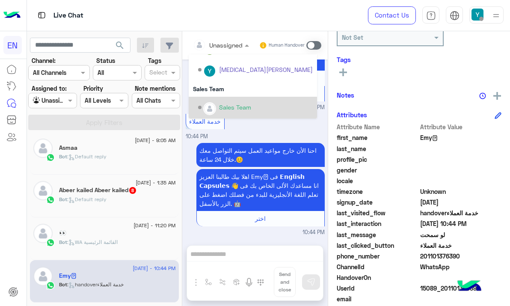
click at [228, 100] on div "Sales Team" at bounding box center [253, 108] width 128 height 22
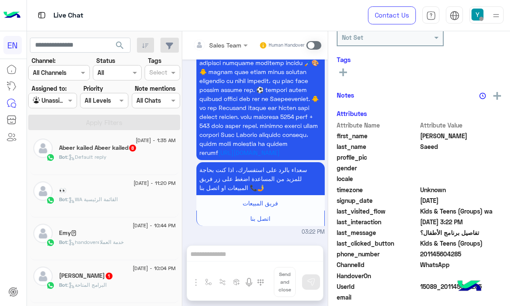
scroll to position [122, 0]
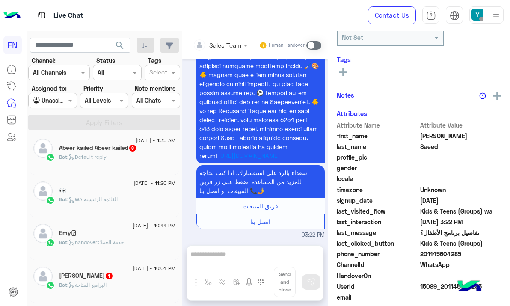
click at [56, 97] on div at bounding box center [52, 100] width 47 height 10
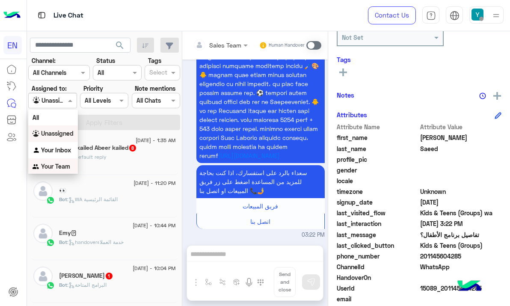
click at [39, 169] on img "Options list" at bounding box center [37, 167] width 9 height 9
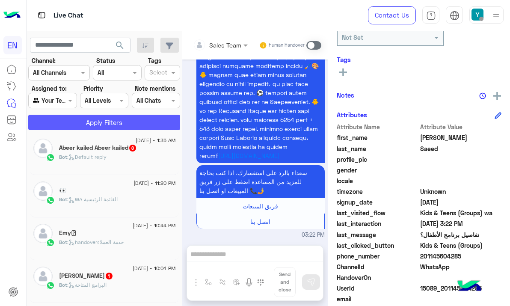
click at [89, 125] on button "Apply Filters" at bounding box center [104, 122] width 152 height 15
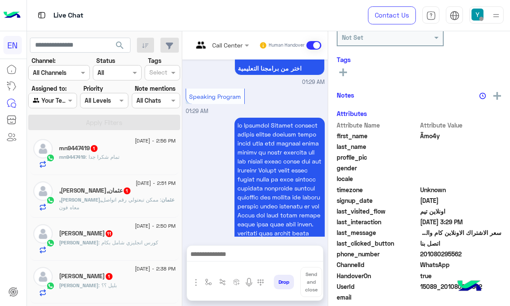
scroll to position [1750, 0]
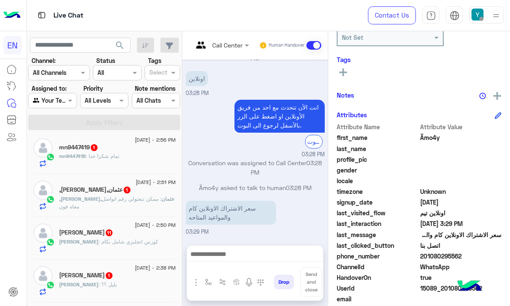
click at [228, 48] on input "text" at bounding box center [210, 45] width 35 height 9
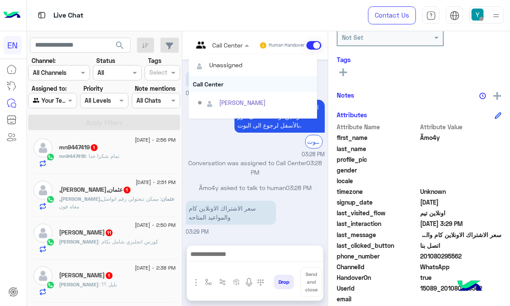
scroll to position [142, 0]
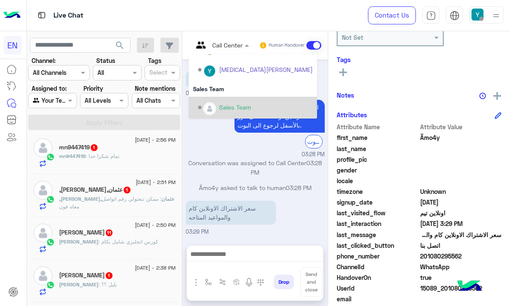
click at [224, 106] on div "Sales Team" at bounding box center [235, 107] width 32 height 9
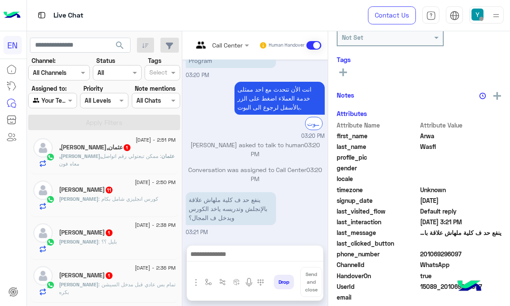
scroll to position [175, 0]
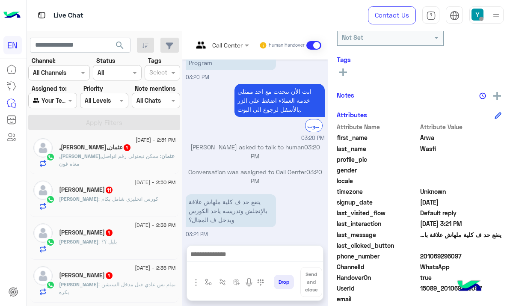
click at [231, 48] on div at bounding box center [221, 45] width 65 height 10
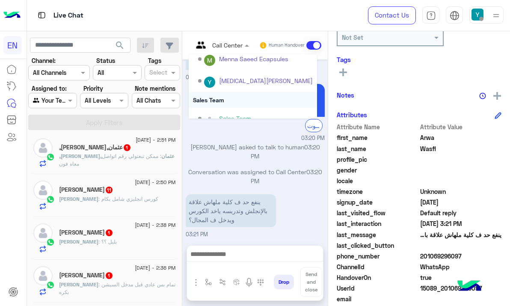
click at [222, 100] on div "Sales Team" at bounding box center [253, 100] width 128 height 16
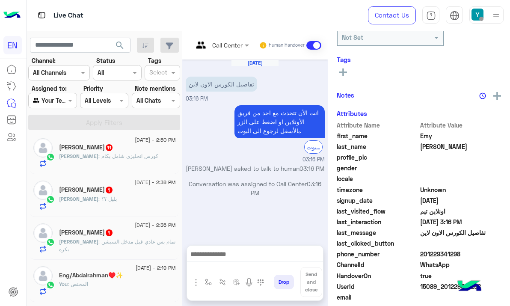
scroll to position [122, 0]
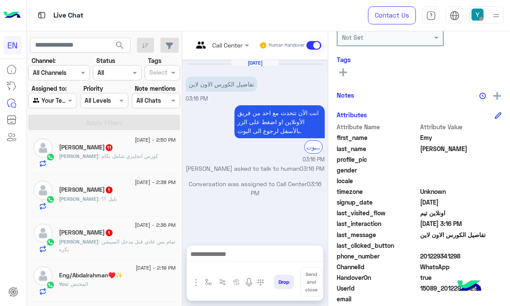
click at [226, 45] on input "text" at bounding box center [210, 45] width 35 height 9
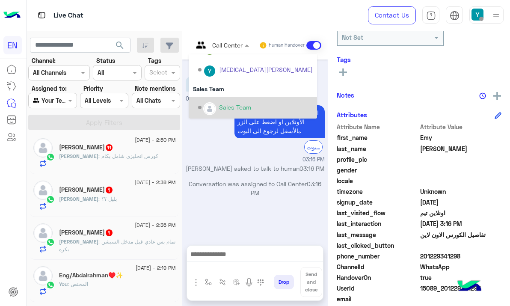
click at [229, 97] on div "Sales Team" at bounding box center [253, 108] width 128 height 22
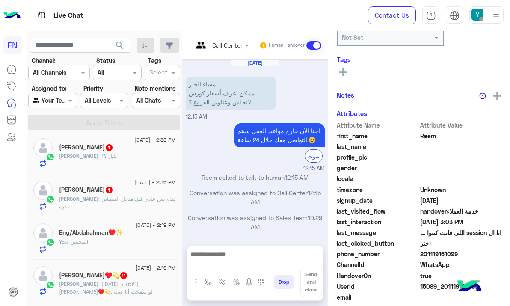
scroll to position [175, 0]
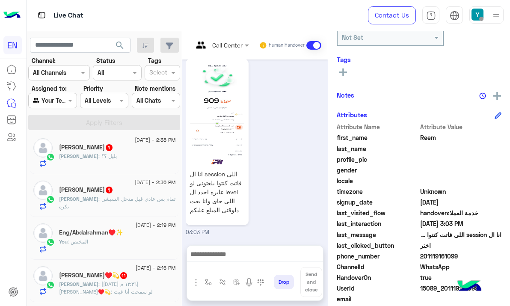
click at [441, 257] on span "201119161099" at bounding box center [461, 256] width 82 height 9
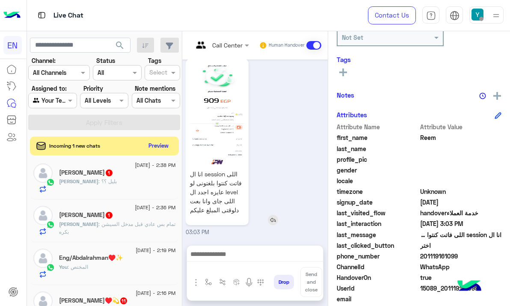
click at [230, 120] on img at bounding box center [217, 113] width 59 height 104
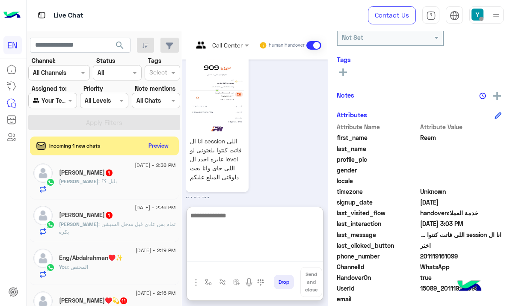
click at [239, 261] on textarea at bounding box center [255, 235] width 136 height 51
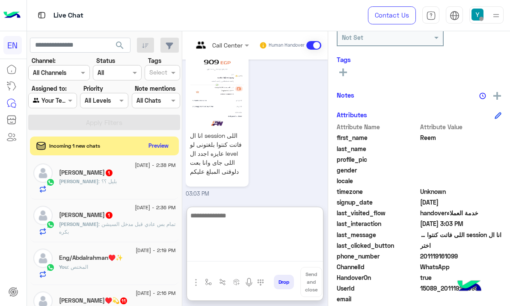
click at [233, 219] on textarea at bounding box center [255, 235] width 136 height 51
type textarea "**********"
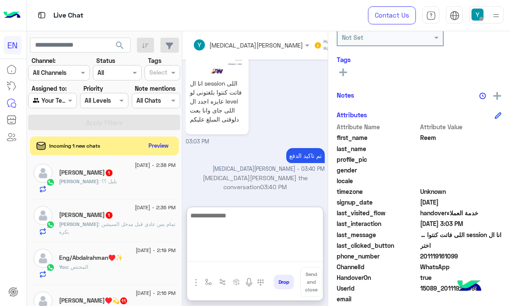
scroll to position [996, 0]
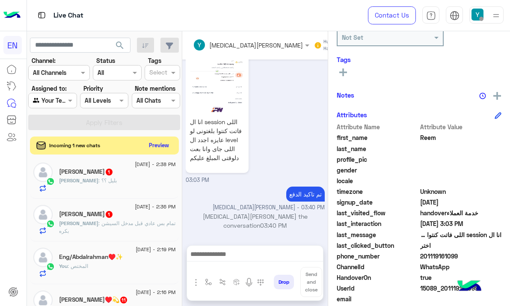
click at [154, 146] on button "Preview" at bounding box center [159, 145] width 27 height 12
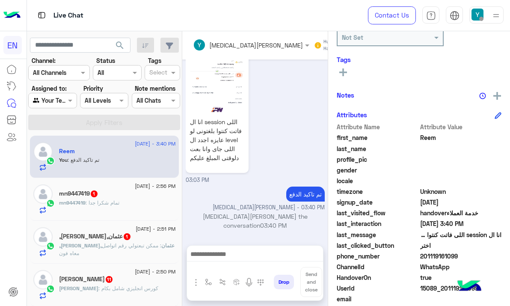
scroll to position [0, 0]
click at [147, 195] on div "mn9447419 1" at bounding box center [117, 195] width 117 height 9
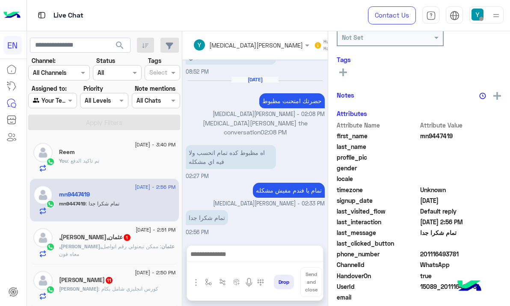
scroll to position [190, 0]
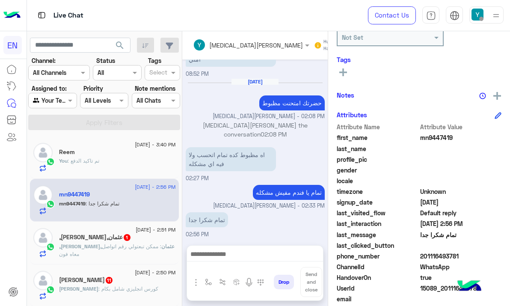
click at [273, 248] on div at bounding box center [255, 256] width 136 height 21
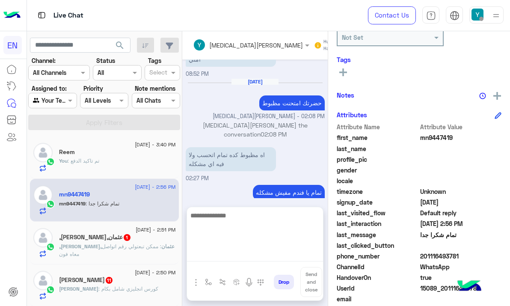
click at [272, 256] on textarea at bounding box center [255, 235] width 136 height 51
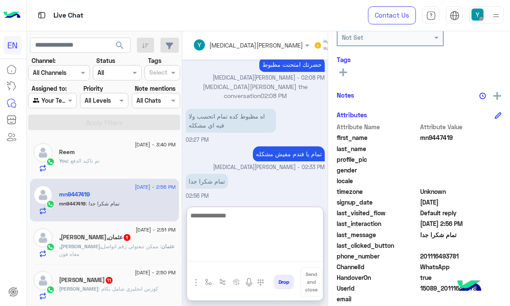
click at [264, 229] on textarea at bounding box center [255, 235] width 136 height 51
type textarea "*****"
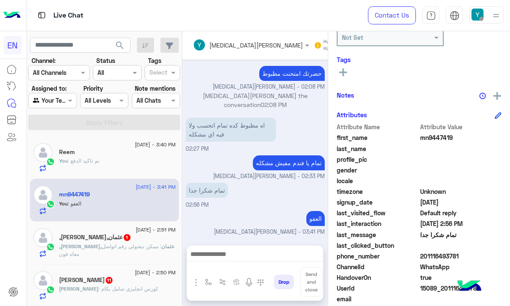
click at [120, 242] on div ",ِمحمد,ِعثمان 1" at bounding box center [117, 238] width 117 height 9
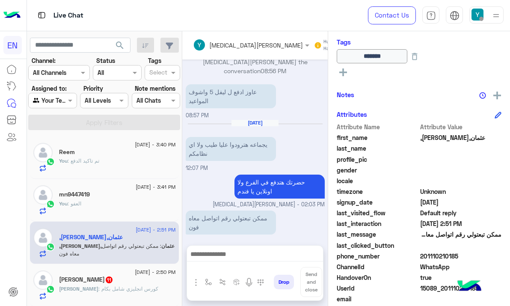
scroll to position [1410, 0]
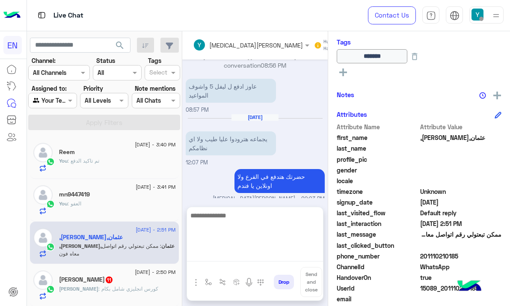
click at [222, 259] on textarea at bounding box center [255, 235] width 136 height 51
type textarea "**********"
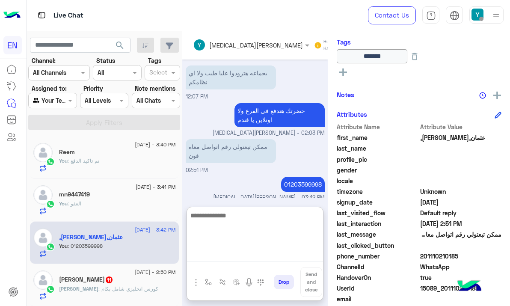
scroll to position [87, 0]
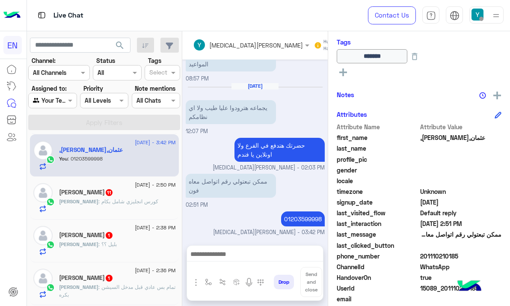
click at [127, 203] on span ": كورس انجليزي شامل بكام" at bounding box center [128, 201] width 60 height 6
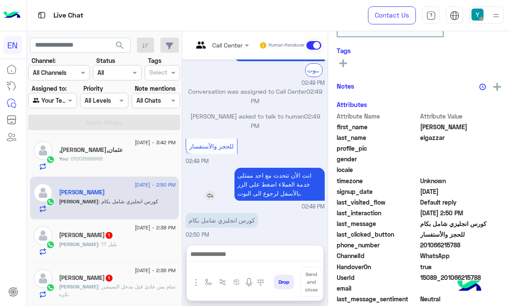
scroll to position [864, 0]
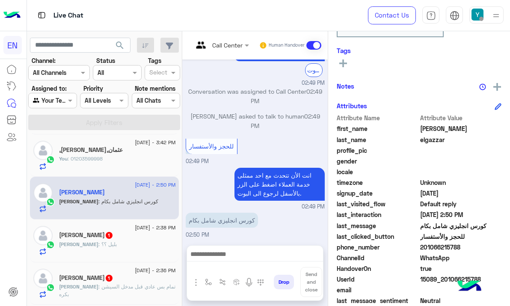
click at [228, 48] on input "text" at bounding box center [210, 45] width 35 height 9
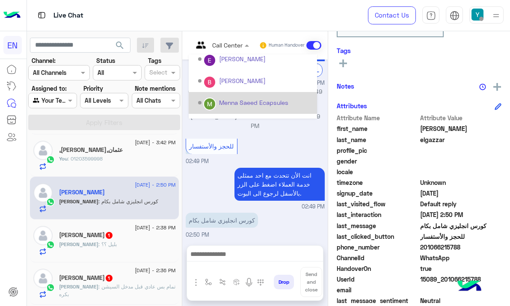
scroll to position [131, 0]
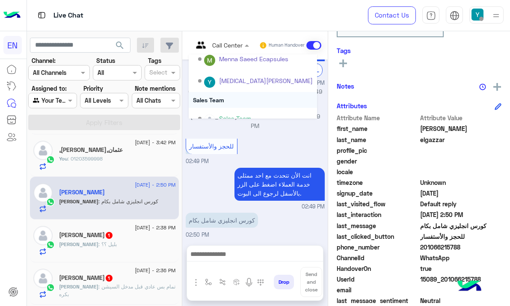
click at [237, 107] on div "Sales Team" at bounding box center [253, 100] width 128 height 16
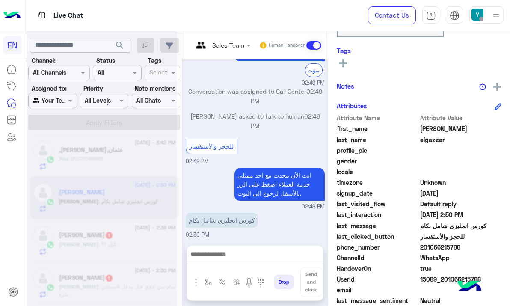
scroll to position [888, 0]
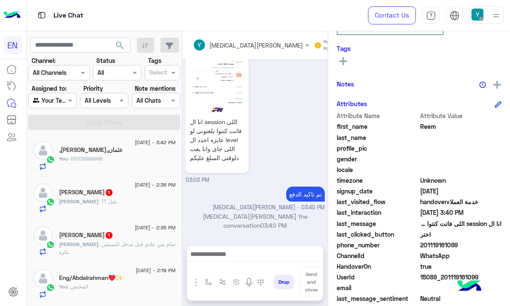
scroll to position [131, 0]
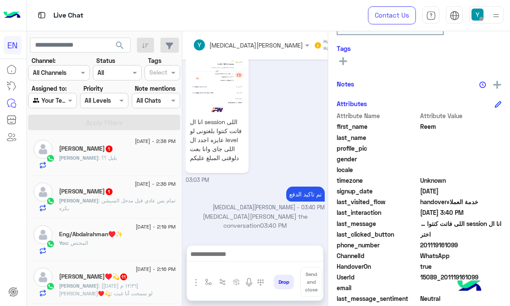
click at [135, 145] on span "26 August - 2:38 PM" at bounding box center [155, 141] width 41 height 8
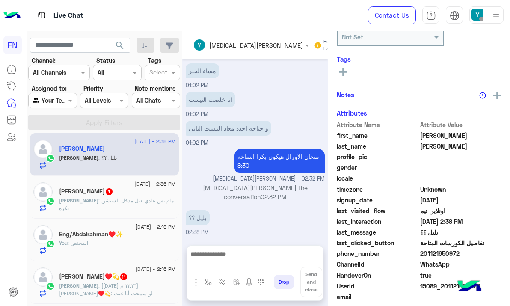
scroll to position [123, 0]
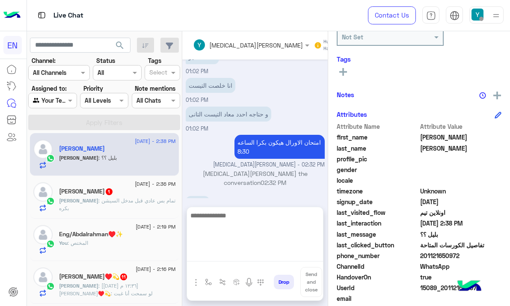
click at [254, 257] on textarea at bounding box center [255, 235] width 136 height 51
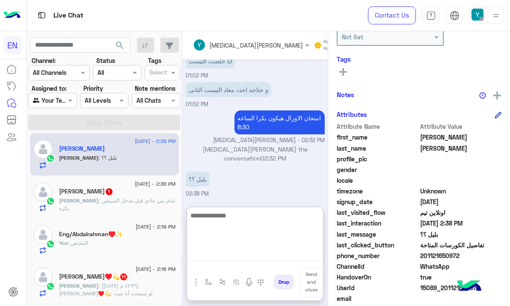
scroll to position [715, 0]
click at [242, 234] on textarea at bounding box center [255, 235] width 136 height 51
type textarea "*****"
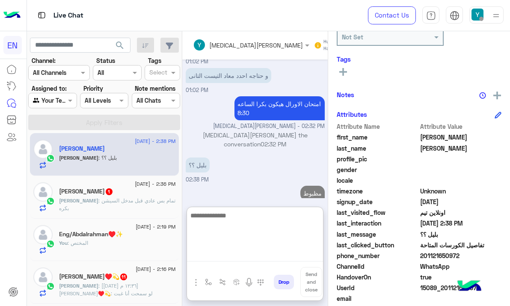
scroll to position [743, 0]
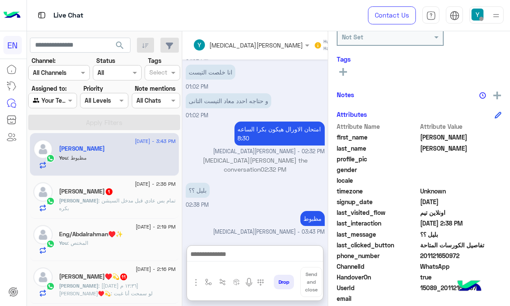
click at [163, 208] on div "Ahmed : تمام بس عادي قبل مدخل السيشن بكره" at bounding box center [117, 204] width 117 height 15
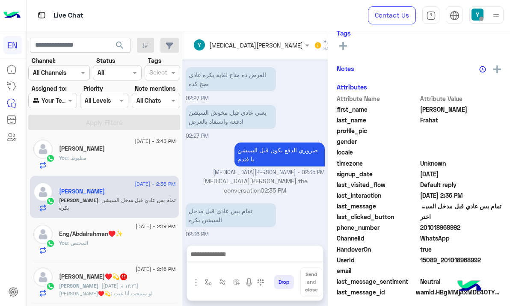
scroll to position [123, 0]
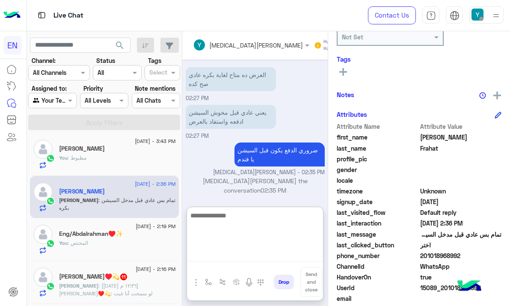
click at [234, 257] on textarea at bounding box center [255, 235] width 136 height 51
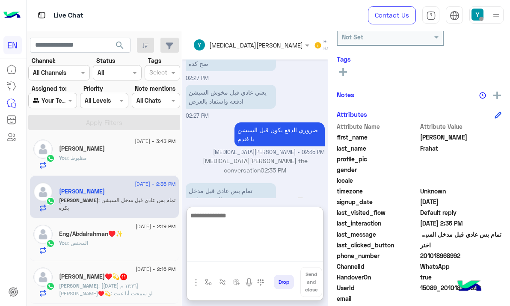
scroll to position [645, 0]
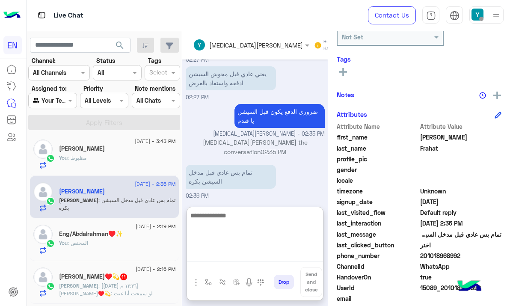
click at [219, 217] on textarea at bounding box center [255, 235] width 136 height 51
type textarea "*"
type textarea "**********"
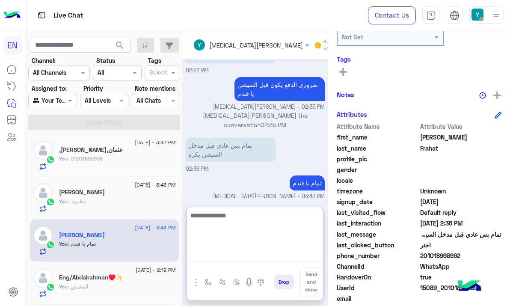
scroll to position [0, 0]
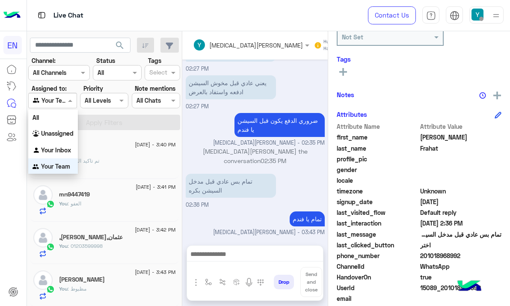
click at [67, 100] on span at bounding box center [71, 100] width 11 height 9
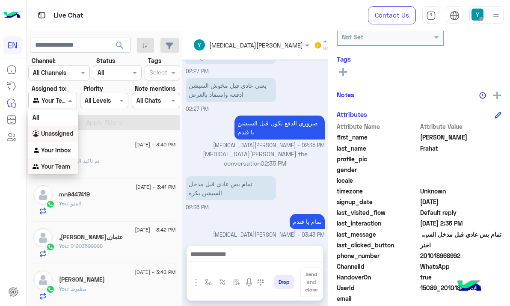
scroll to position [634, 0]
click at [62, 133] on b "Unassigned" at bounding box center [57, 131] width 33 height 7
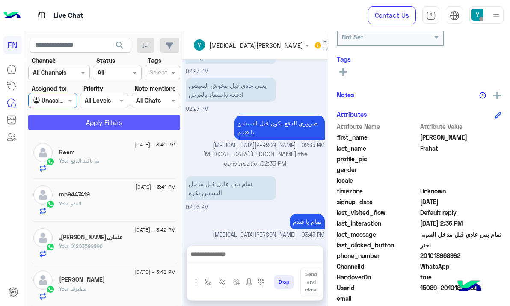
click at [81, 124] on button "Apply Filters" at bounding box center [104, 122] width 152 height 15
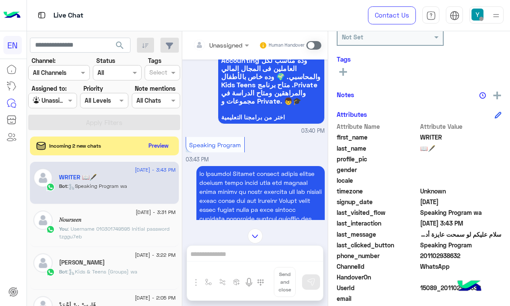
scroll to position [454, 0]
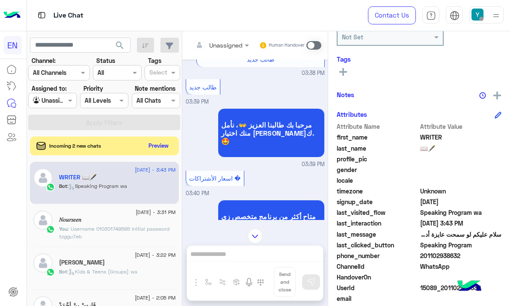
click at [227, 44] on input "text" at bounding box center [210, 45] width 35 height 9
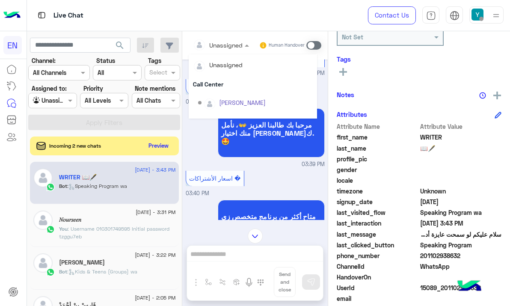
scroll to position [142, 0]
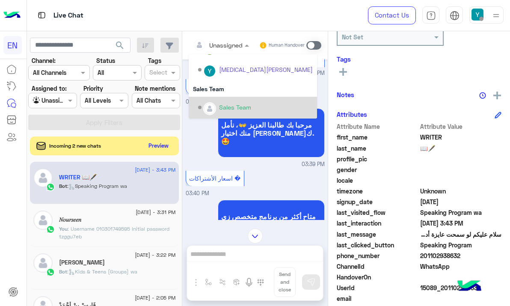
click at [247, 109] on div "Sales Team" at bounding box center [235, 107] width 32 height 9
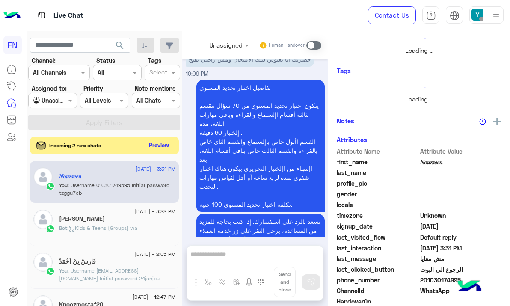
click at [160, 146] on button "Preview" at bounding box center [159, 145] width 27 height 12
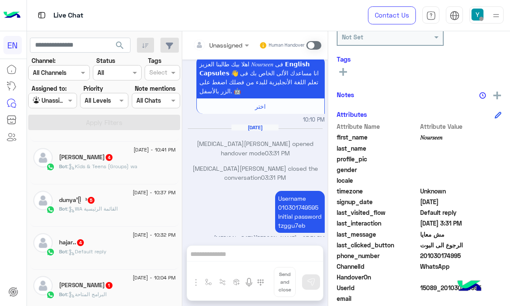
scroll to position [262, 0]
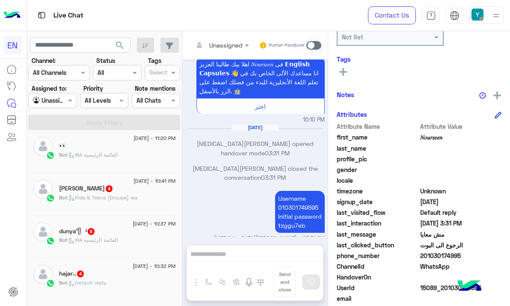
click at [145, 194] on div "Marian Sobhy 4" at bounding box center [117, 189] width 117 height 9
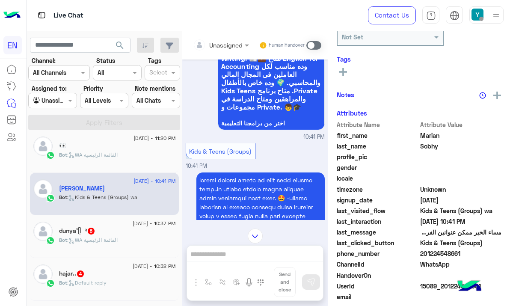
scroll to position [266, 0]
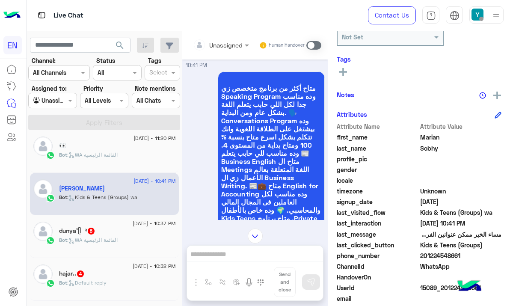
click at [219, 42] on input "text" at bounding box center [210, 45] width 35 height 9
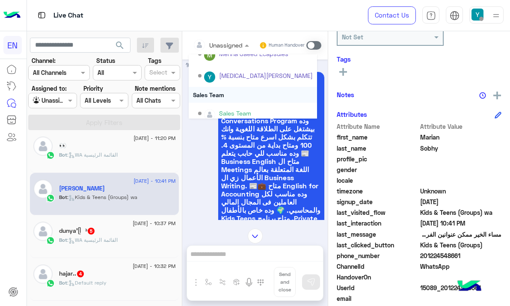
scroll to position [142, 0]
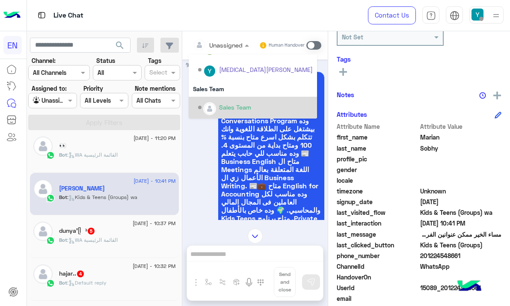
click at [239, 104] on div "Sales Team" at bounding box center [235, 107] width 32 height 9
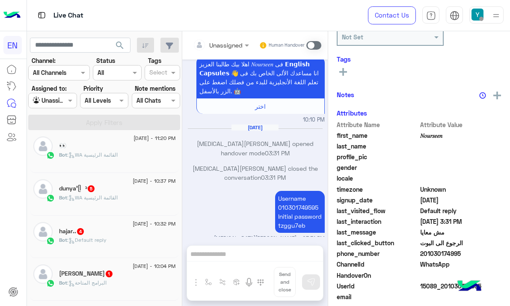
scroll to position [262, 0]
click at [150, 201] on div "Bot : WA القائمة الرئيسية" at bounding box center [117, 201] width 117 height 15
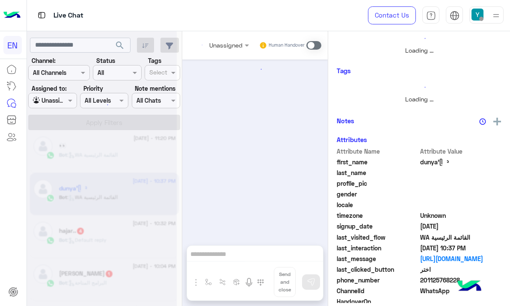
click at [140, 199] on div "Bot : WA القائمة الرئيسية" at bounding box center [117, 200] width 117 height 15
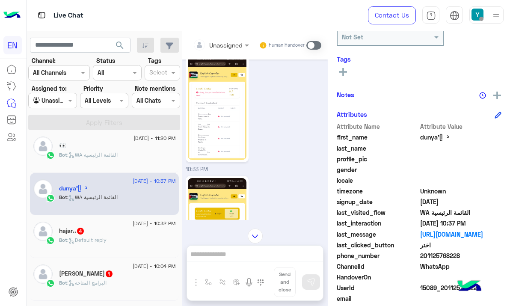
scroll to position [484, 0]
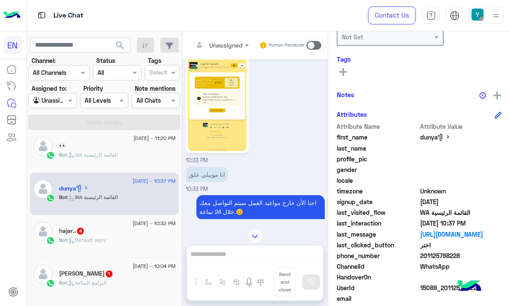
click at [99, 240] on span ": Default reply" at bounding box center [86, 240] width 39 height 6
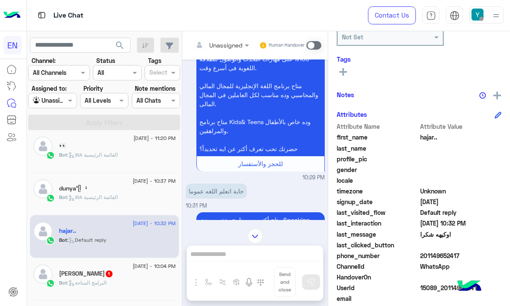
scroll to position [219, 0]
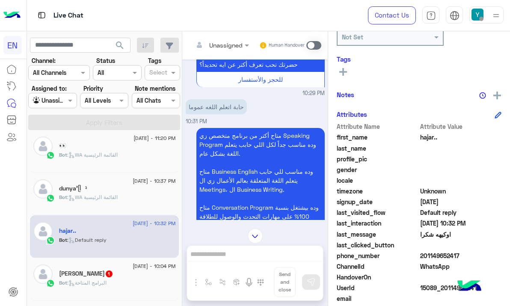
click at [215, 49] on div "Unassigned" at bounding box center [225, 45] width 33 height 9
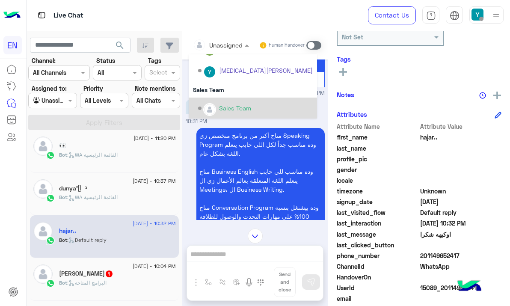
scroll to position [142, 0]
click at [222, 98] on div "Sales Team" at bounding box center [253, 108] width 128 height 22
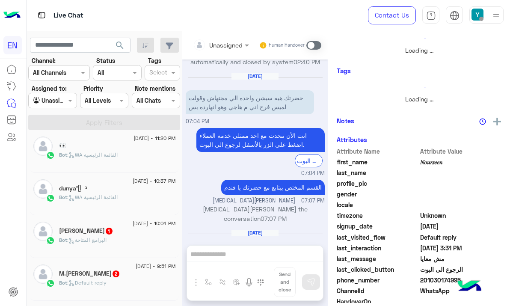
scroll to position [881, 0]
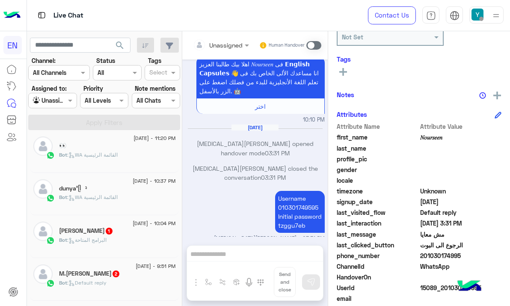
click at [133, 225] on span "25 August - 10:04 PM" at bounding box center [154, 223] width 43 height 8
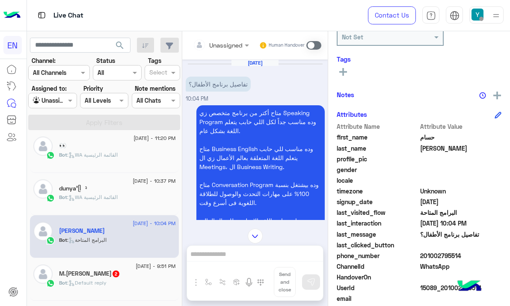
click at [233, 47] on div at bounding box center [221, 45] width 65 height 10
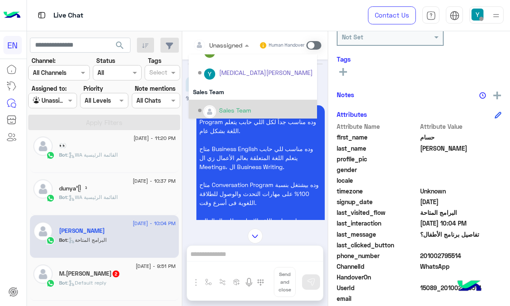
scroll to position [142, 0]
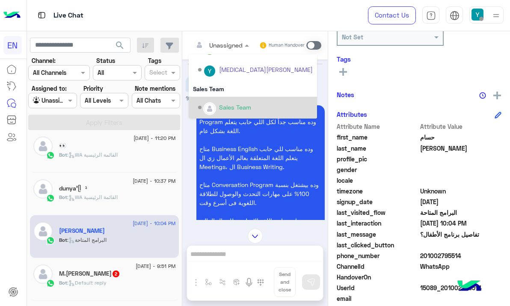
click at [238, 104] on div "Sales Team" at bounding box center [235, 107] width 32 height 9
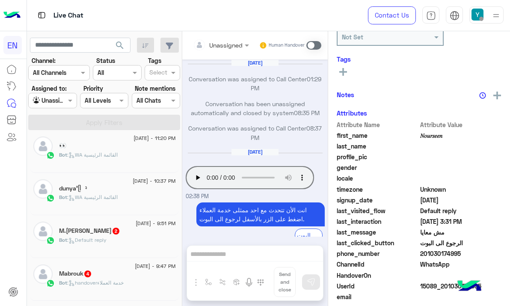
click at [130, 236] on div "Bot : Default reply" at bounding box center [117, 243] width 117 height 15
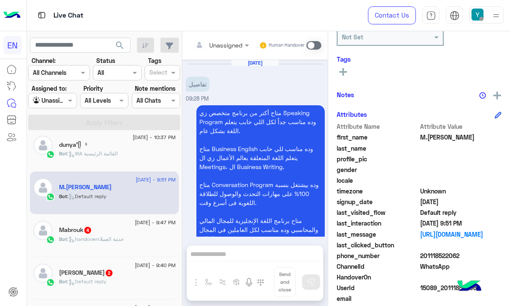
scroll to position [206, 0]
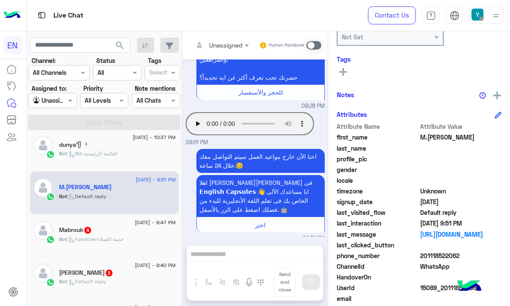
click at [145, 228] on div "Mabrouk 4" at bounding box center [117, 230] width 117 height 9
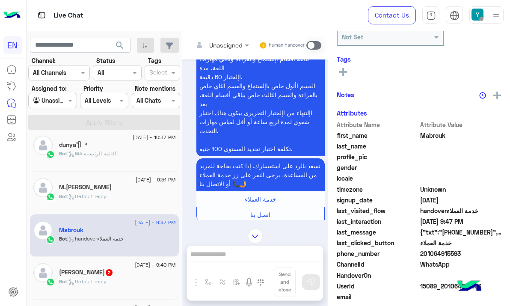
scroll to position [74, 0]
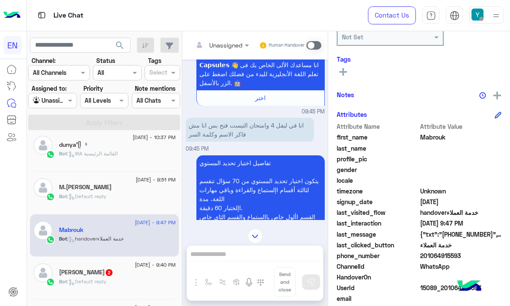
click at [423, 256] on span "201064915593" at bounding box center [461, 255] width 82 height 9
click at [424, 256] on span "201064915593" at bounding box center [461, 255] width 82 height 9
click at [229, 258] on div "Unassigned Human Handover Aug 25, 2025 السلام عليكم 09:45 PM وعليكم السلامة اهل…" at bounding box center [254, 170] width 145 height 278
click at [311, 45] on span at bounding box center [313, 45] width 15 height 9
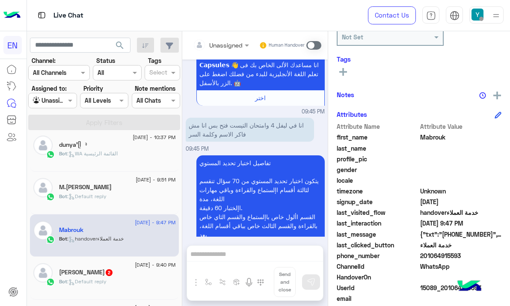
scroll to position [491, 0]
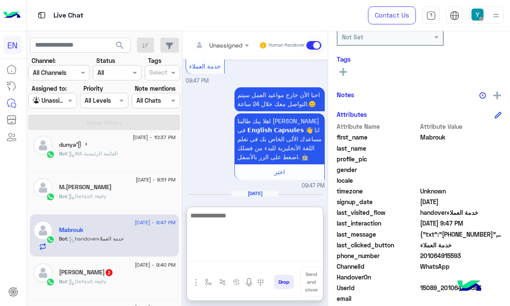
click at [243, 257] on textarea at bounding box center [255, 235] width 136 height 51
paste textarea "**********"
type textarea "**********"
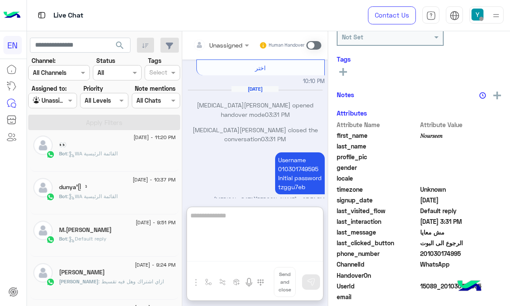
scroll to position [393, 0]
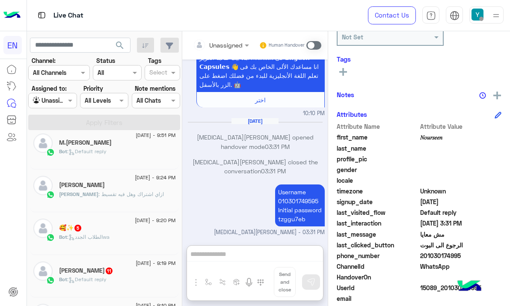
click at [144, 231] on div "🥰✨️ 5" at bounding box center [117, 228] width 117 height 9
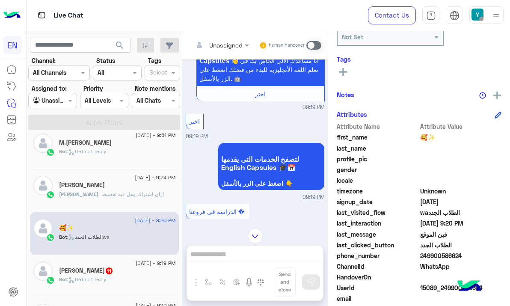
scroll to position [154, 0]
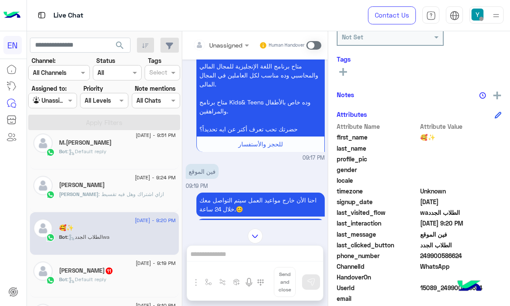
click at [241, 42] on div at bounding box center [221, 45] width 65 height 10
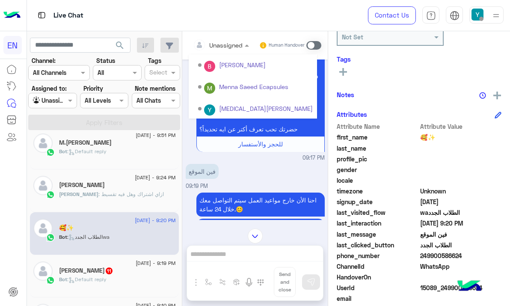
scroll to position [142, 0]
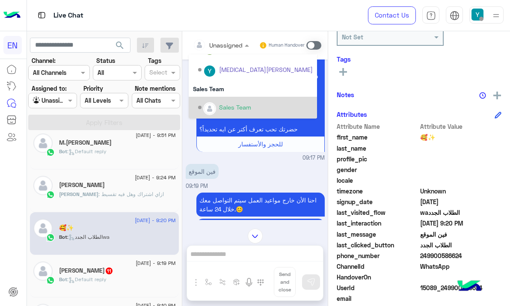
click at [235, 104] on div "Sales Team" at bounding box center [235, 107] width 32 height 9
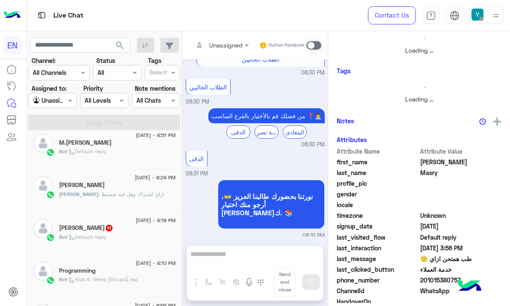
scroll to position [720, 0]
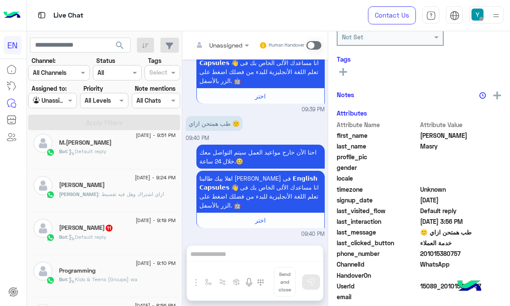
click at [147, 194] on span ": ازاي اشتراك وهل فيه تقسيط" at bounding box center [130, 194] width 65 height 6
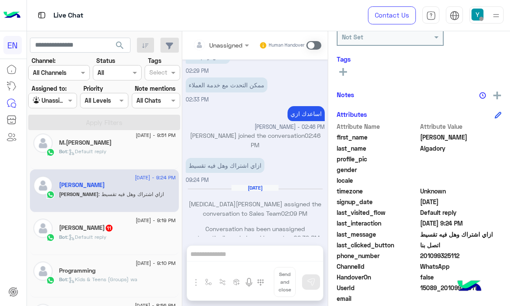
scroll to position [123, 0]
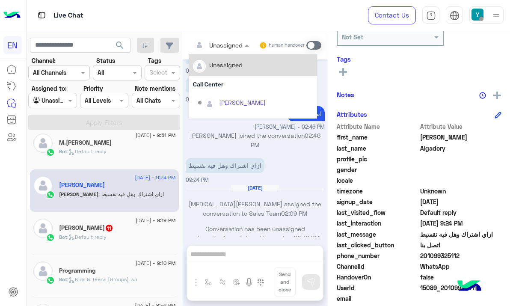
click at [234, 41] on div at bounding box center [221, 45] width 65 height 10
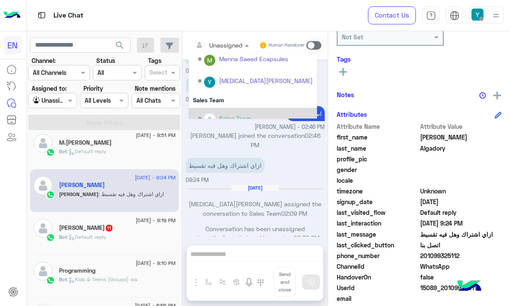
scroll to position [142, 0]
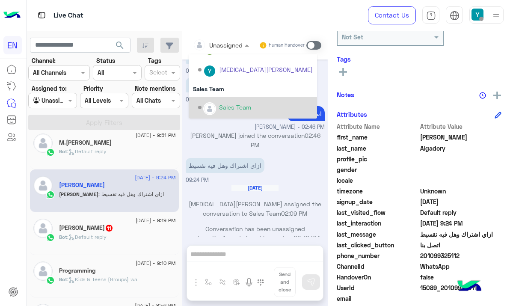
click at [240, 106] on div "Sales Team" at bounding box center [235, 107] width 32 height 9
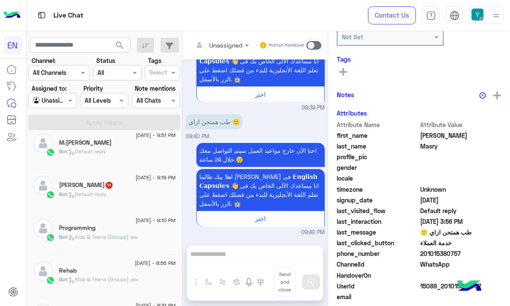
scroll to position [720, 0]
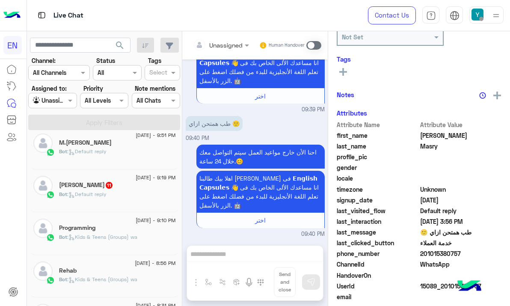
click at [113, 202] on div "Bot : Default reply" at bounding box center [117, 197] width 117 height 15
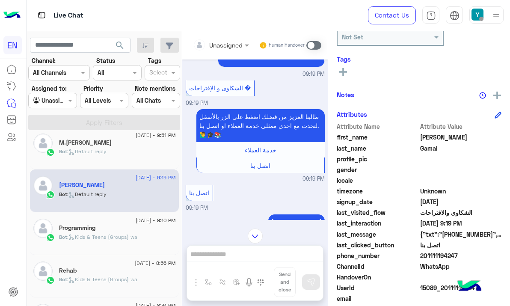
scroll to position [707, 0]
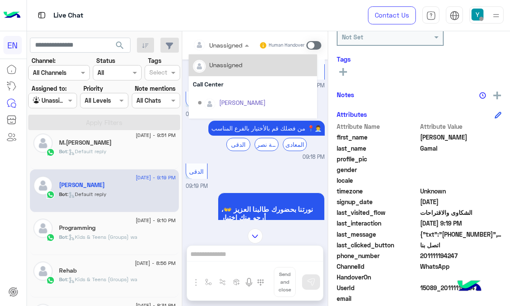
click at [218, 41] on input "text" at bounding box center [210, 45] width 35 height 9
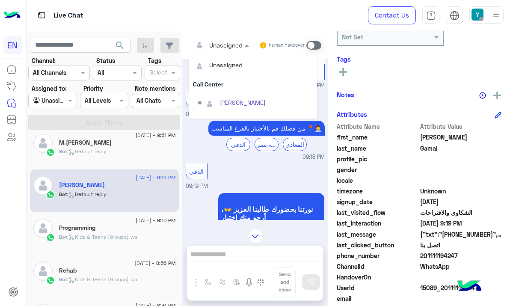
scroll to position [142, 0]
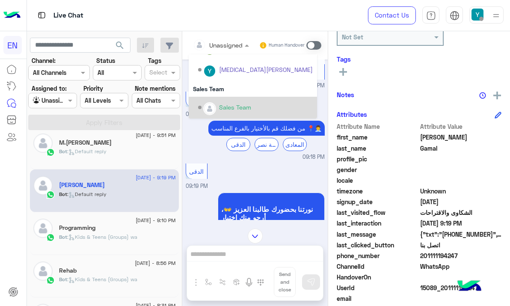
click at [222, 102] on div "Sales Team" at bounding box center [255, 107] width 115 height 15
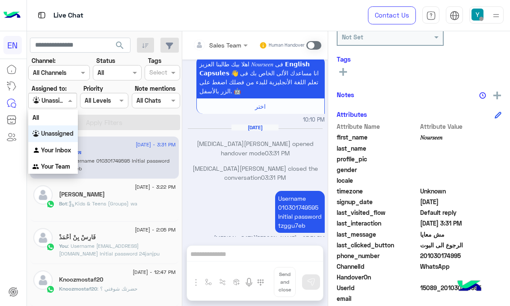
click at [69, 101] on span at bounding box center [71, 100] width 11 height 9
drag, startPoint x: 62, startPoint y: 148, endPoint x: 62, endPoint y: 139, distance: 8.6
click at [61, 148] on b "Your Inbox" at bounding box center [56, 149] width 30 height 7
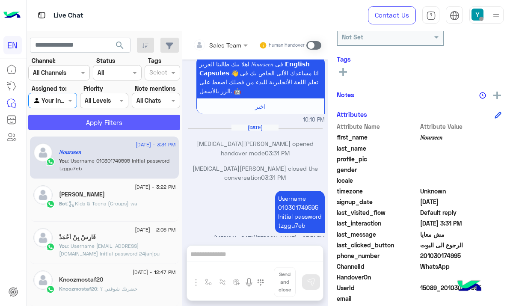
click at [72, 124] on button "Apply Filters" at bounding box center [104, 122] width 152 height 15
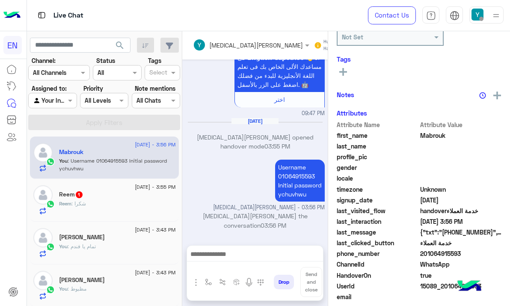
click at [118, 205] on div "Reem : شكرا" at bounding box center [117, 207] width 117 height 15
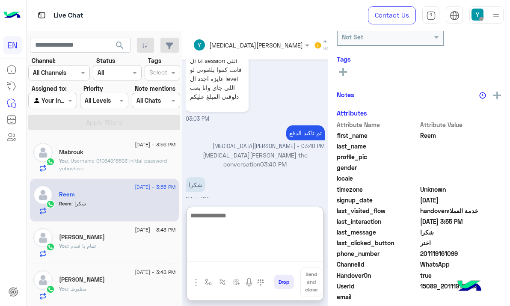
click at [243, 255] on textarea at bounding box center [255, 235] width 136 height 51
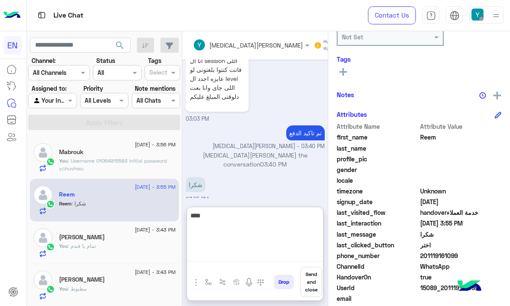
type textarea "*****"
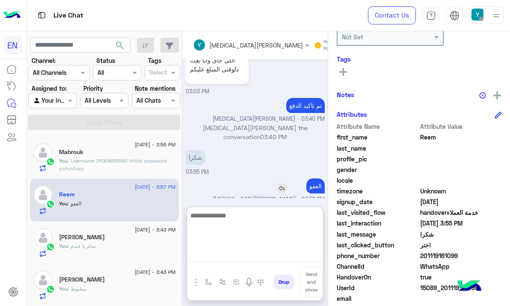
scroll to position [1052, 0]
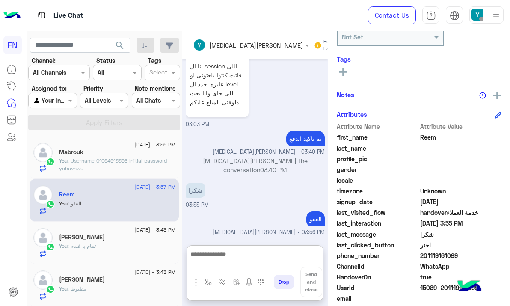
click at [63, 101] on div at bounding box center [52, 100] width 47 height 10
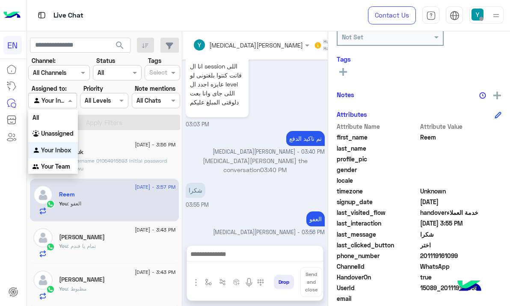
scroll to position [1013, 0]
click at [64, 158] on div "Your Inbox" at bounding box center [53, 150] width 50 height 17
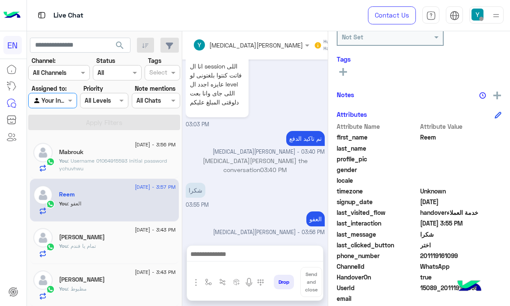
click at [63, 166] on p "You : Username 01064915593 Initial password ychuvhwu" at bounding box center [117, 164] width 117 height 15
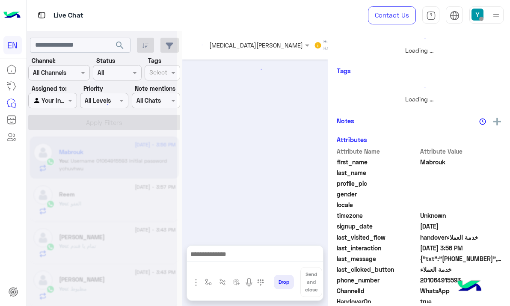
click at [54, 99] on div at bounding box center [102, 156] width 150 height 306
click at [69, 104] on div at bounding box center [102, 156] width 150 height 306
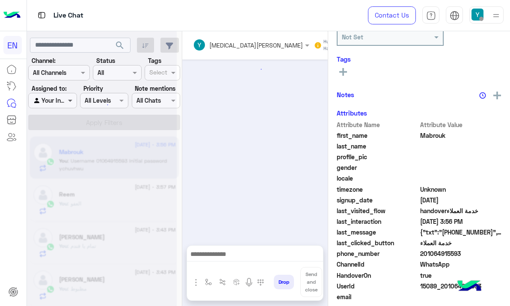
scroll to position [597, 0]
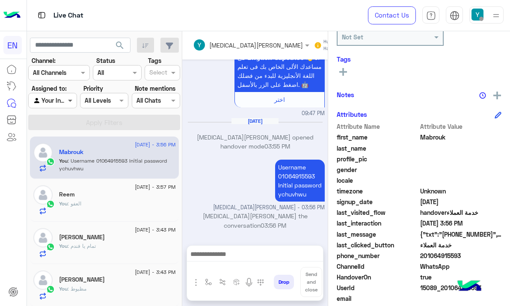
click at [68, 104] on span at bounding box center [71, 100] width 11 height 9
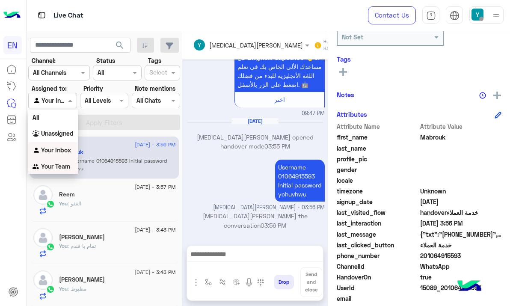
click at [64, 162] on div "Your Team" at bounding box center [53, 166] width 50 height 17
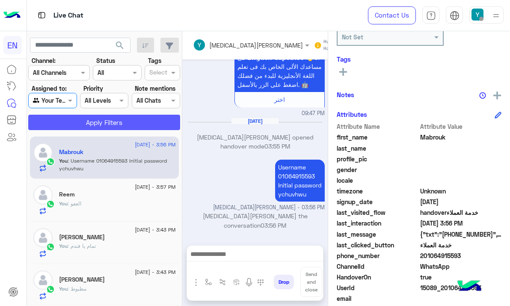
click at [87, 122] on button "Apply Filters" at bounding box center [104, 122] width 152 height 15
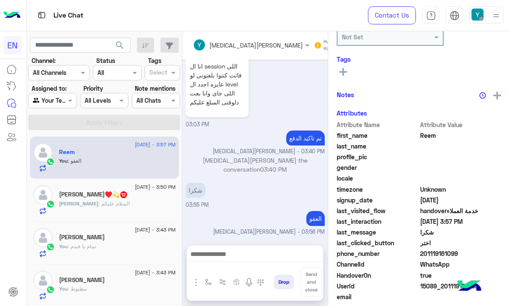
scroll to position [123, 0]
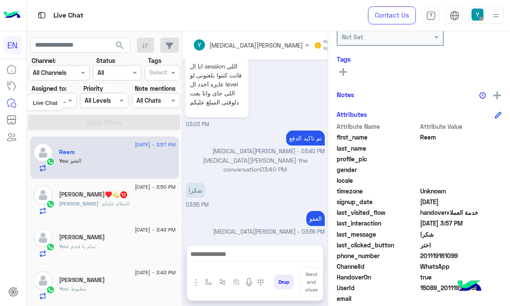
click at [38, 102] on div "Live Chat" at bounding box center [45, 103] width 37 height 14
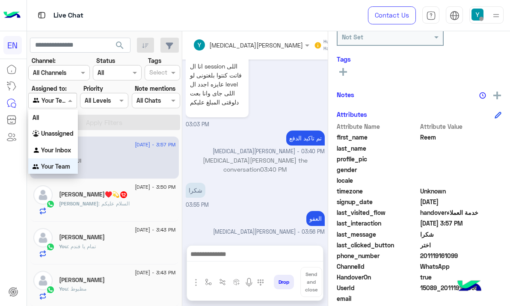
click at [53, 104] on div at bounding box center [52, 100] width 47 height 10
click at [55, 129] on b "Unassigned" at bounding box center [57, 131] width 33 height 7
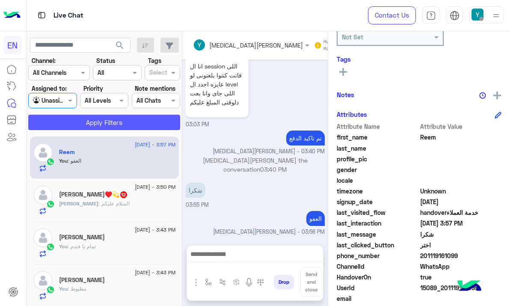
click at [55, 121] on button "Apply Filters" at bounding box center [104, 122] width 152 height 15
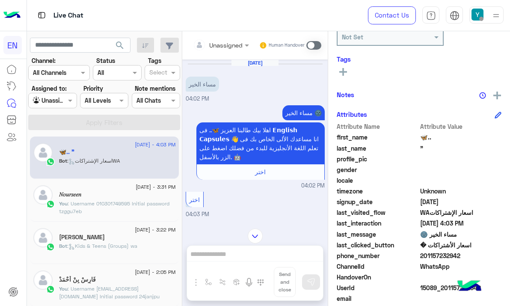
click at [226, 47] on input "text" at bounding box center [210, 45] width 35 height 9
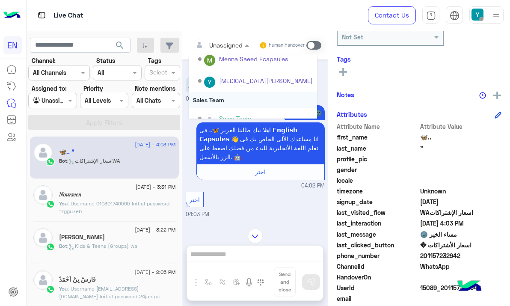
scroll to position [142, 0]
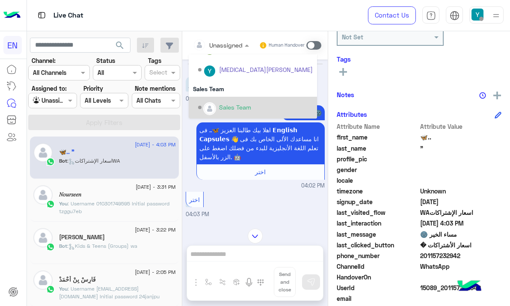
click at [232, 101] on div "Sales Team" at bounding box center [255, 107] width 115 height 15
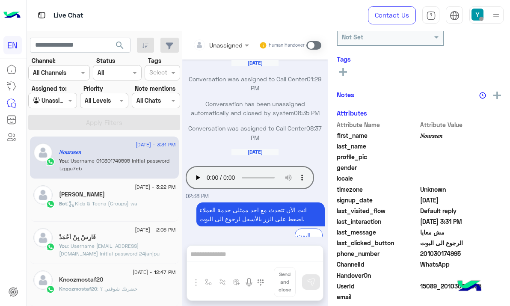
scroll to position [881, 0]
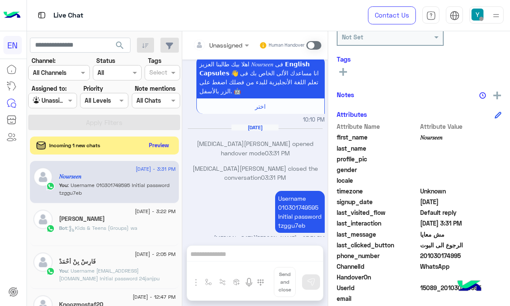
click at [147, 142] on button "Preview" at bounding box center [159, 145] width 27 height 12
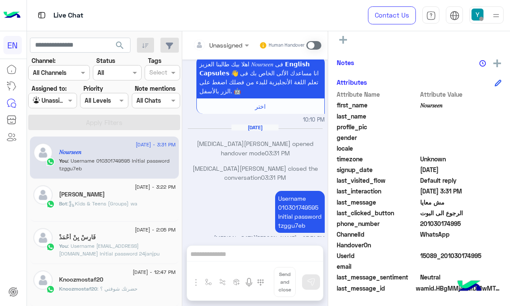
scroll to position [123, 0]
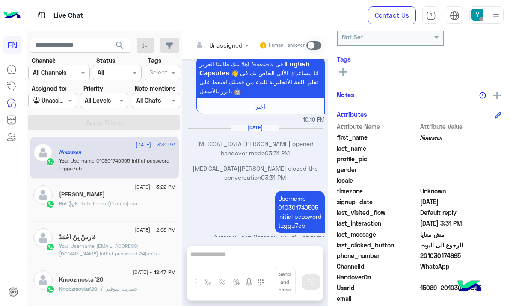
click at [54, 98] on div at bounding box center [52, 100] width 47 height 10
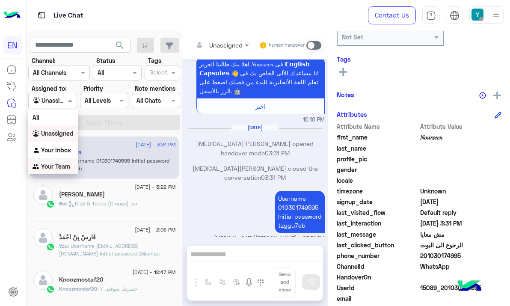
click at [62, 164] on b "Your Team" at bounding box center [55, 166] width 29 height 7
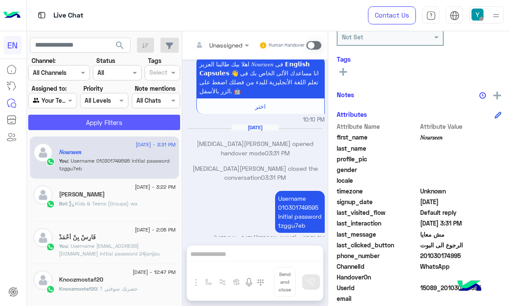
click at [53, 123] on button "Apply Filters" at bounding box center [104, 122] width 152 height 15
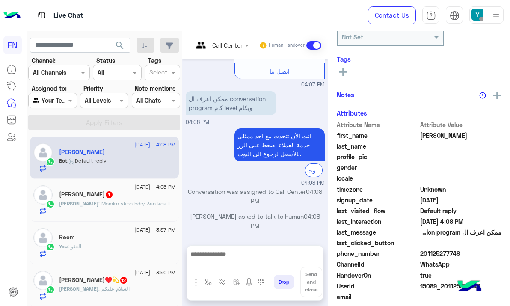
scroll to position [743, 0]
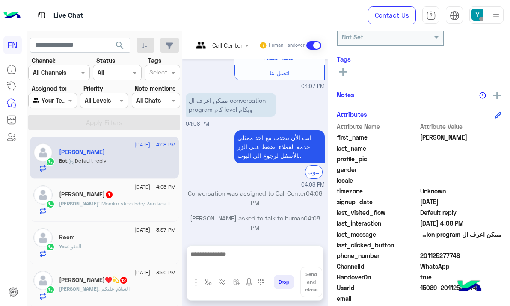
click at [222, 41] on input "text" at bounding box center [210, 45] width 35 height 9
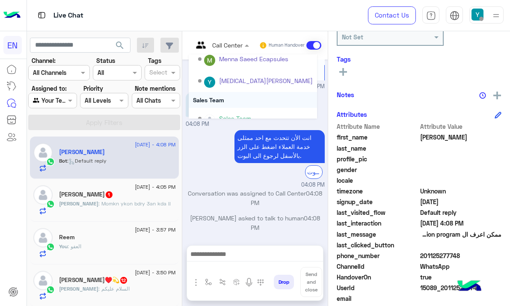
scroll to position [142, 0]
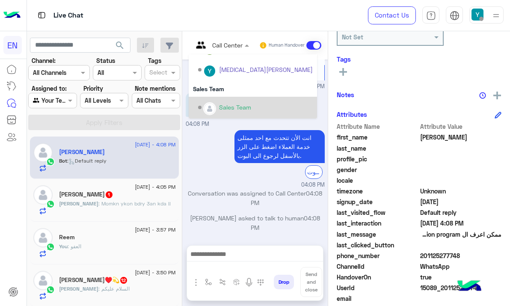
click at [236, 104] on div "Sales Team" at bounding box center [235, 107] width 32 height 9
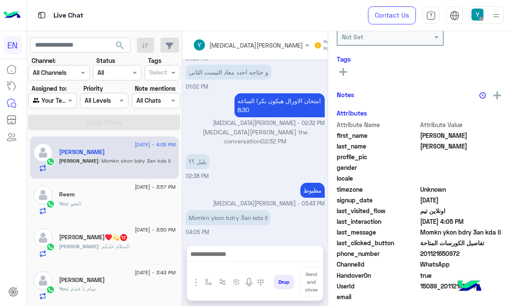
scroll to position [634, 0]
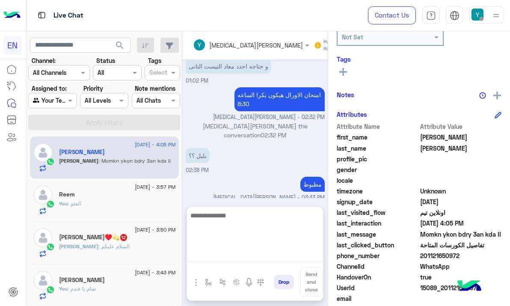
click at [235, 252] on textarea at bounding box center [255, 235] width 136 height 51
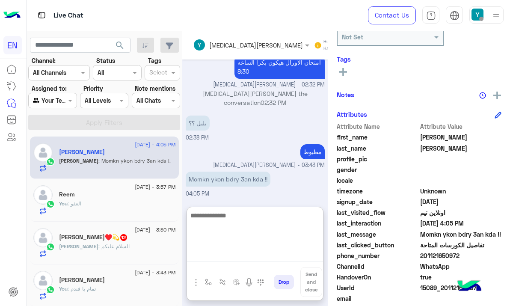
click at [243, 237] on textarea at bounding box center [255, 235] width 136 height 51
type textarea "**********"
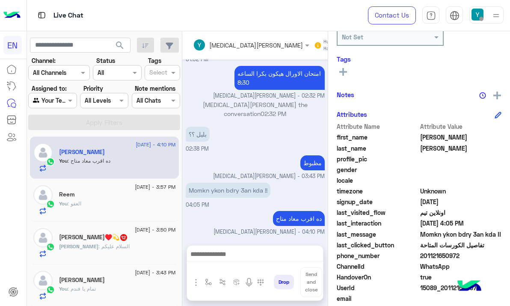
scroll to position [662, 0]
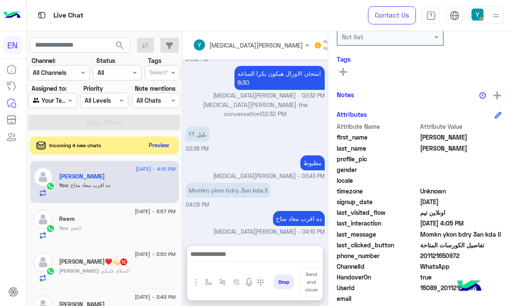
click at [163, 145] on button "Preview" at bounding box center [159, 145] width 27 height 12
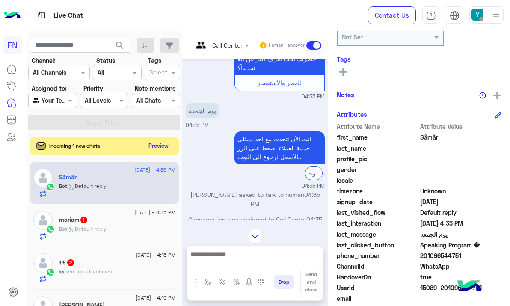
scroll to position [533, 0]
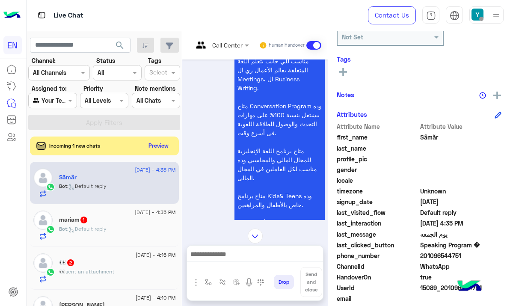
click at [323, 130] on div "Aug 25, 2025 ميعاد تحديد المستوي من السبت للخميس من 2:30 ل 9 م طيب لازم اخد معا…" at bounding box center [254, 139] width 145 height 160
click at [243, 45] on div at bounding box center [221, 45] width 65 height 10
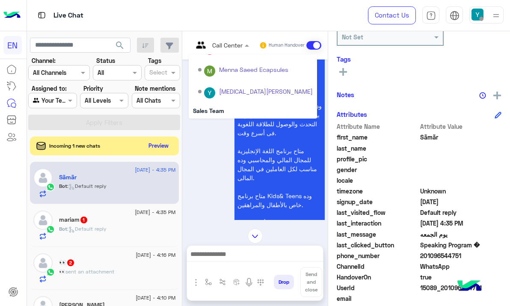
scroll to position [142, 0]
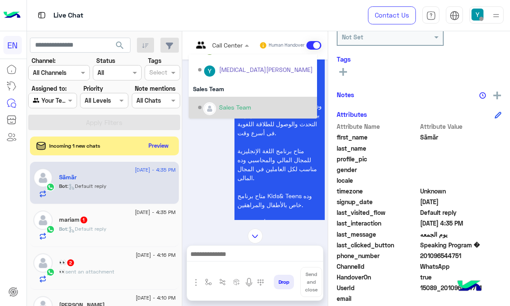
click at [257, 100] on div "Sales Team" at bounding box center [255, 107] width 115 height 15
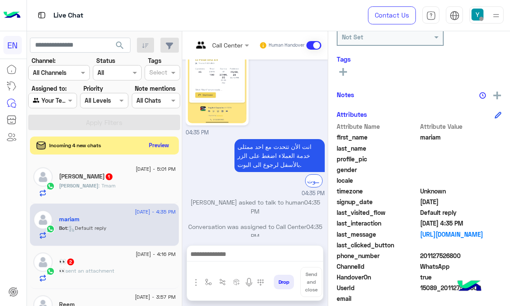
click at [146, 142] on button "Preview" at bounding box center [159, 145] width 27 height 12
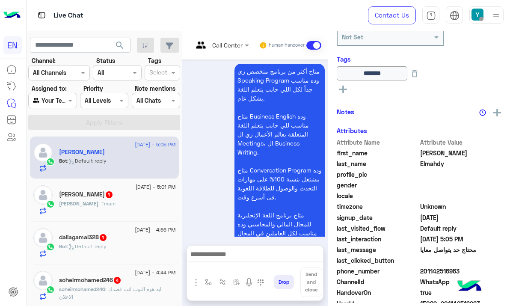
scroll to position [751, 0]
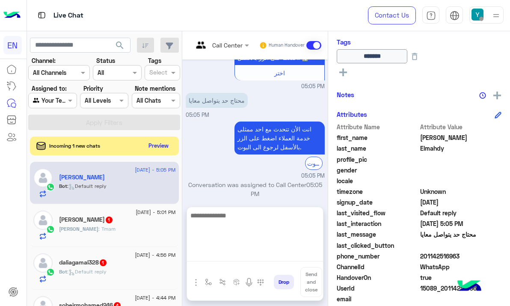
click at [243, 257] on textarea at bounding box center [255, 235] width 136 height 51
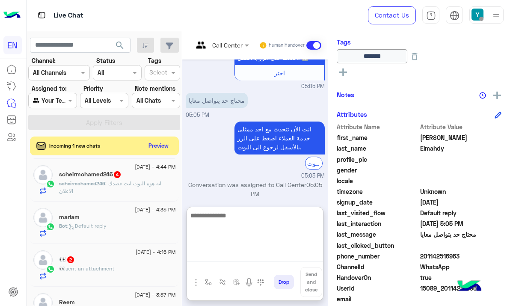
scroll to position [0, 0]
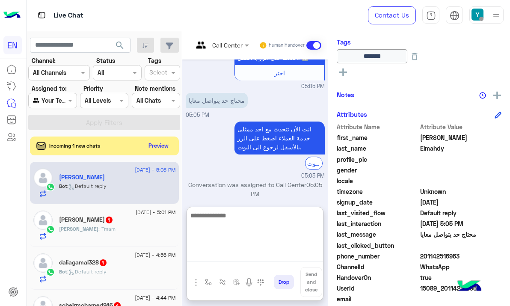
click at [235, 223] on textarea at bounding box center [255, 235] width 136 height 51
type textarea "*"
type textarea "**********"
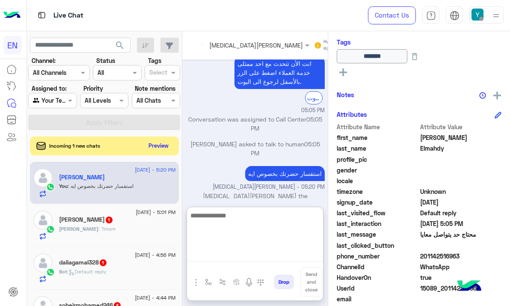
scroll to position [841, 0]
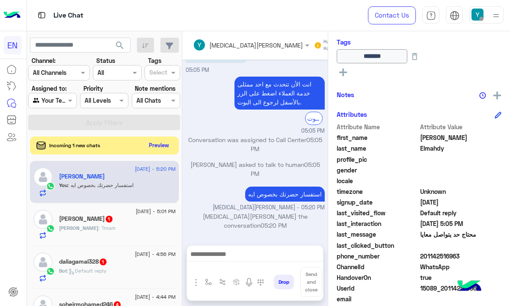
click at [154, 142] on button "Preview" at bounding box center [159, 145] width 27 height 12
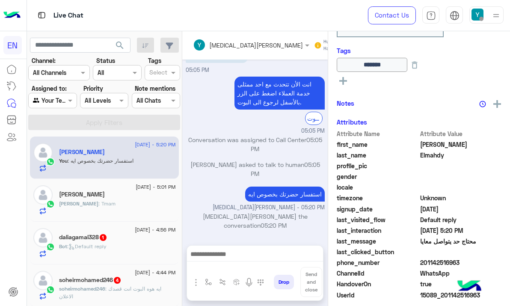
scroll to position [44, 0]
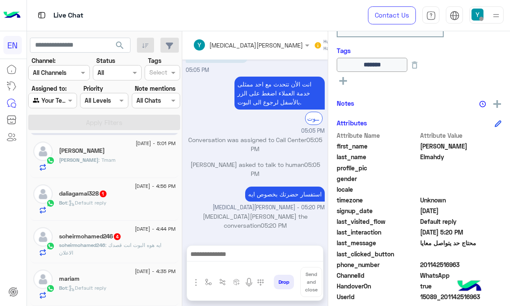
click at [161, 164] on div "Sara : Tmam" at bounding box center [117, 163] width 117 height 15
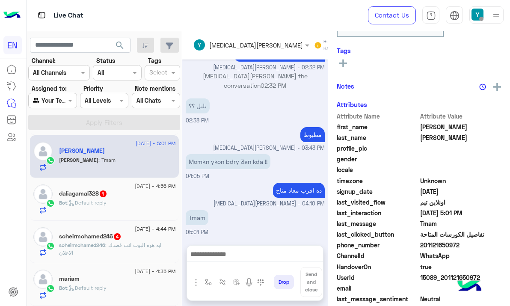
scroll to position [585, 0]
click at [143, 206] on div "Bot : Default reply" at bounding box center [117, 206] width 117 height 15
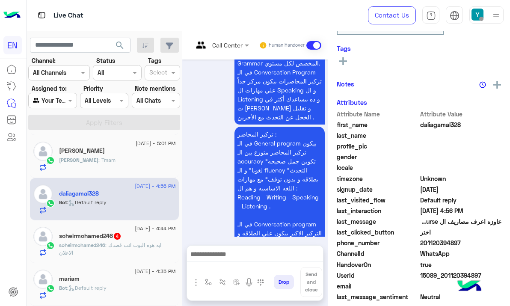
scroll to position [2072, 0]
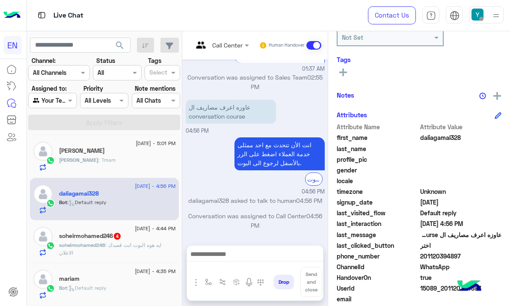
click at [234, 44] on div at bounding box center [221, 45] width 65 height 10
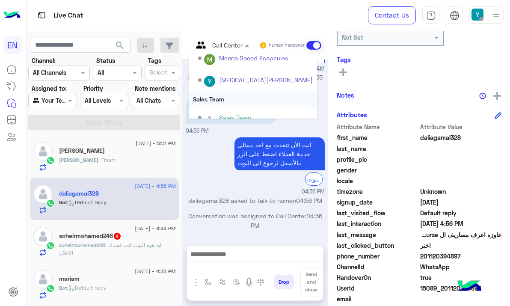
scroll to position [142, 0]
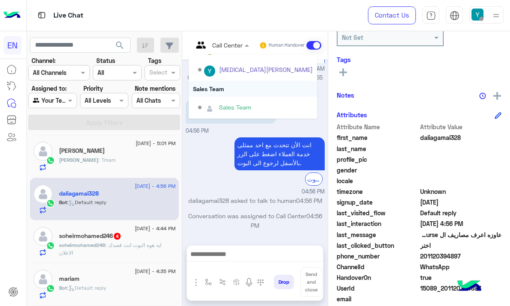
click at [236, 91] on div "Sales Team" at bounding box center [253, 89] width 128 height 16
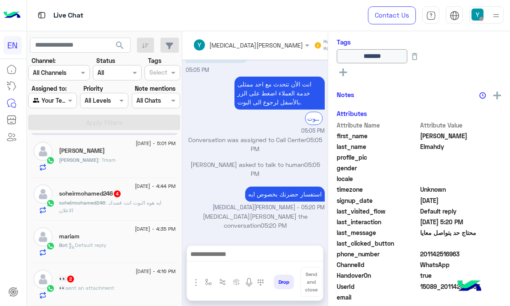
scroll to position [802, 0]
click at [130, 195] on div "soheirmohamed246 4" at bounding box center [117, 194] width 117 height 9
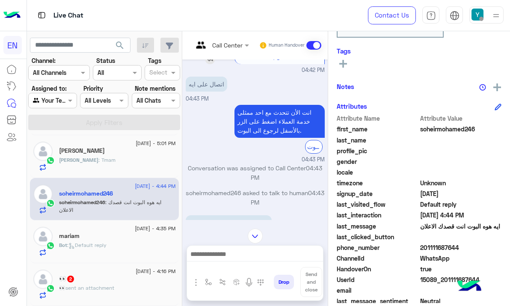
scroll to position [256, 0]
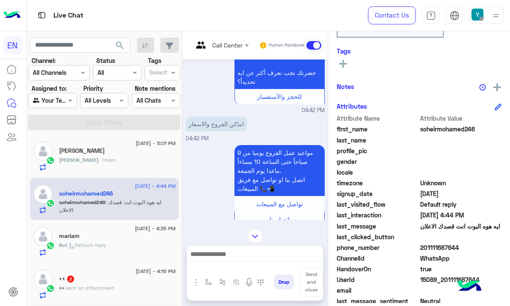
click at [242, 49] on div "Call Center" at bounding box center [227, 45] width 30 height 9
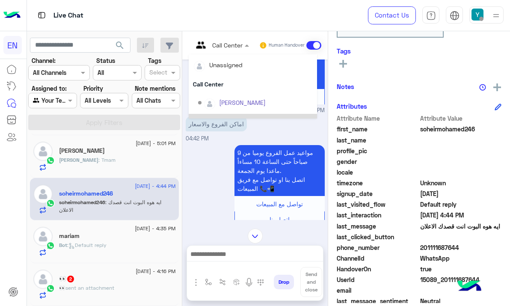
scroll to position [142, 0]
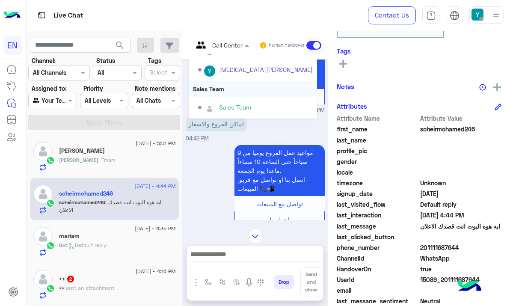
click at [234, 95] on div "Sales Team" at bounding box center [253, 89] width 128 height 16
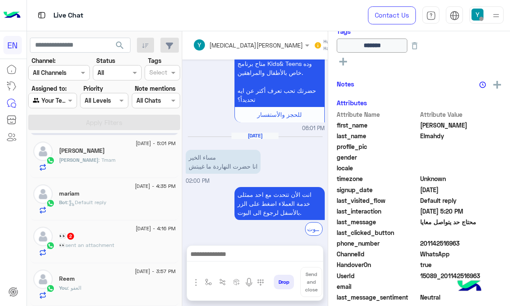
scroll to position [802, 0]
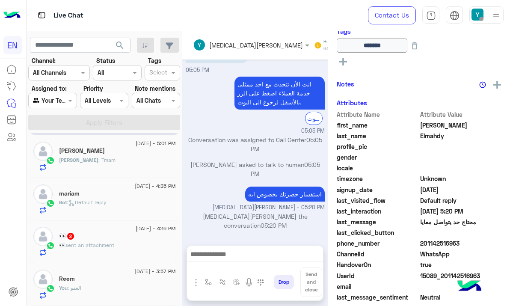
click at [140, 235] on div "👀 2" at bounding box center [117, 236] width 117 height 9
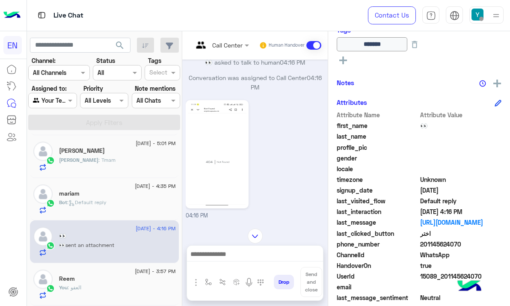
scroll to position [172, 0]
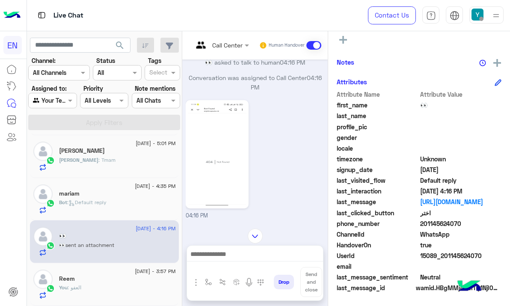
click at [438, 218] on div "last_clicked_button اختر" at bounding box center [419, 213] width 165 height 11
click at [440, 222] on span "201145624070" at bounding box center [461, 223] width 82 height 9
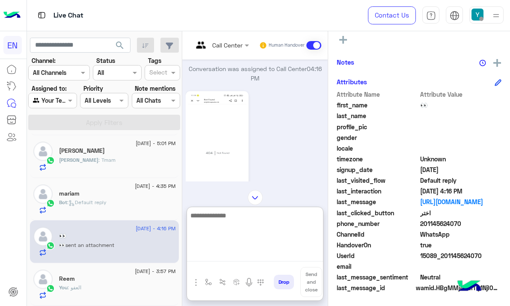
click at [228, 252] on textarea at bounding box center [255, 235] width 136 height 51
paste textarea "**********"
type textarea "**********"
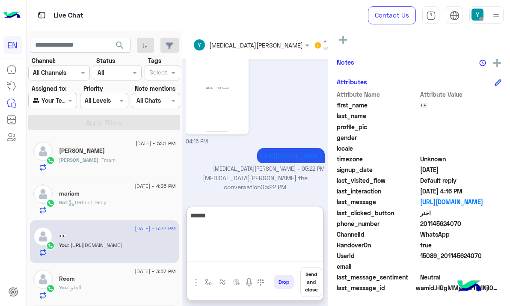
scroll to position [1206, 0]
type textarea "**********"
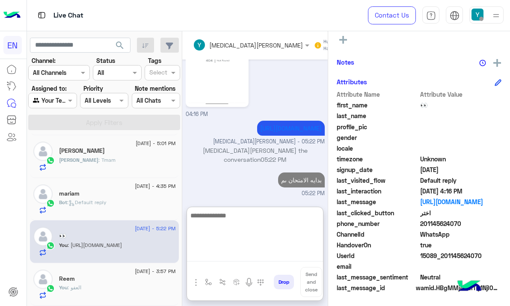
scroll to position [1233, 0]
type textarea "********"
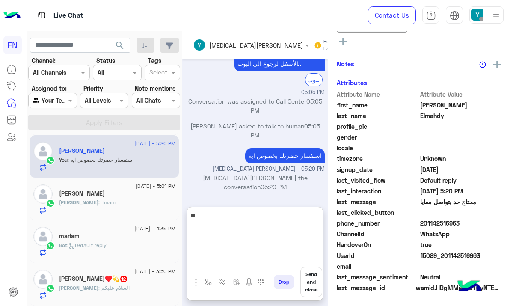
scroll to position [841, 0]
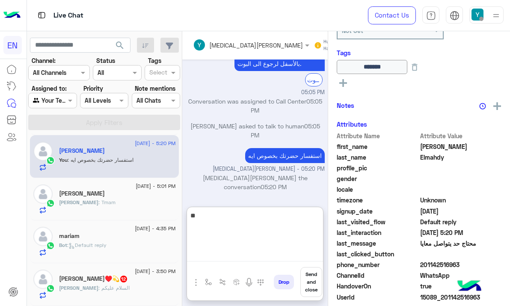
type textarea "*"
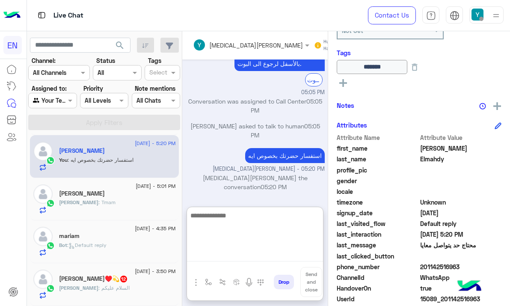
scroll to position [0, 0]
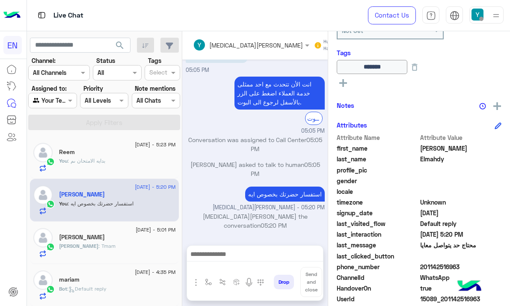
click at [75, 160] on span ": بدايه الامتحان ىم" at bounding box center [87, 160] width 38 height 6
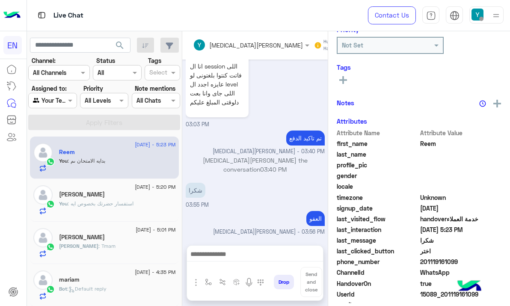
scroll to position [131, 0]
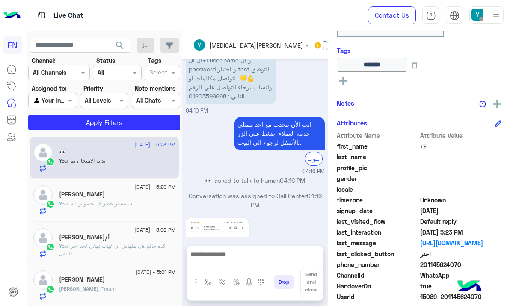
scroll to position [1103, 0]
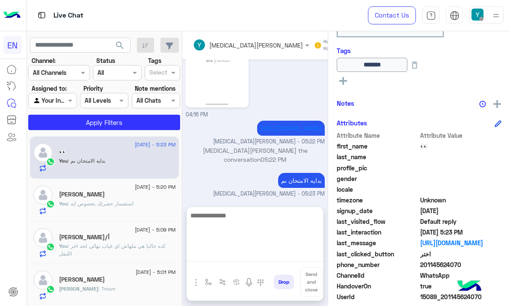
click at [255, 251] on textarea at bounding box center [255, 235] width 136 height 51
click at [258, 219] on textarea at bounding box center [255, 235] width 136 height 51
type textarea "**********"
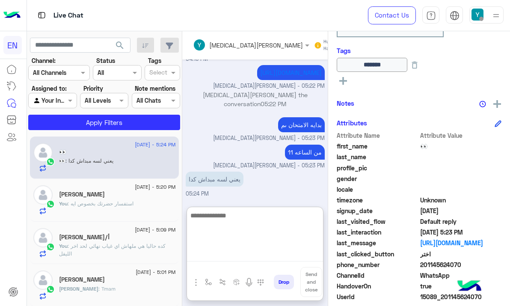
scroll to position [1221, 0]
type textarea "*****"
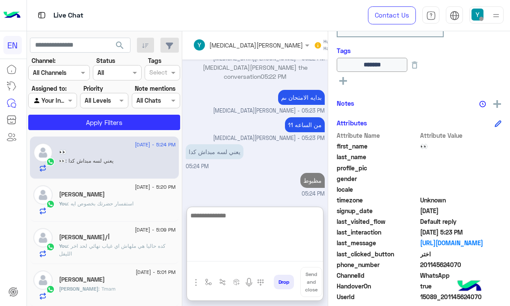
scroll to position [1249, 0]
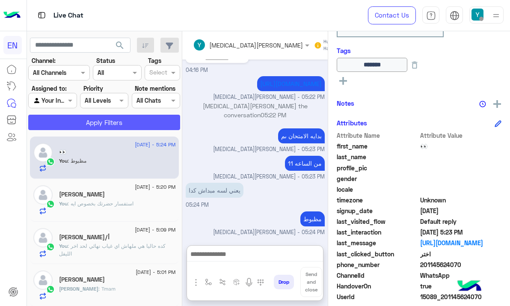
click at [163, 121] on button "Apply Filters" at bounding box center [104, 122] width 152 height 15
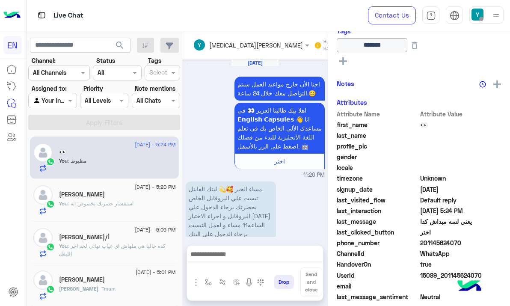
scroll to position [978, 0]
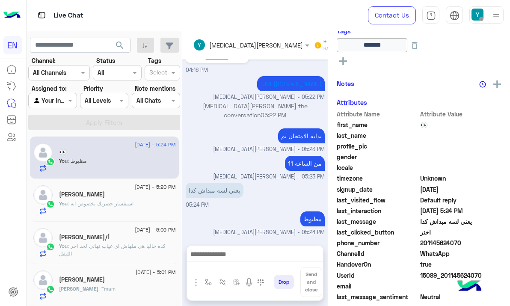
click at [59, 104] on div at bounding box center [52, 100] width 47 height 10
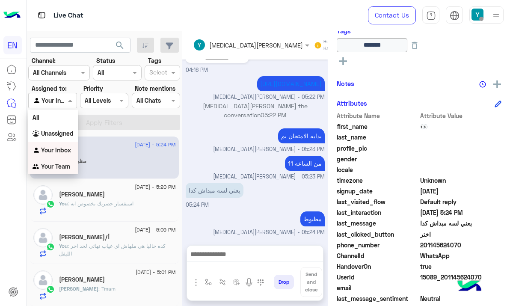
click at [48, 163] on div "Your Team" at bounding box center [53, 166] width 50 height 17
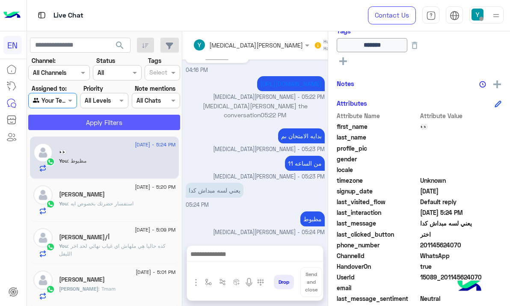
click at [95, 119] on button "Apply Filters" at bounding box center [104, 122] width 152 height 15
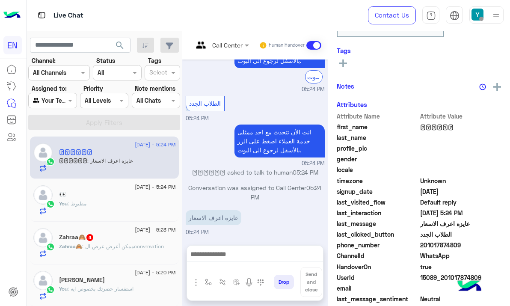
scroll to position [985, 0]
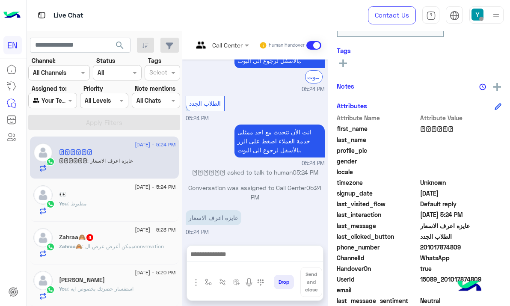
click at [220, 44] on input "text" at bounding box center [210, 45] width 35 height 9
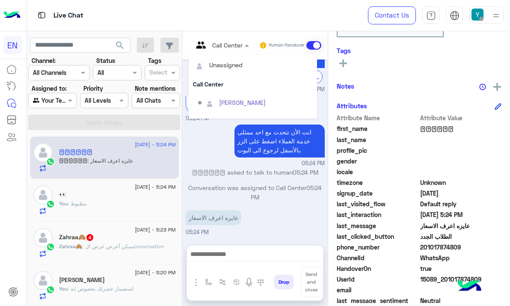
scroll to position [142, 0]
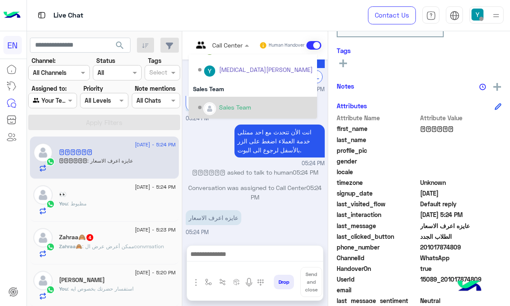
click at [227, 101] on div "Sales Team" at bounding box center [255, 107] width 115 height 15
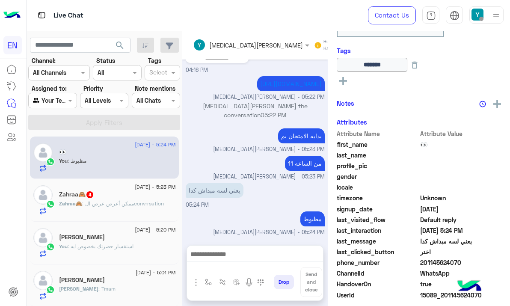
scroll to position [978, 0]
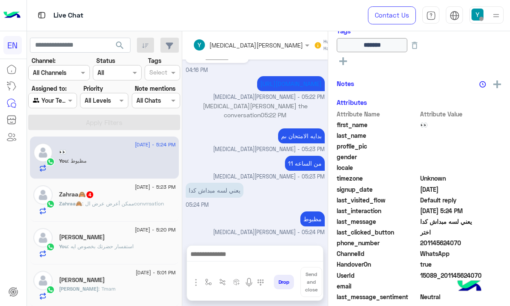
click at [137, 210] on div "Zahraa🙈 : ممكن أعرض عرض الconvrrsation" at bounding box center [117, 207] width 117 height 15
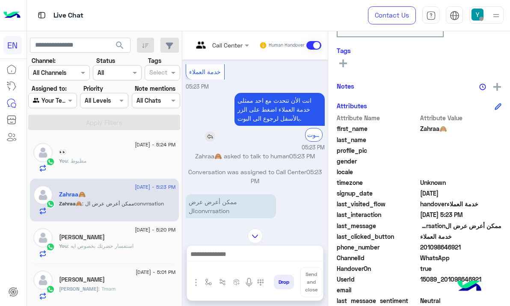
scroll to position [413, 0]
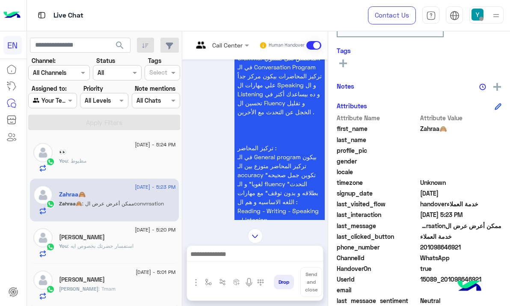
click at [239, 47] on div at bounding box center [221, 45] width 65 height 10
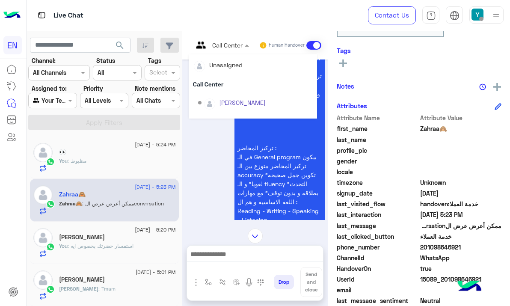
scroll to position [142, 0]
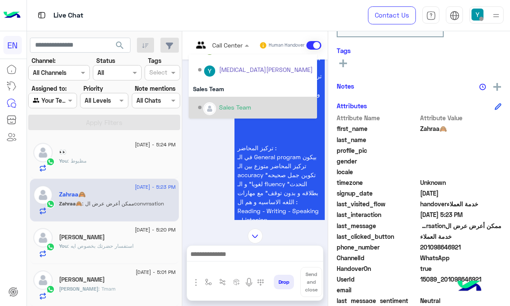
click at [235, 101] on div "Sales Team" at bounding box center [255, 107] width 115 height 15
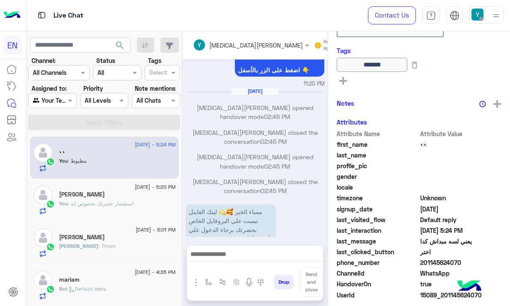
scroll to position [978, 0]
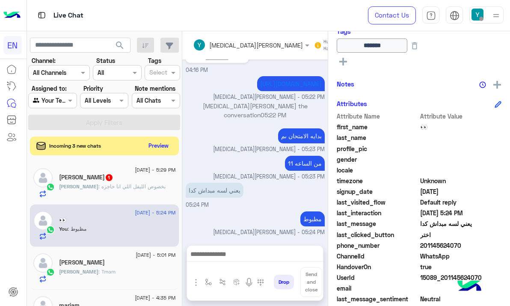
click at [112, 183] on span ": بخصوص الليفل اللي انا حاجزه" at bounding box center [131, 186] width 67 height 6
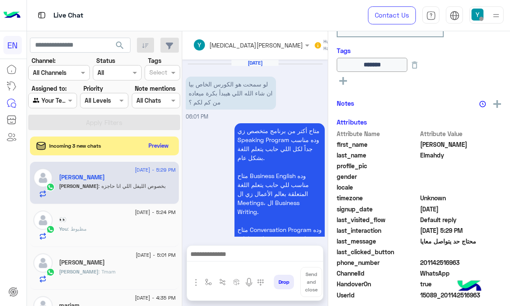
scroll to position [831, 0]
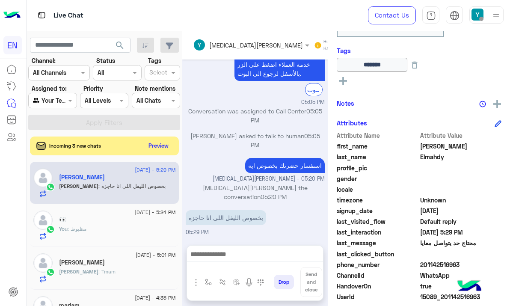
click at [431, 265] on span "201142516963" at bounding box center [461, 264] width 82 height 9
copy span "201142516963"
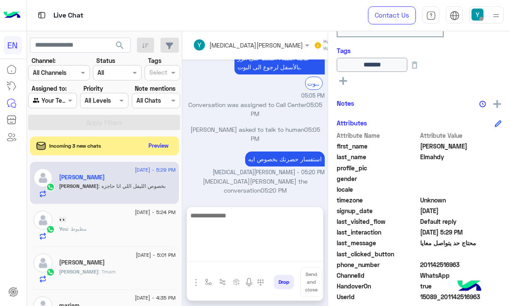
click at [249, 257] on textarea at bounding box center [255, 235] width 136 height 51
type textarea "**********"
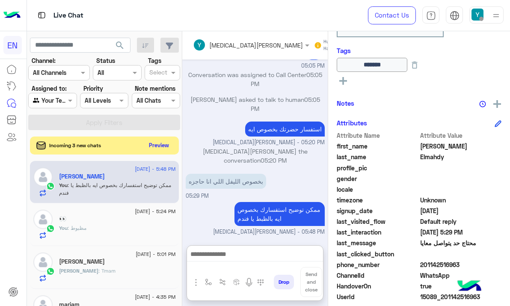
click at [161, 144] on button "Preview" at bounding box center [159, 145] width 27 height 12
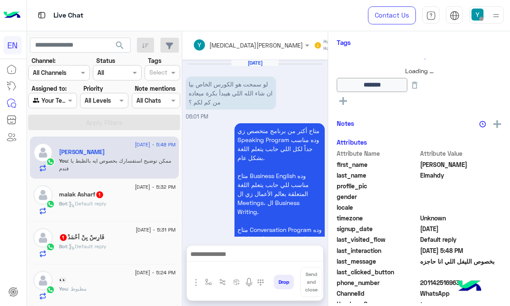
scroll to position [867, 0]
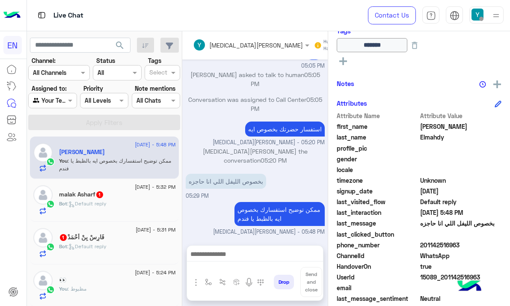
click at [127, 240] on div "[PERSON_NAME] 1" at bounding box center [117, 238] width 117 height 9
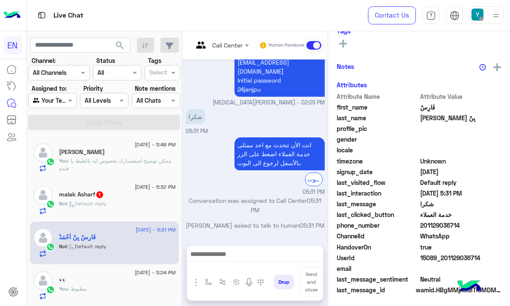
scroll to position [512, 0]
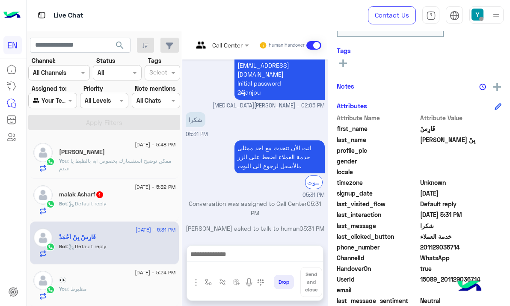
click at [142, 188] on span "[DATE] - 5:32 PM" at bounding box center [155, 187] width 41 height 8
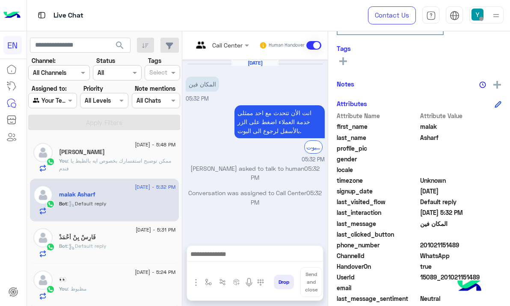
click at [228, 44] on input "text" at bounding box center [210, 45] width 35 height 9
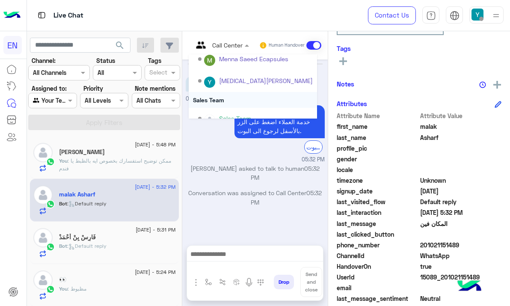
scroll to position [142, 0]
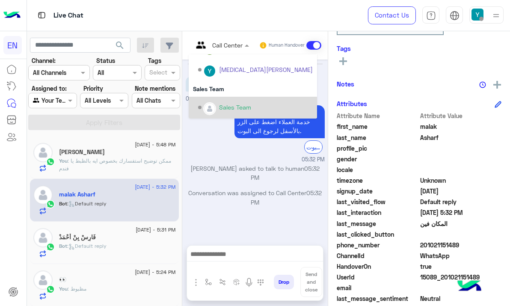
click at [231, 101] on div "Sales Team" at bounding box center [255, 107] width 115 height 15
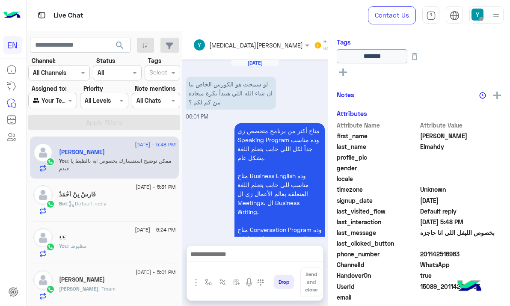
scroll to position [867, 0]
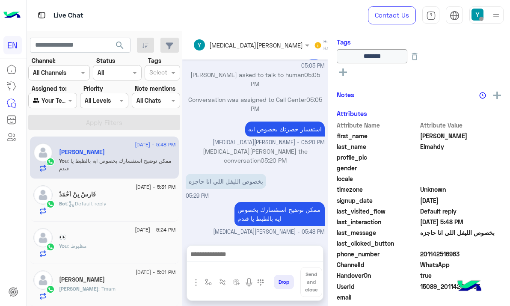
click at [63, 101] on div at bounding box center [52, 100] width 47 height 10
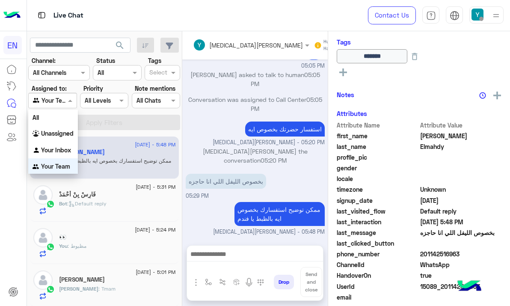
scroll to position [0, 0]
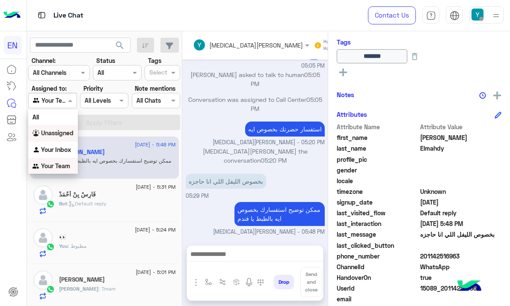
drag, startPoint x: 63, startPoint y: 134, endPoint x: 73, endPoint y: 127, distance: 11.6
click at [66, 134] on b "Unassigned" at bounding box center [57, 132] width 33 height 7
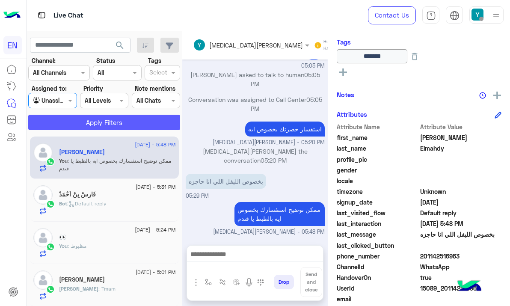
click at [91, 120] on button "Apply Filters" at bounding box center [104, 122] width 152 height 15
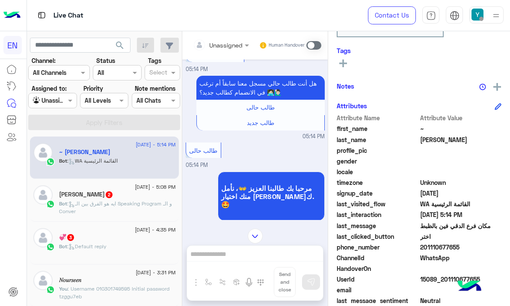
scroll to position [213, 0]
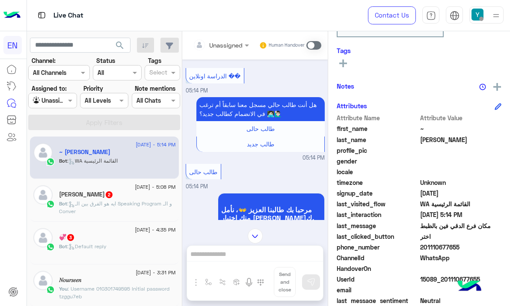
click at [240, 46] on div at bounding box center [221, 45] width 65 height 10
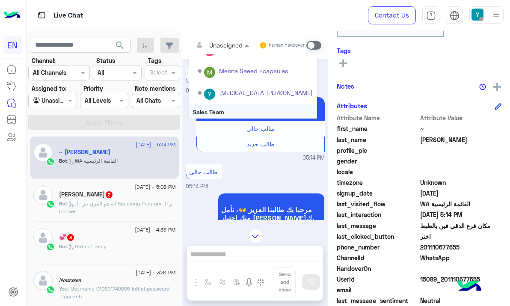
scroll to position [131, 0]
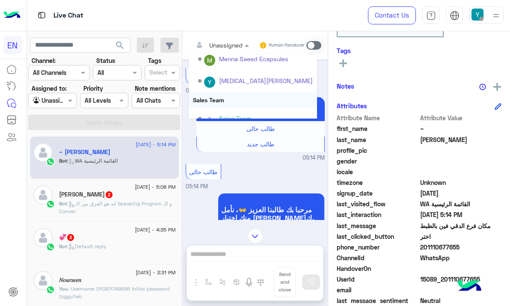
click at [251, 97] on div "Sales Team" at bounding box center [253, 100] width 128 height 16
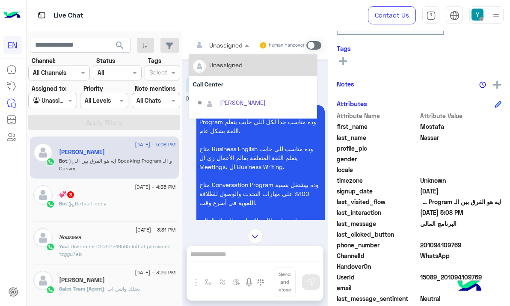
click at [234, 42] on div at bounding box center [221, 45] width 65 height 10
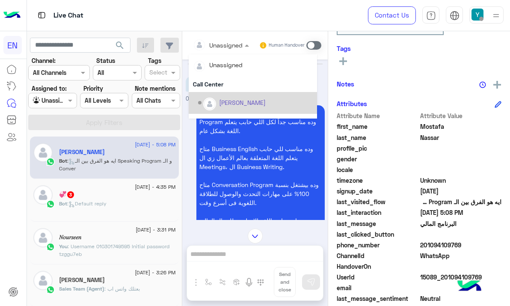
scroll to position [142, 0]
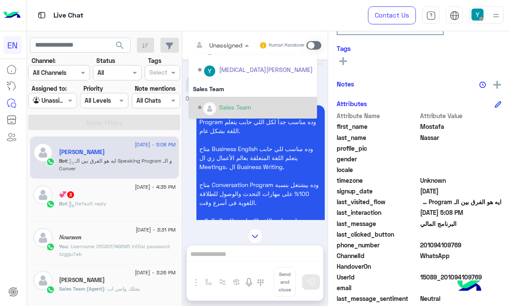
click at [236, 97] on div "Sales Team" at bounding box center [253, 108] width 128 height 22
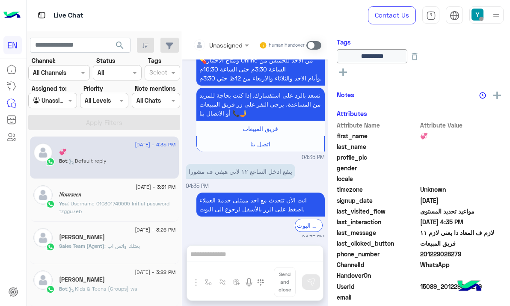
scroll to position [140, 0]
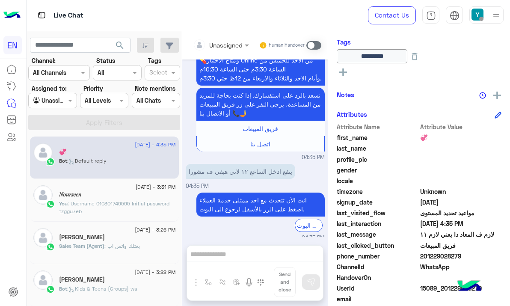
click at [449, 252] on span "201229028279" at bounding box center [461, 256] width 82 height 9
copy span "201229028279"
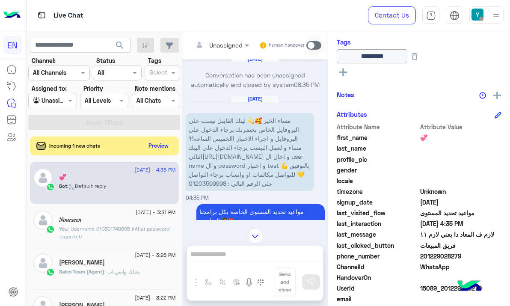
scroll to position [1610, 0]
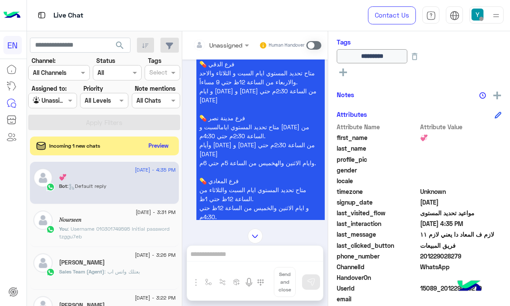
click at [315, 44] on span at bounding box center [313, 45] width 15 height 9
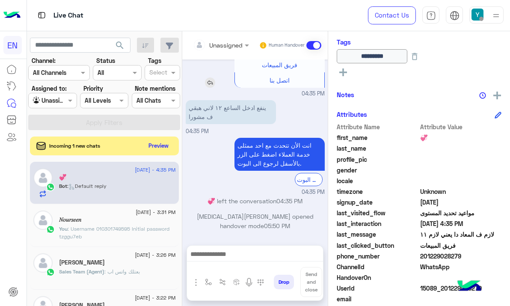
scroll to position [2447, 0]
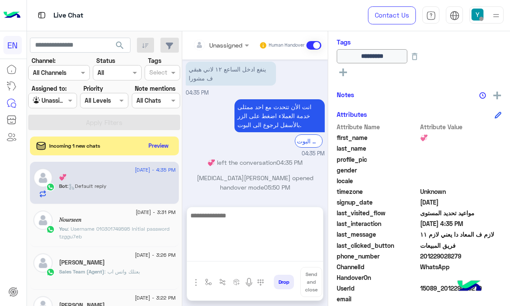
click at [243, 258] on textarea at bounding box center [255, 235] width 136 height 51
click at [263, 234] on textarea at bounding box center [255, 235] width 136 height 51
type textarea "**********"
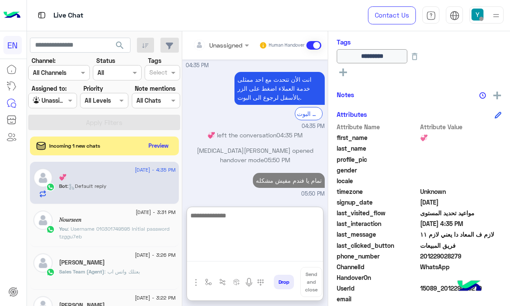
scroll to position [2513, 0]
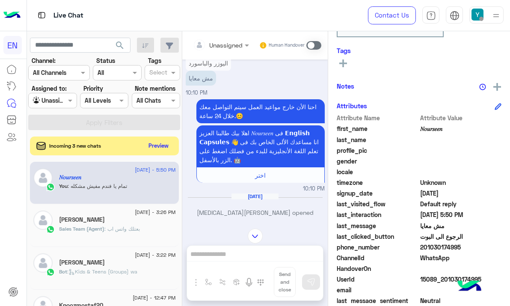
scroll to position [118, 0]
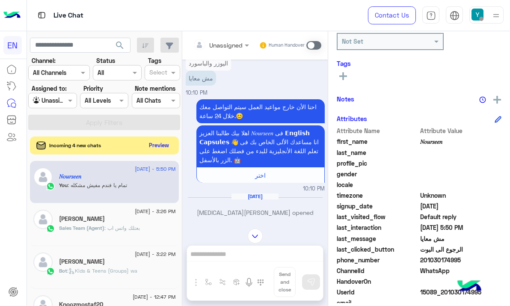
click at [166, 145] on button "Preview" at bounding box center [159, 145] width 27 height 12
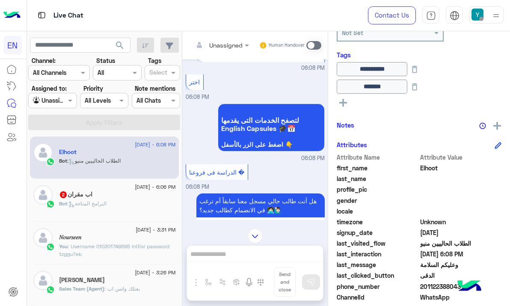
scroll to position [289, 0]
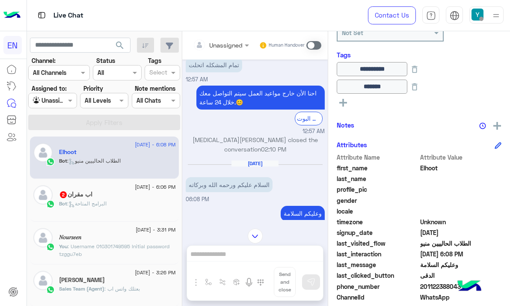
click at [115, 198] on div "اب مقران 2" at bounding box center [117, 195] width 117 height 9
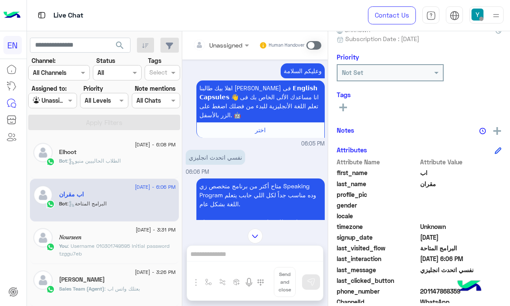
scroll to position [44, 0]
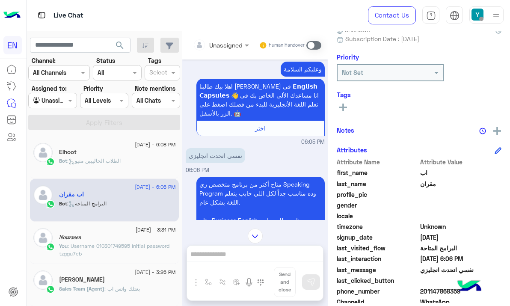
click at [237, 44] on div at bounding box center [221, 45] width 65 height 10
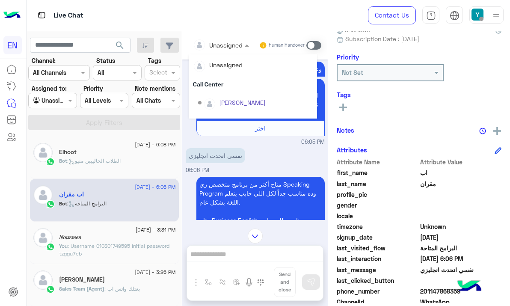
scroll to position [142, 0]
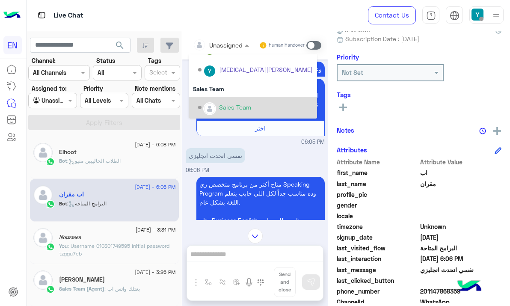
click at [271, 107] on div "Sales Team" at bounding box center [255, 107] width 115 height 15
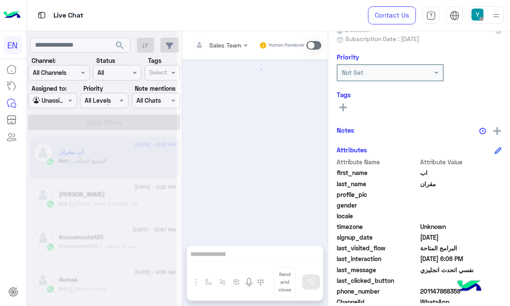
scroll to position [0, 0]
click at [68, 101] on span at bounding box center [71, 100] width 11 height 9
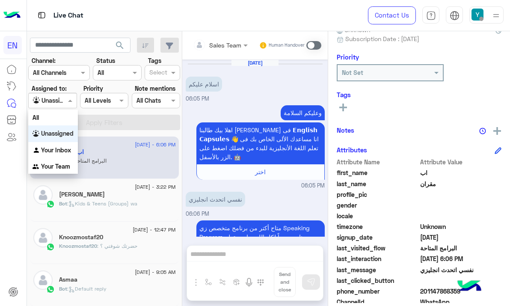
scroll to position [218, 0]
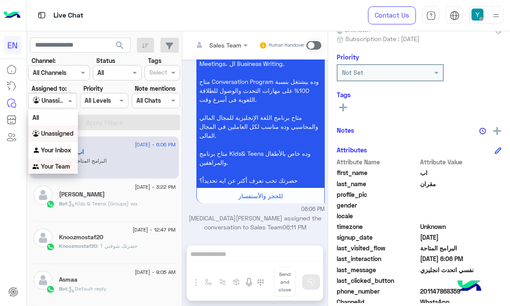
drag, startPoint x: 64, startPoint y: 166, endPoint x: 75, endPoint y: 154, distance: 15.7
click at [65, 166] on b "Your Team" at bounding box center [55, 166] width 29 height 7
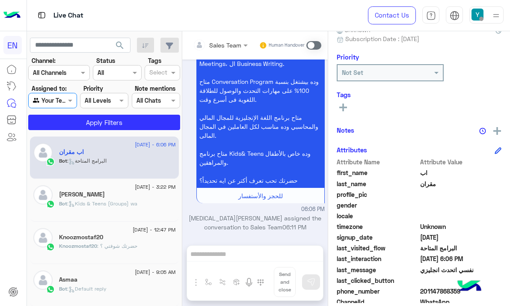
click at [82, 130] on app-inbox-users-filters "search Channel: Channel All Channels Status Channel All Tags Select Assigned to…" at bounding box center [104, 82] width 155 height 102
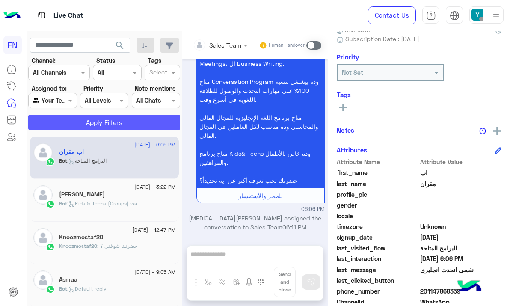
click at [83, 129] on button "Apply Filters" at bounding box center [104, 122] width 152 height 15
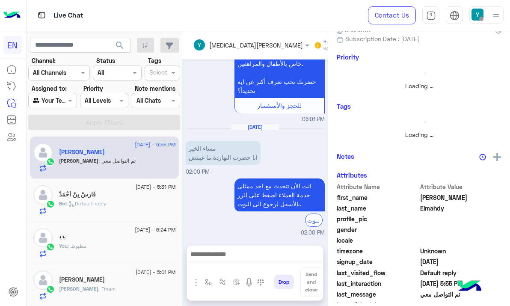
scroll to position [849, 0]
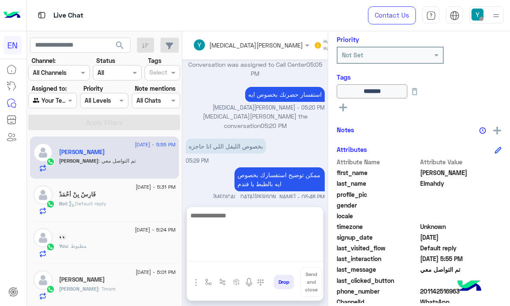
click at [255, 252] on textarea at bounding box center [255, 235] width 136 height 51
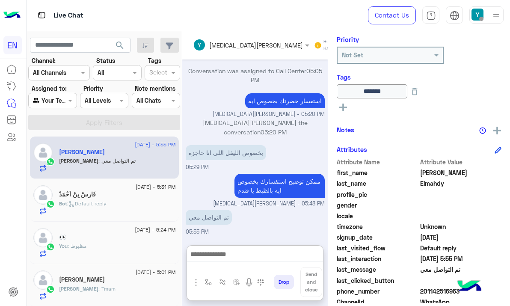
click at [314, 40] on div "Human Handover" at bounding box center [337, 45] width 47 height 15
click at [345, 47] on span at bounding box center [352, 45] width 15 height 9
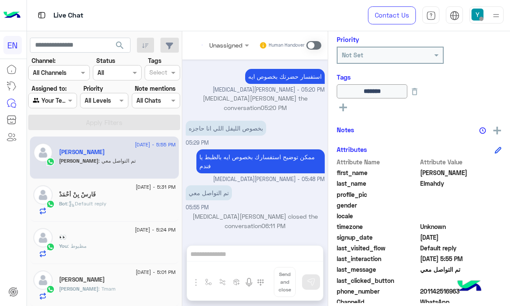
scroll to position [757, 0]
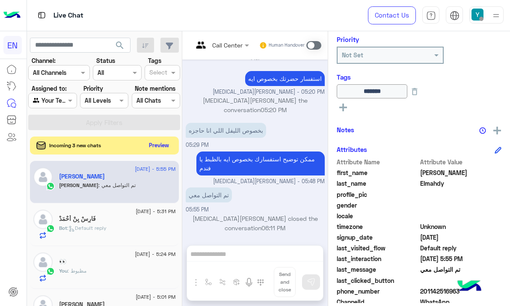
click at [162, 145] on button "Preview" at bounding box center [159, 145] width 27 height 12
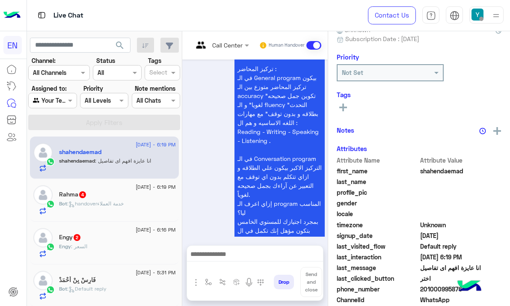
scroll to position [1466, 0]
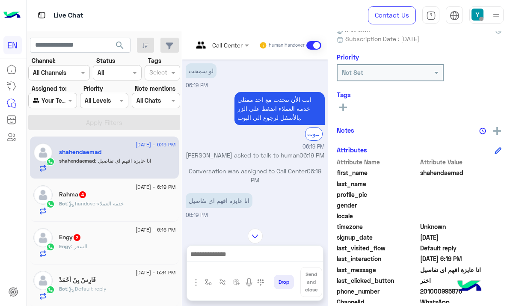
click at [219, 48] on input "text" at bounding box center [210, 45] width 35 height 9
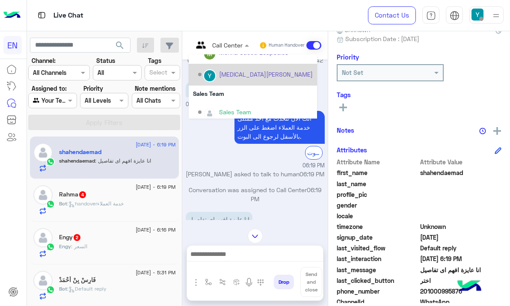
scroll to position [142, 0]
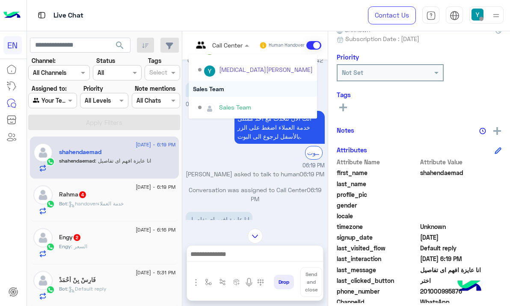
click at [222, 90] on div "Sales Team" at bounding box center [253, 89] width 128 height 16
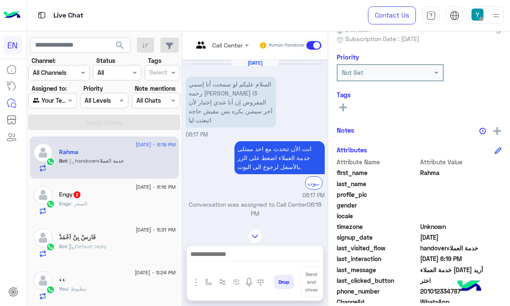
scroll to position [131, 0]
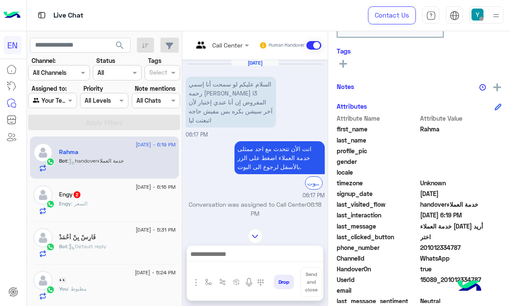
click at [441, 248] on span "201012334787" at bounding box center [461, 247] width 82 height 9
copy span "201012334787"
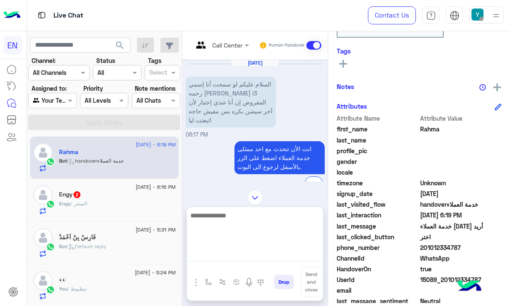
click at [260, 254] on textarea at bounding box center [255, 235] width 136 height 51
paste textarea "**********"
type textarea "**********"
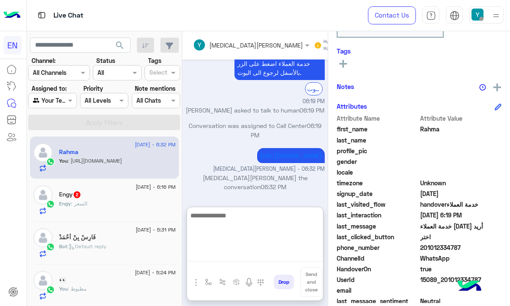
scroll to position [470, 0]
click at [245, 223] on textarea at bounding box center [255, 235] width 136 height 51
paste textarea "**********"
type textarea "**********"
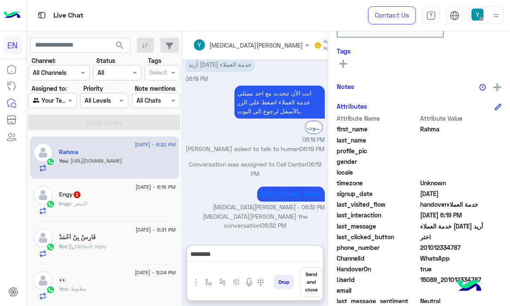
click at [309, 280] on button "Send and close" at bounding box center [311, 282] width 22 height 30
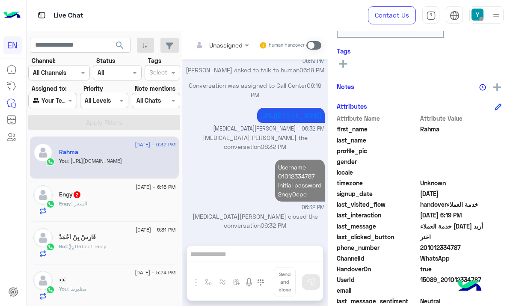
scroll to position [439, 0]
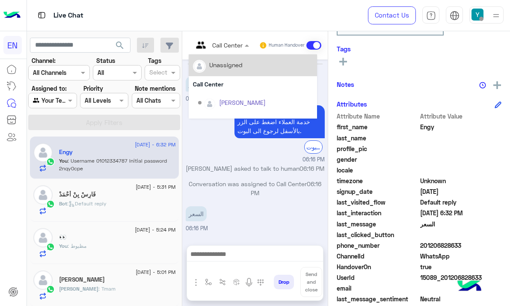
click at [227, 47] on input "text" at bounding box center [210, 45] width 35 height 9
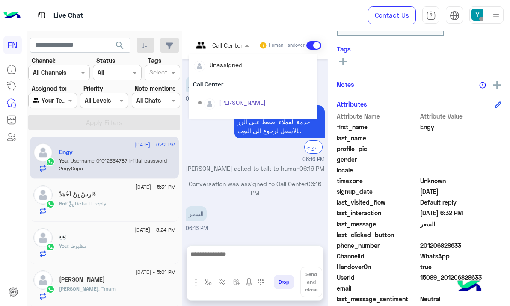
scroll to position [142, 0]
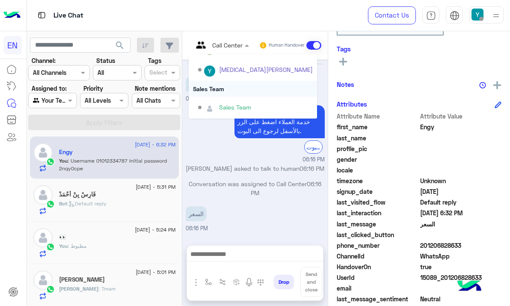
click at [232, 89] on div "Sales Team" at bounding box center [253, 89] width 128 height 16
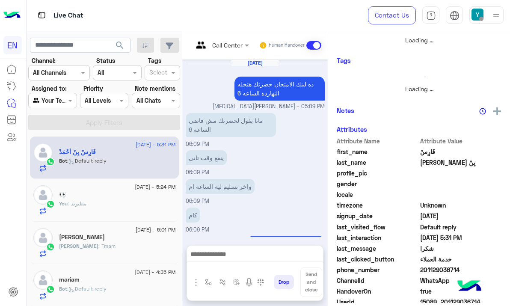
scroll to position [122, 0]
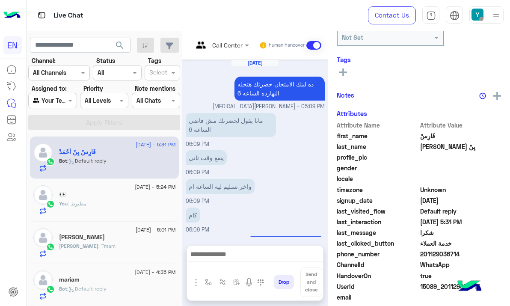
click at [58, 101] on div at bounding box center [52, 100] width 47 height 10
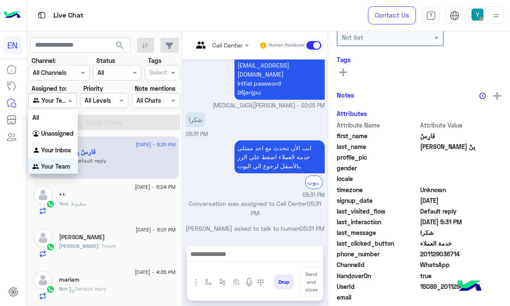
scroll to position [0, 0]
click at [63, 150] on b "Your Inbox" at bounding box center [56, 149] width 30 height 7
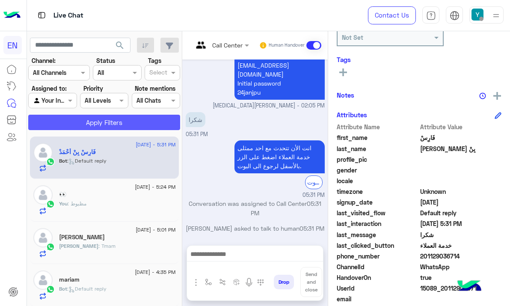
click at [81, 127] on button "Apply Filters" at bounding box center [104, 122] width 152 height 15
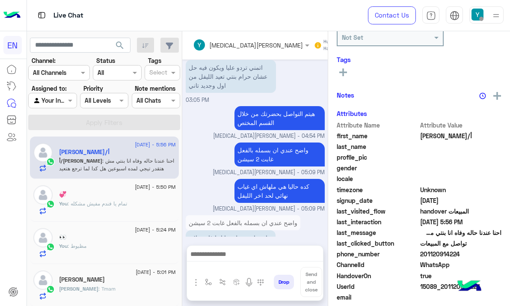
scroll to position [627, 0]
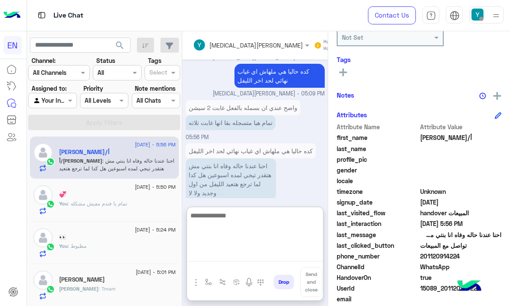
click at [251, 255] on textarea at bounding box center [255, 235] width 136 height 51
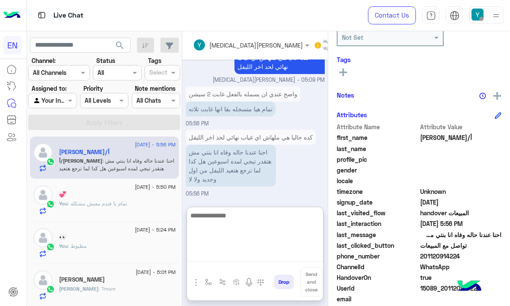
click at [243, 232] on textarea at bounding box center [255, 235] width 136 height 51
type textarea "**********"
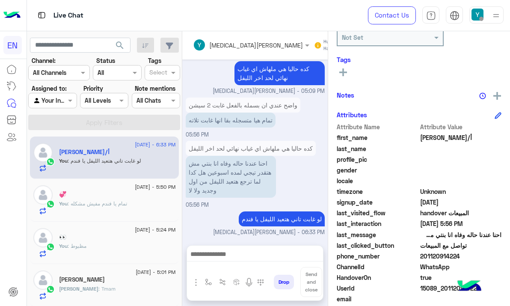
scroll to position [663, 0]
